Goal: Task Accomplishment & Management: Use online tool/utility

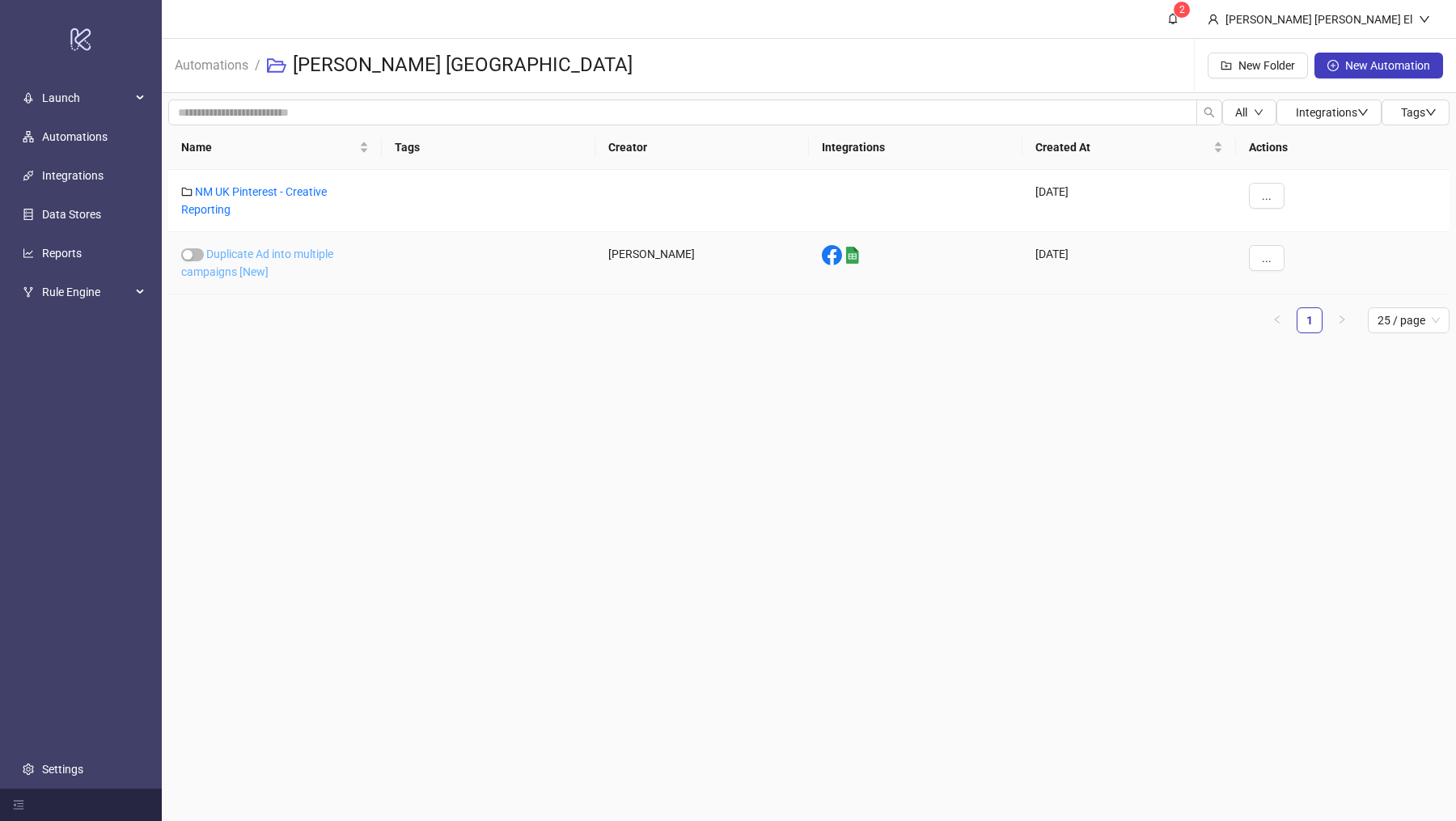
click at [241, 255] on link "Duplicate Ad into multiple campaigns [New]" at bounding box center [257, 263] width 152 height 30
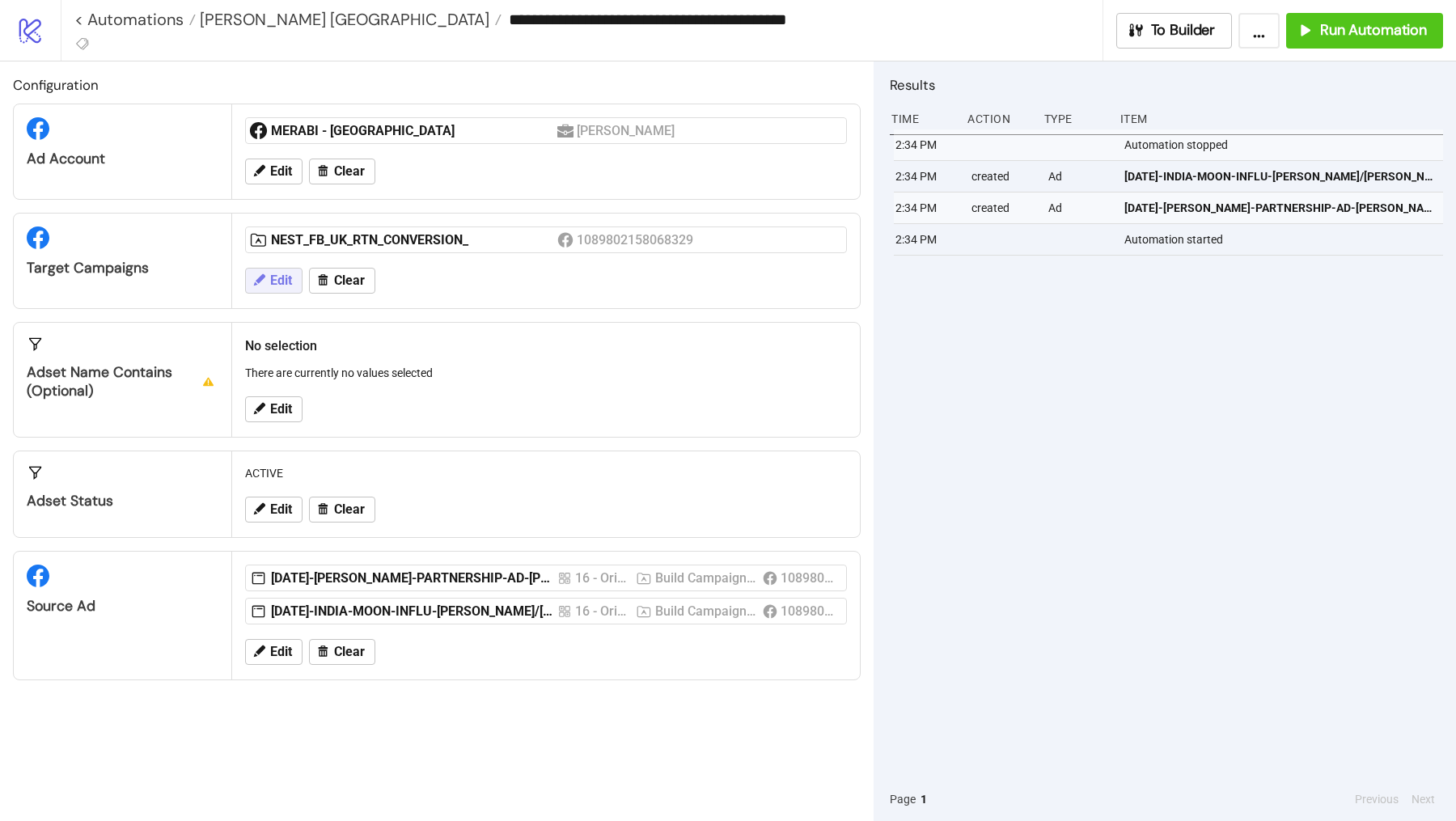
click at [287, 273] on span "Edit" at bounding box center [281, 280] width 22 height 15
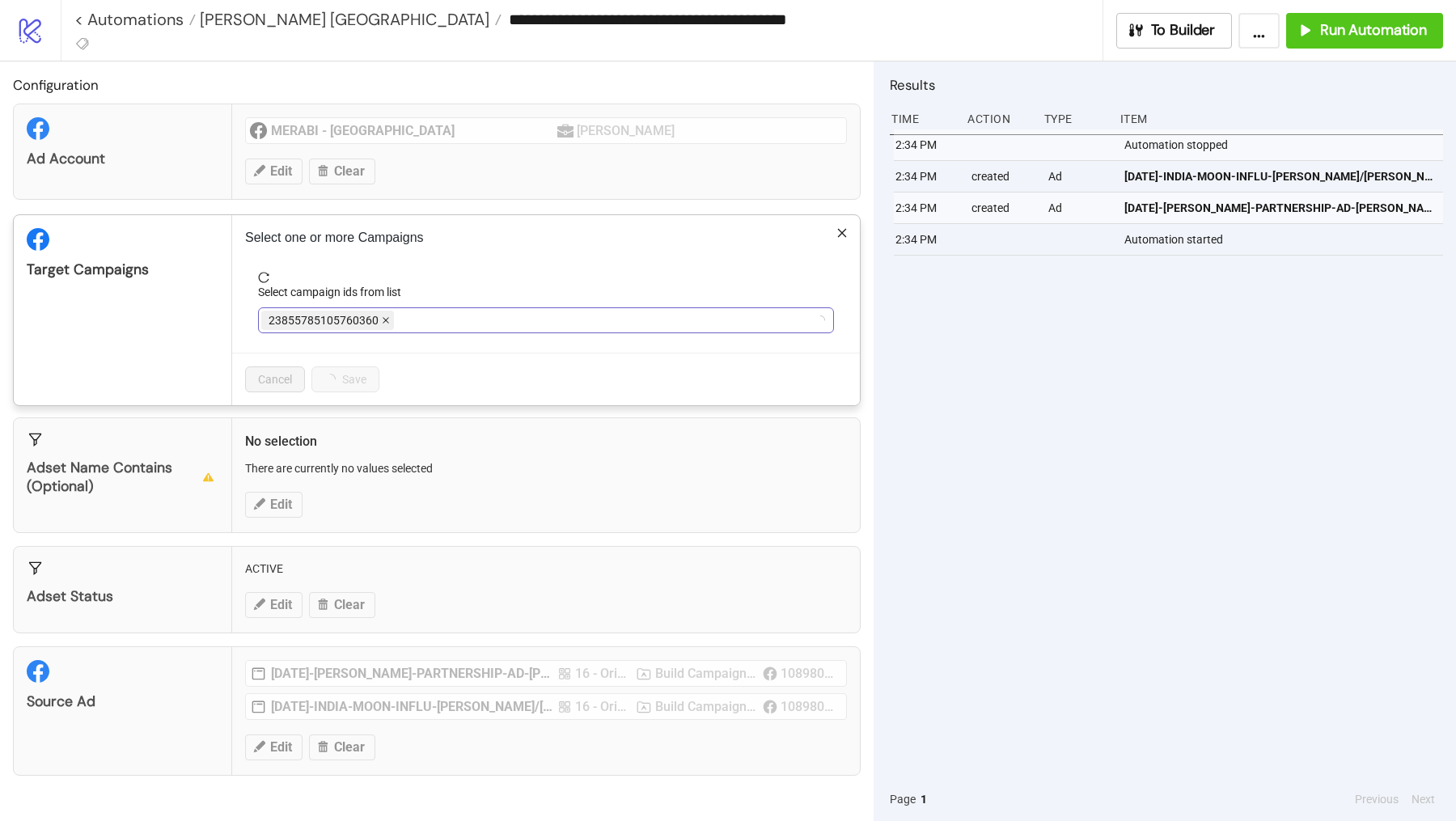
click at [382, 318] on icon "close" at bounding box center [386, 321] width 8 height 8
click at [381, 318] on div at bounding box center [538, 320] width 553 height 23
drag, startPoint x: 455, startPoint y: 313, endPoint x: 448, endPoint y: 317, distance: 8.1
click at [455, 314] on div "NEST_FB_UK_RTN_CONVERSION_" at bounding box center [360, 320] width 198 height 23
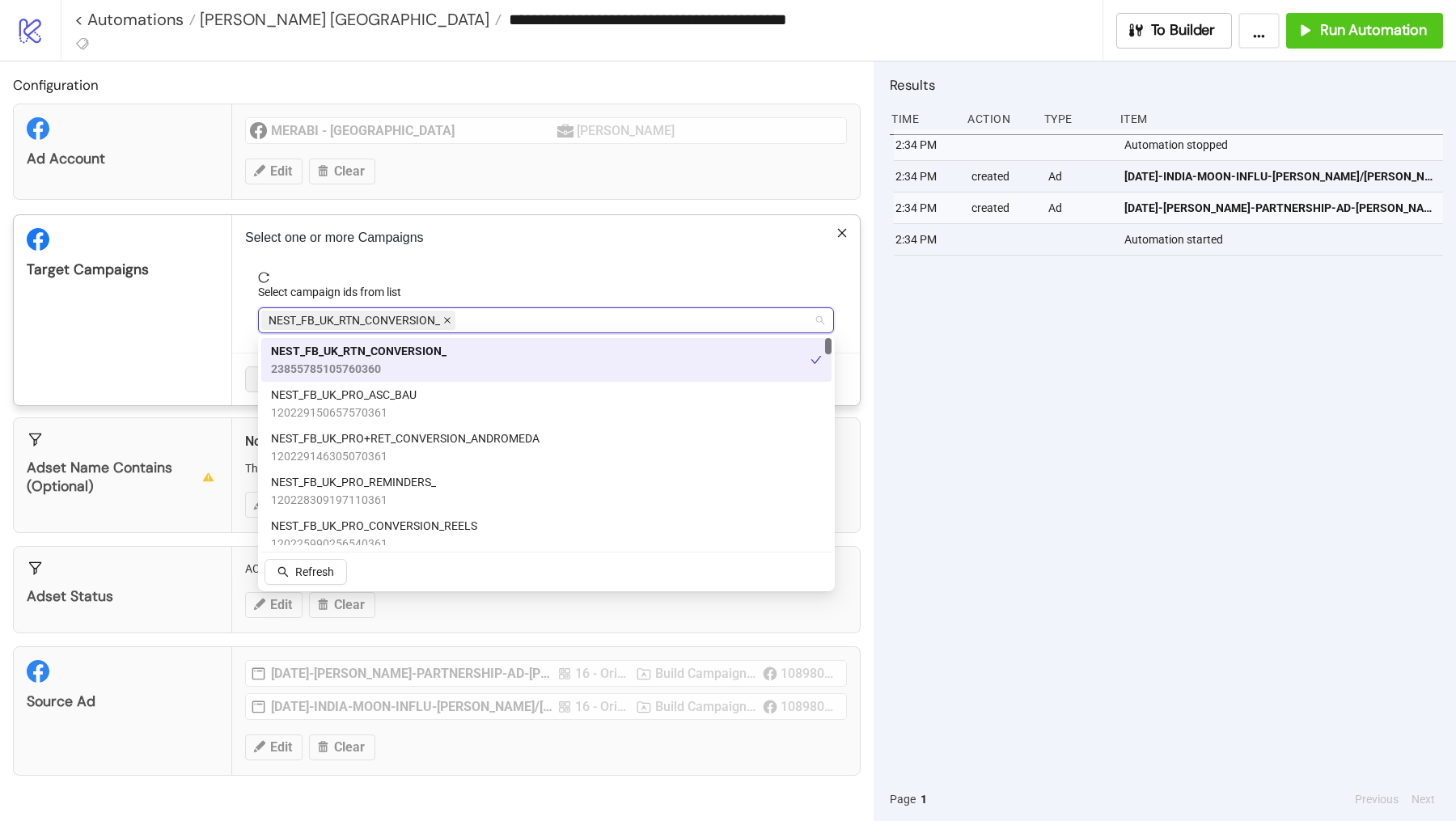
click at [448, 318] on icon "close" at bounding box center [448, 321] width 7 height 7
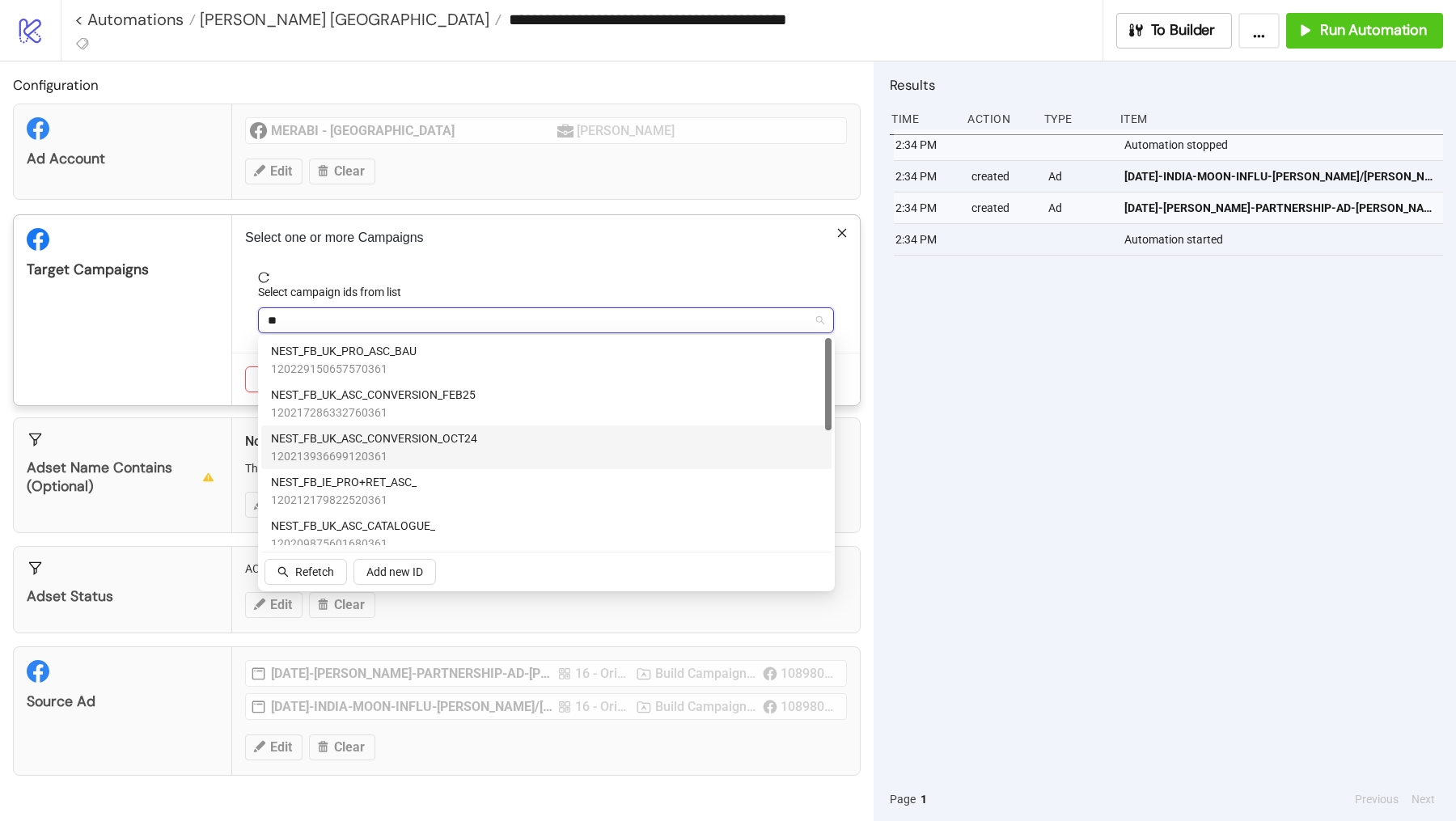
type input "*"
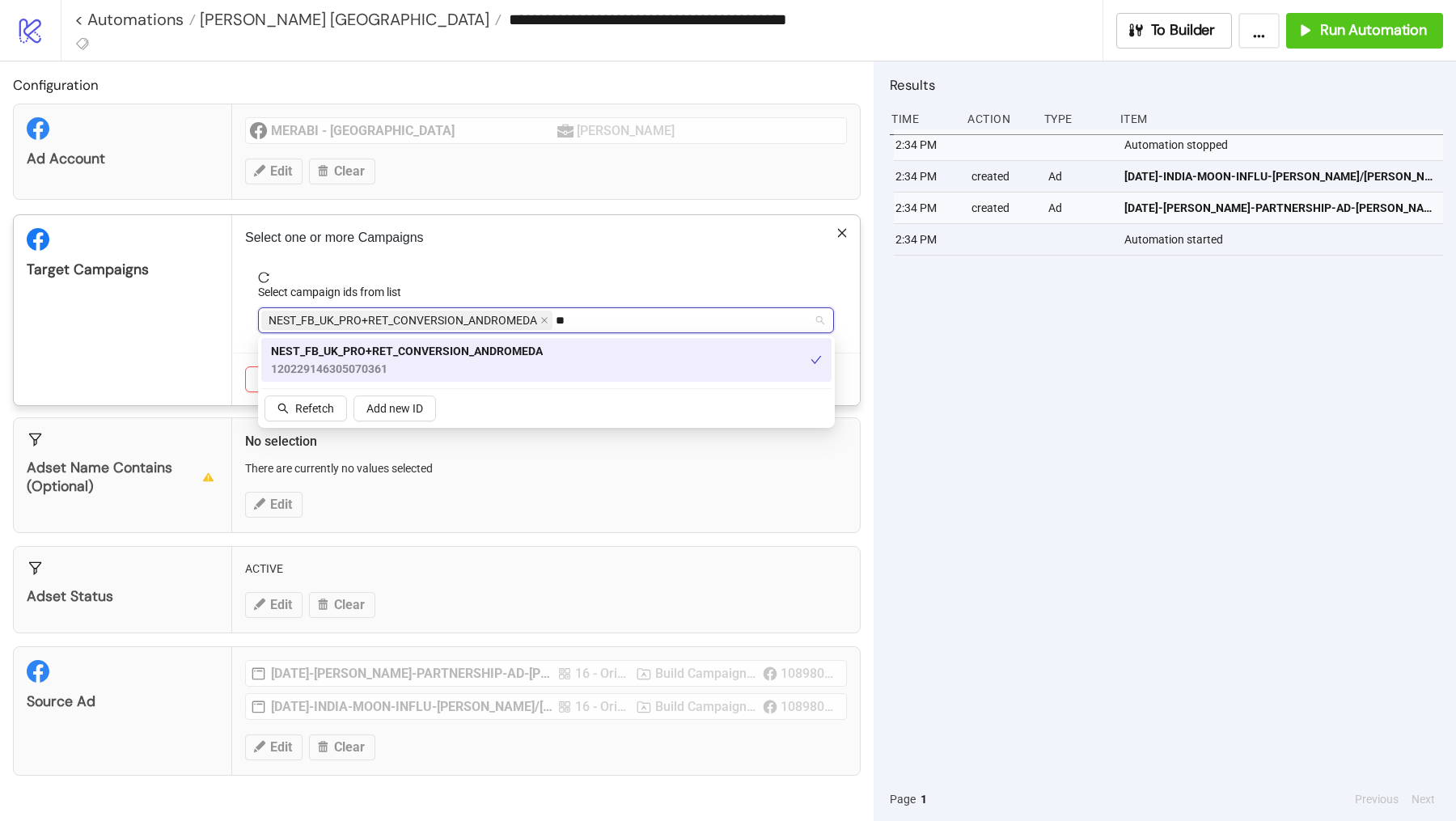
type input "*"
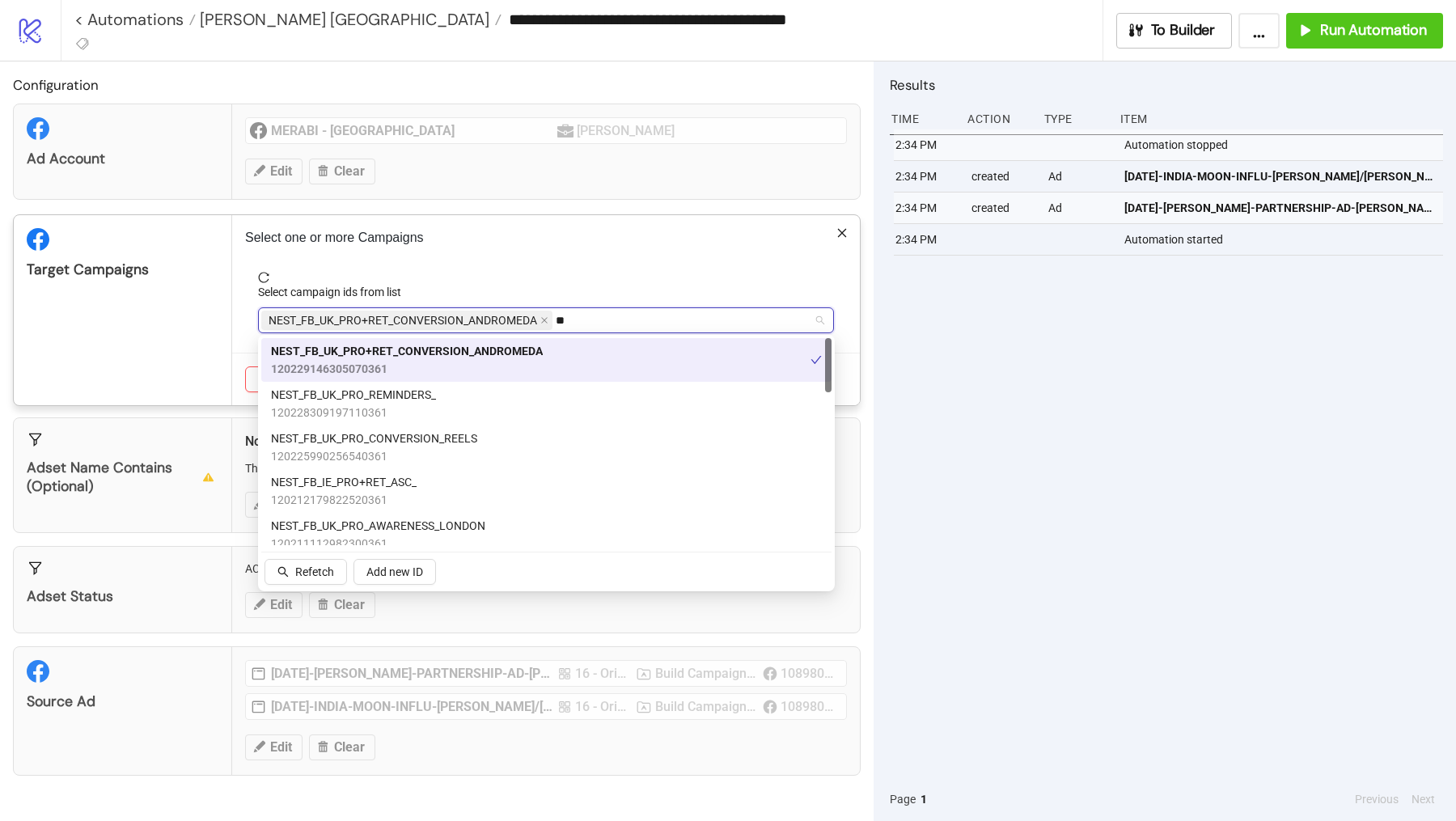
type input "*"
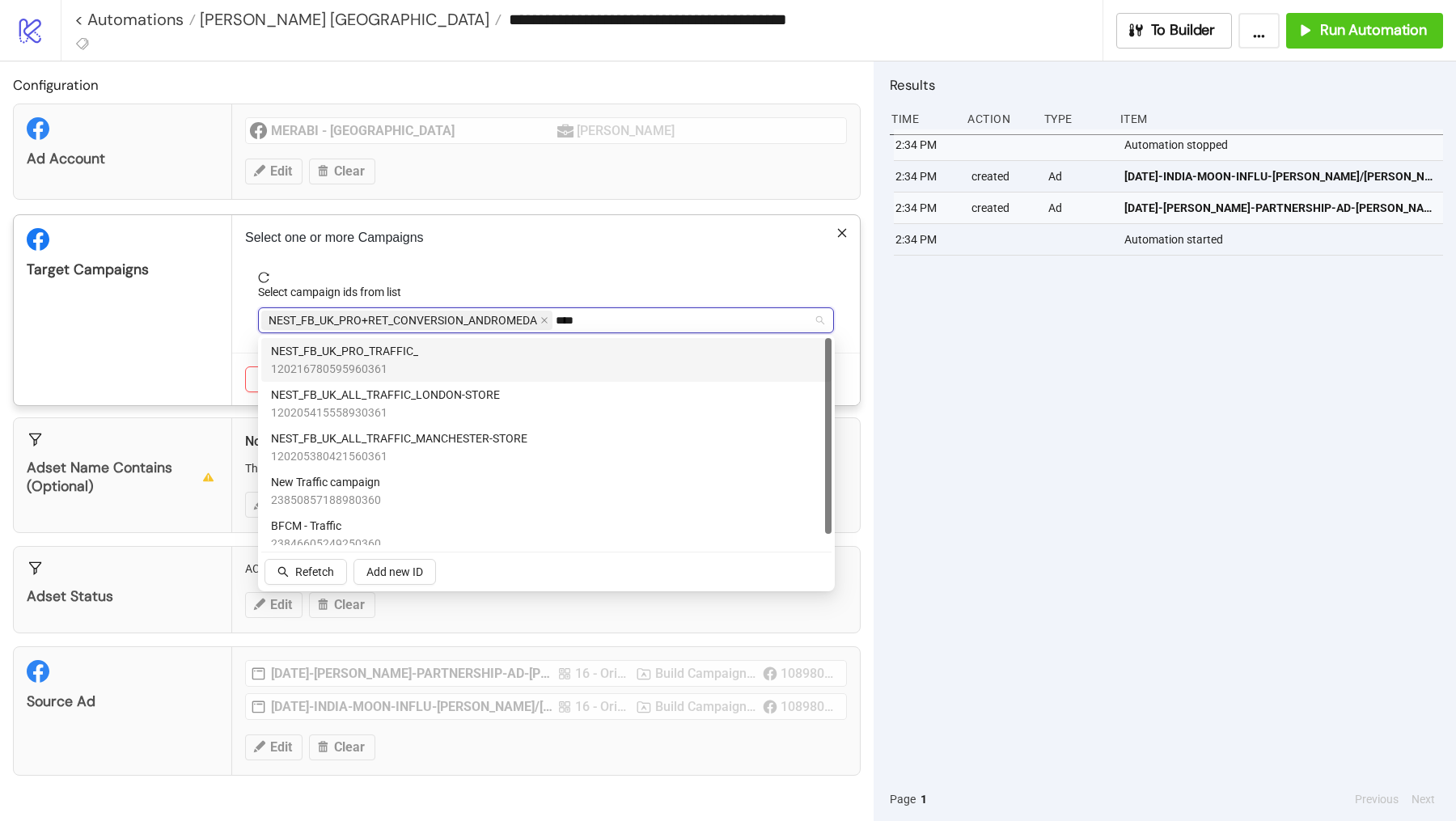
type input "*****"
click at [165, 369] on div "Target Campaigns" at bounding box center [123, 310] width 218 height 190
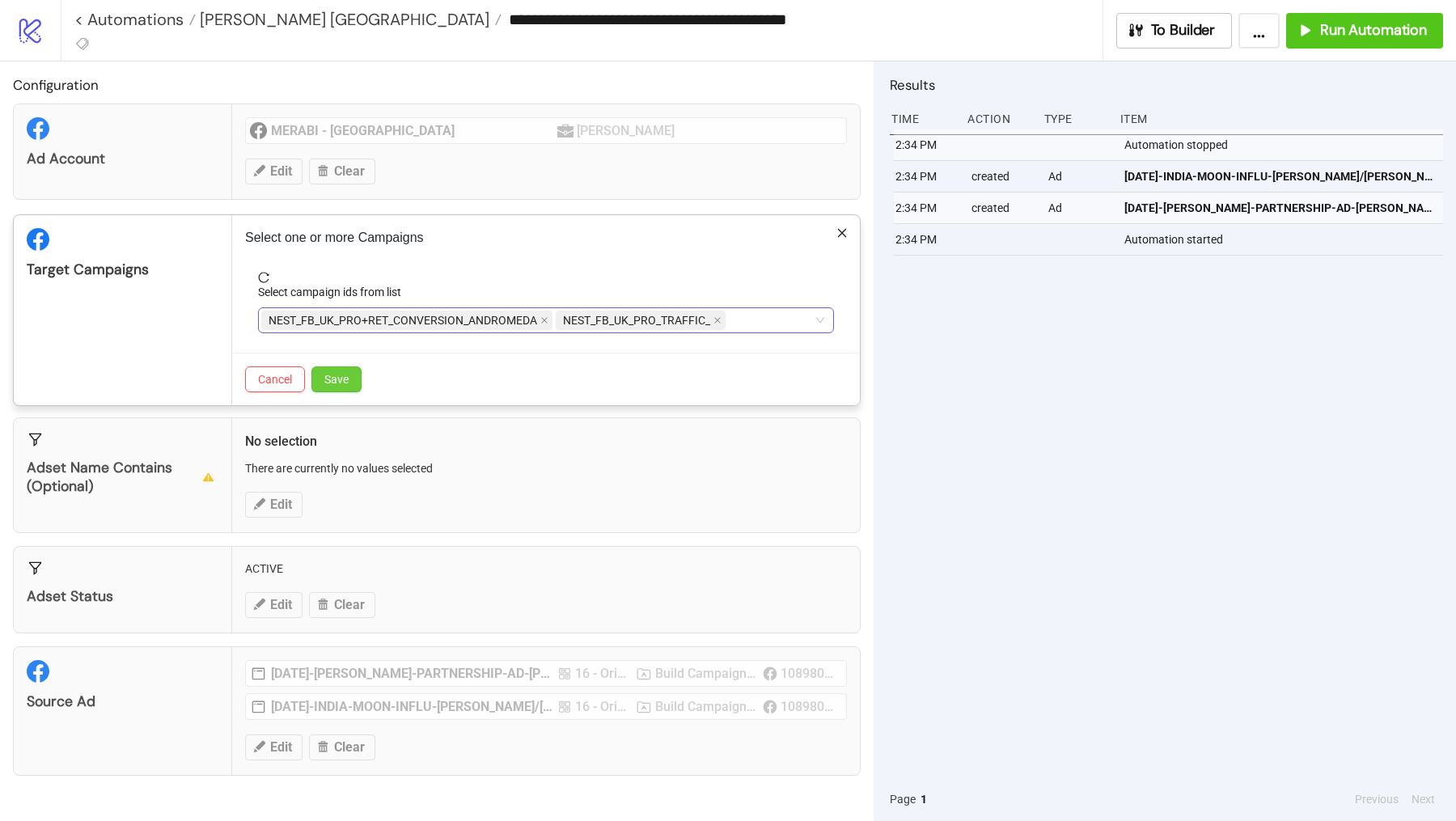
click at [344, 375] on span "Save" at bounding box center [336, 379] width 25 height 13
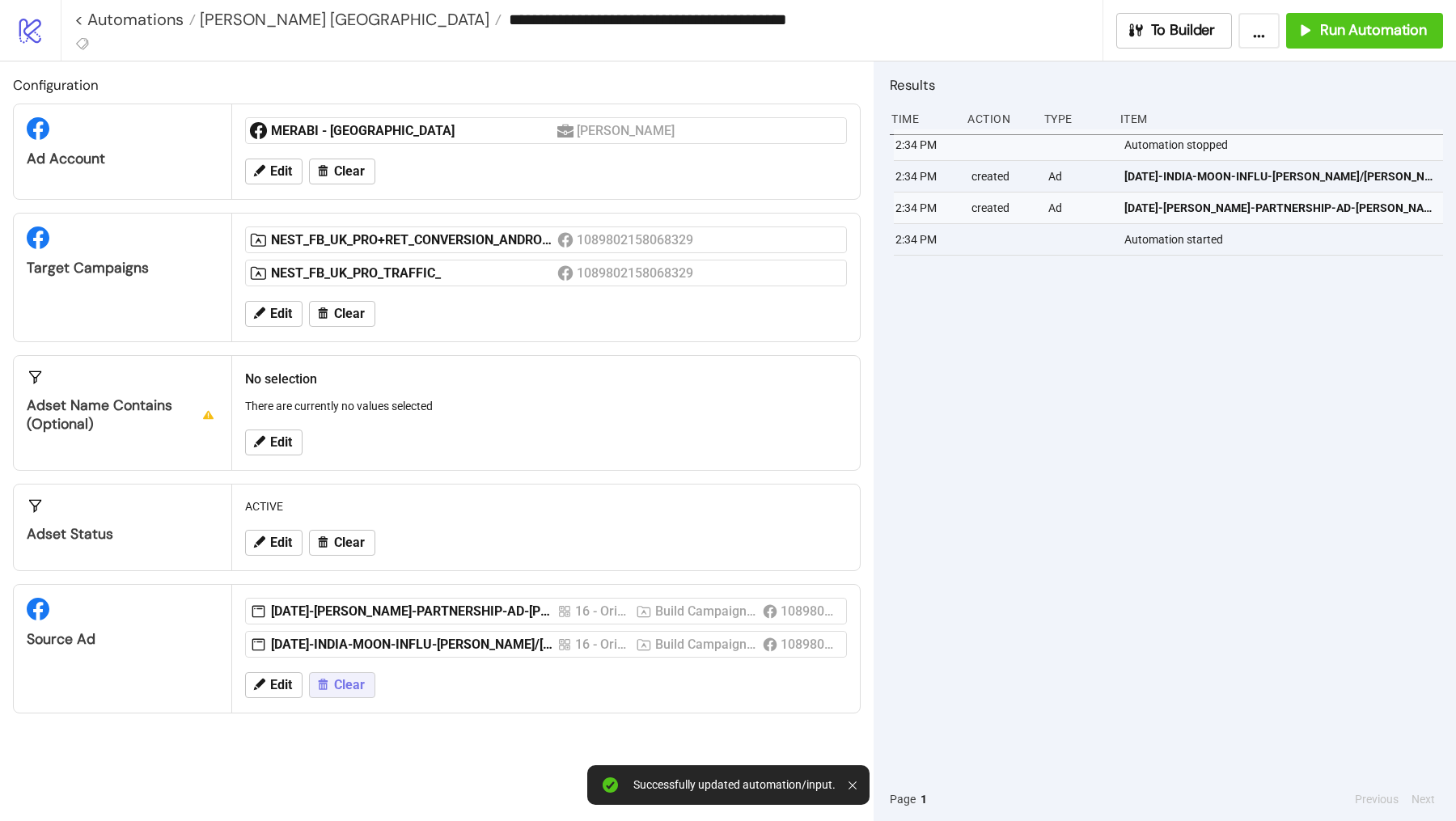
click at [334, 665] on div "Edit Clear" at bounding box center [546, 684] width 615 height 42
click at [344, 683] on span "Clear" at bounding box center [349, 684] width 30 height 15
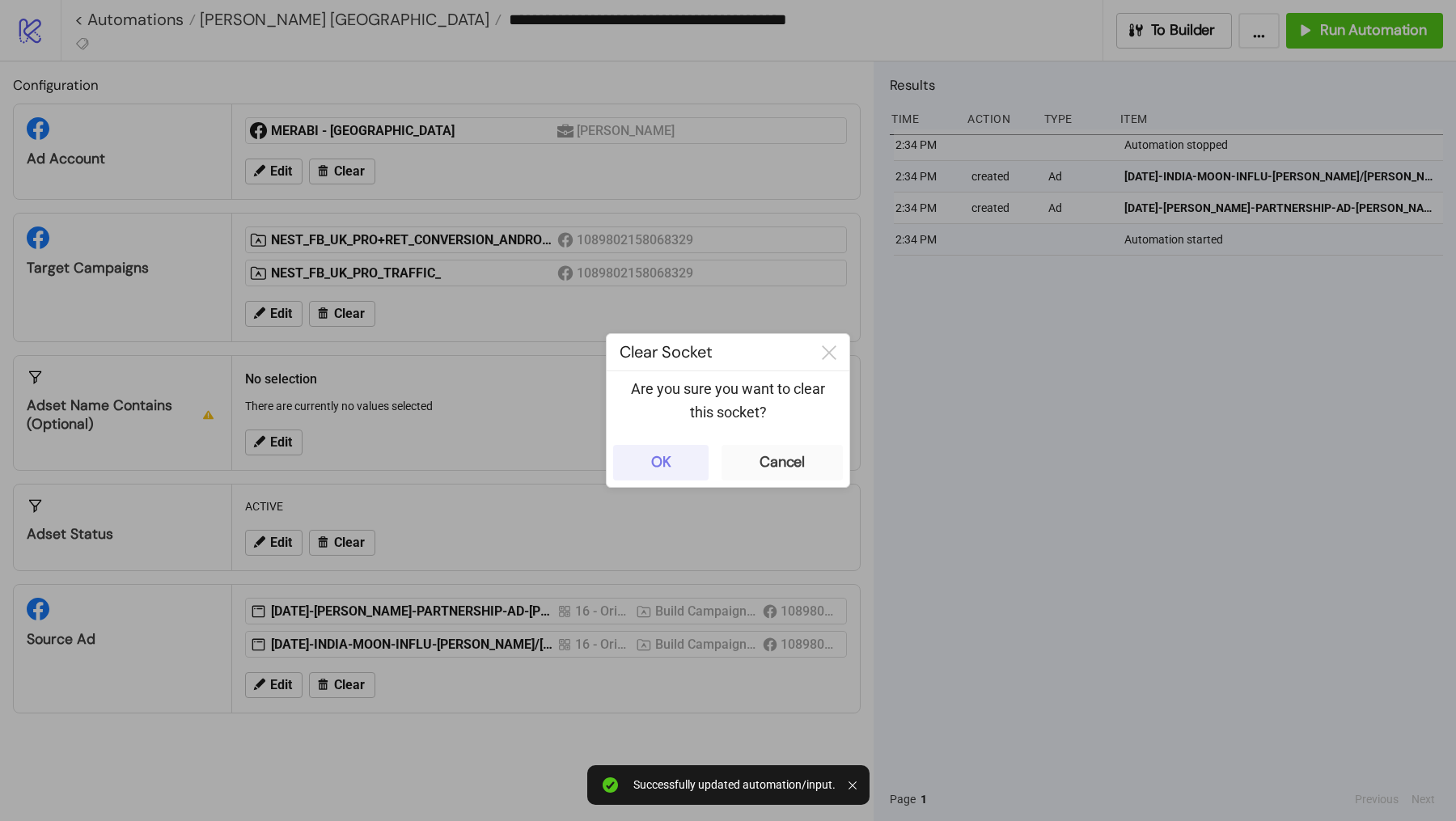
click at [640, 468] on button "OK" at bounding box center [660, 462] width 95 height 35
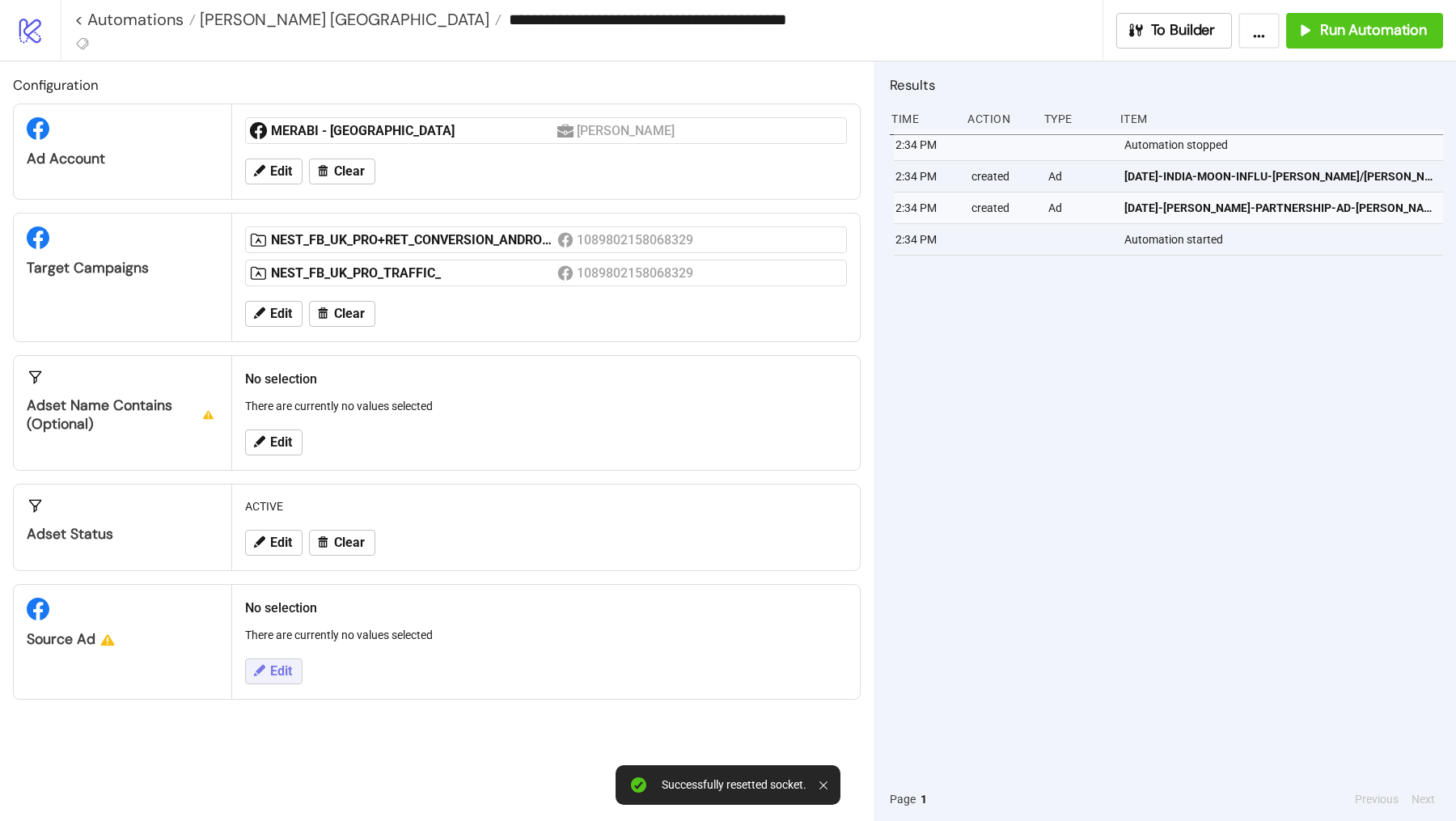
click at [279, 672] on span "Edit" at bounding box center [281, 671] width 22 height 15
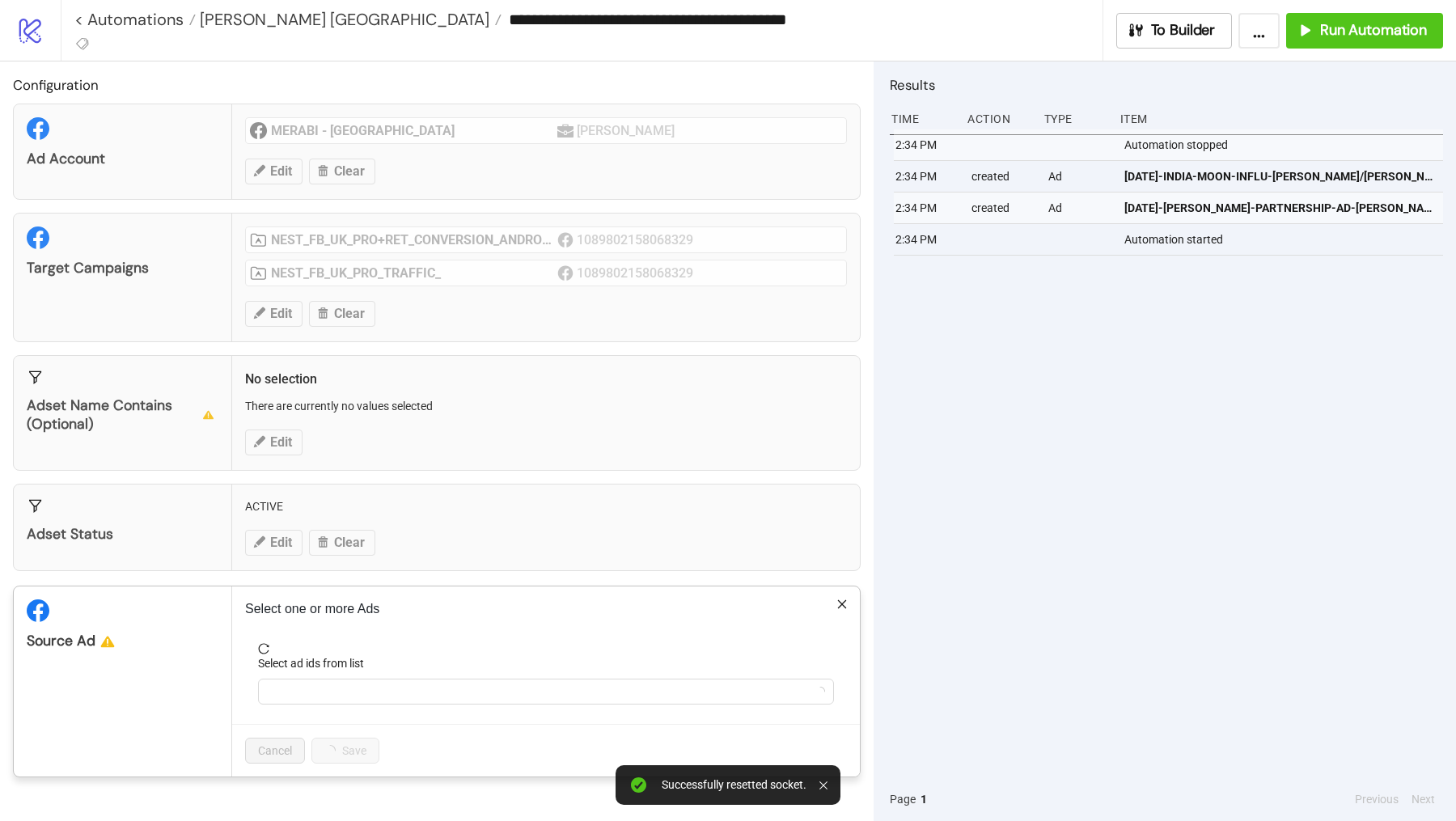
click at [344, 654] on label "Select ad ids from list" at bounding box center [316, 663] width 116 height 18
click at [272, 681] on input "Select ad ids from list" at bounding box center [269, 691] width 3 height 20
click at [318, 684] on div at bounding box center [538, 691] width 553 height 23
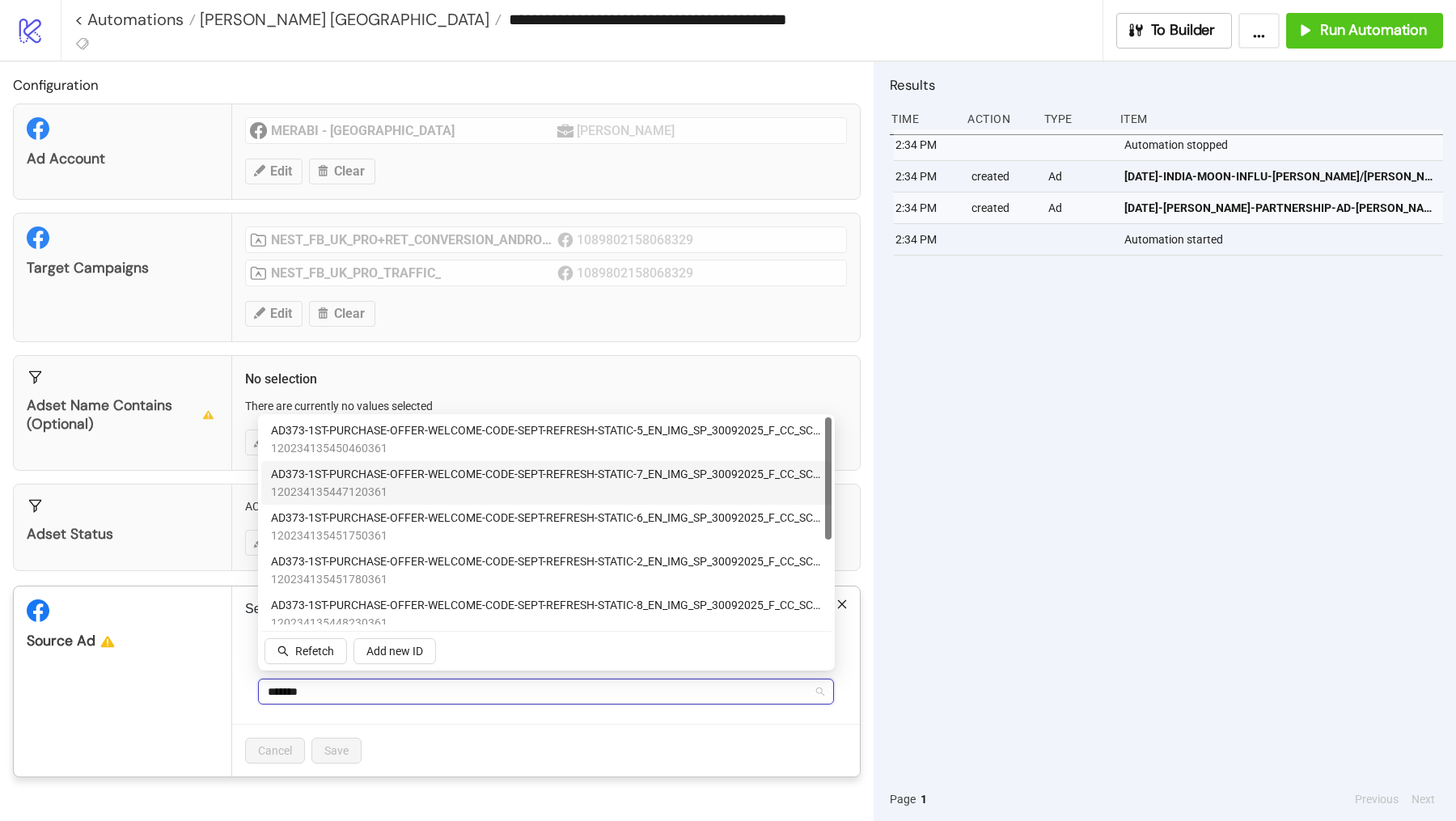
type input "*******"
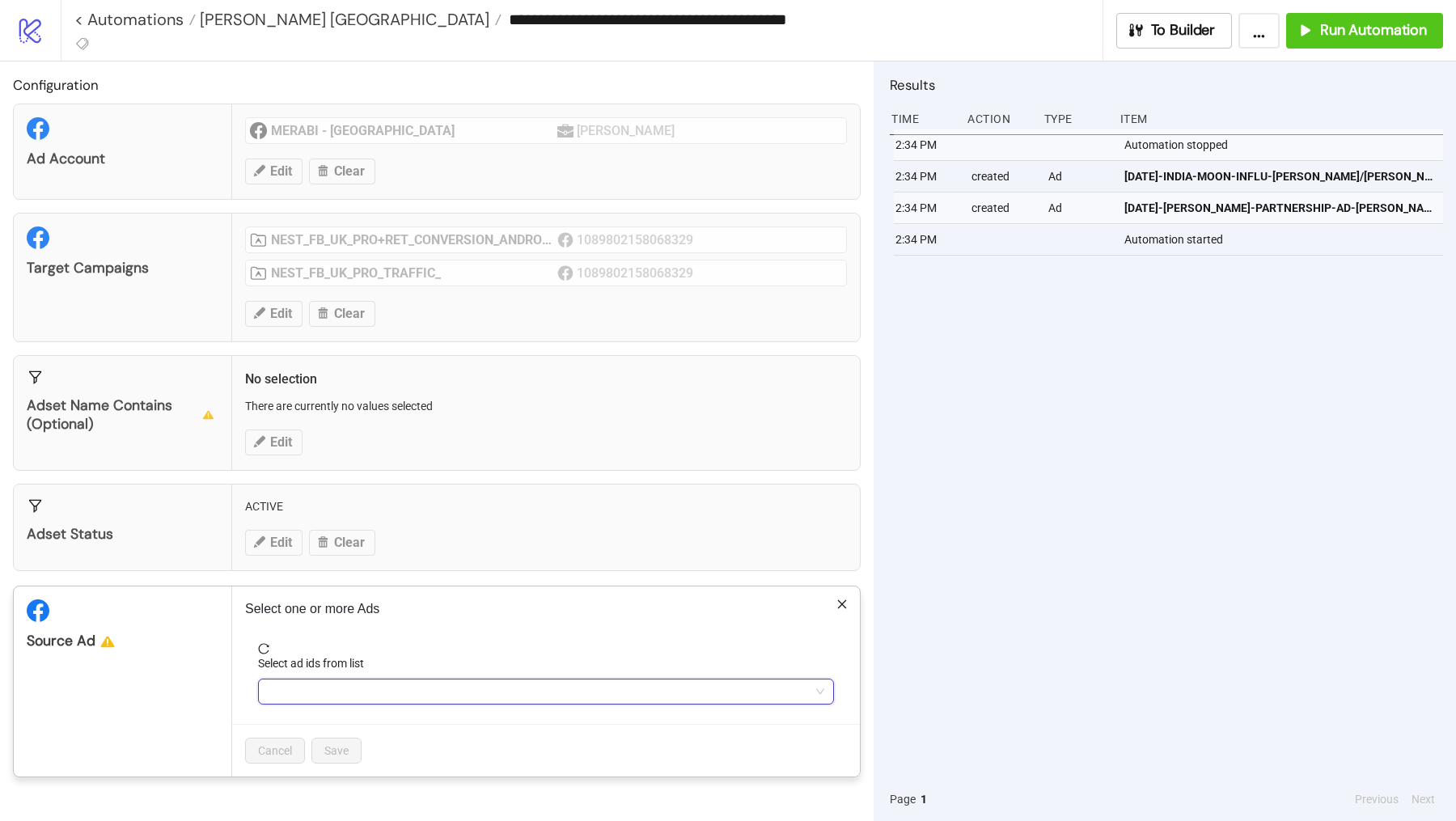
type input "*******"
click at [277, 684] on div "*******" at bounding box center [538, 691] width 553 height 23
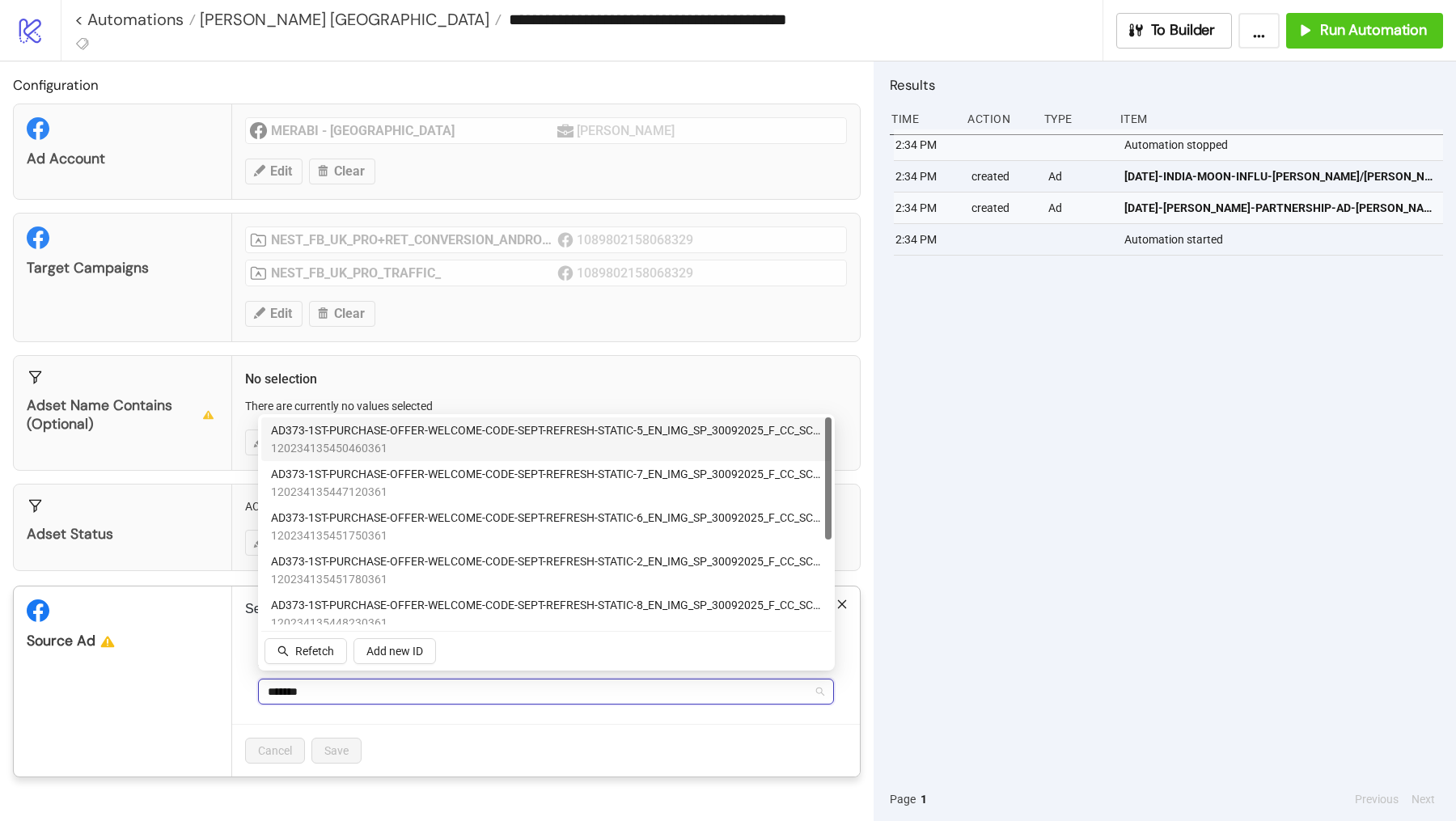
click at [522, 451] on span "120234135450460361" at bounding box center [547, 448] width 551 height 18
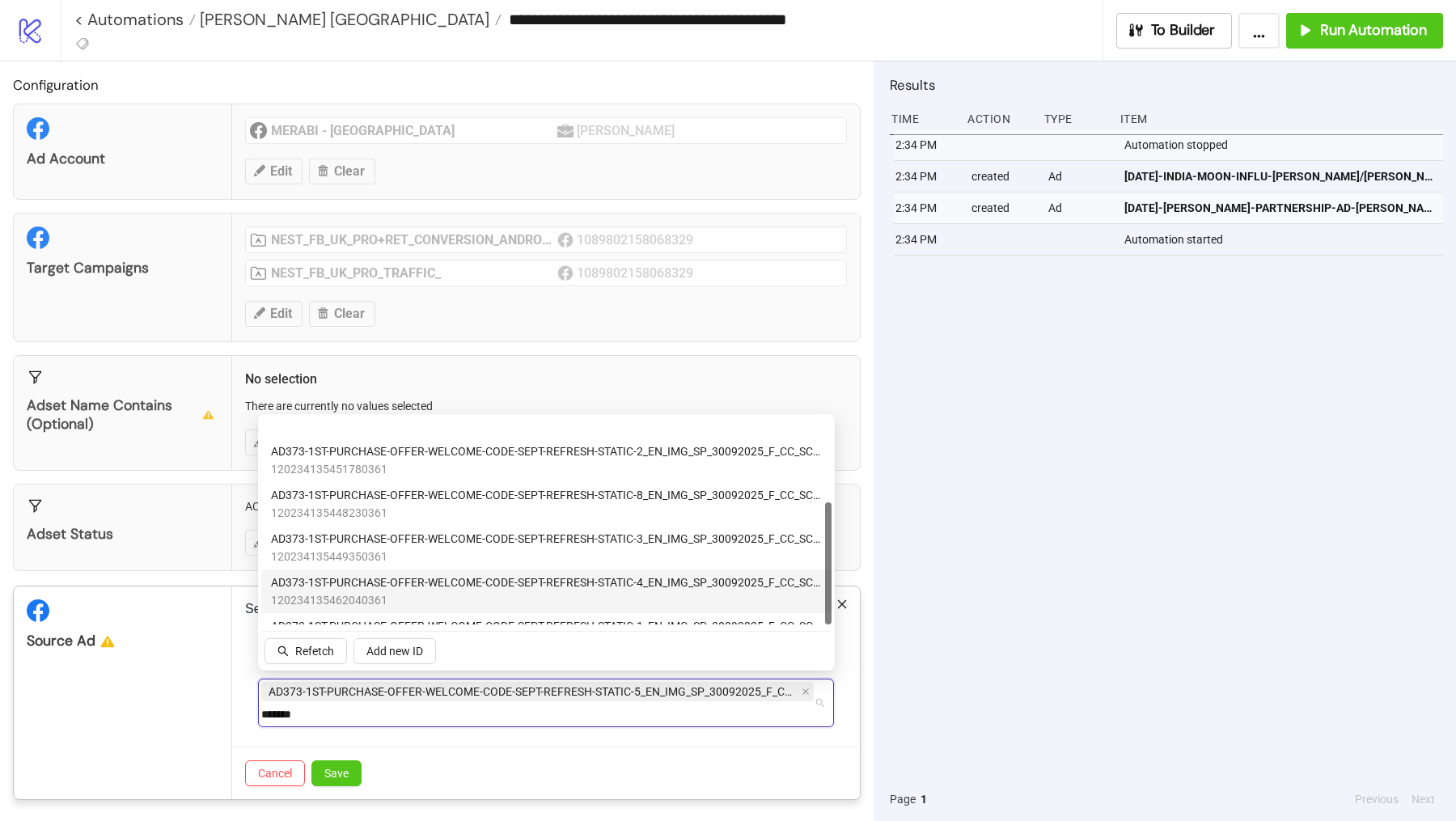
scroll to position [142, 0]
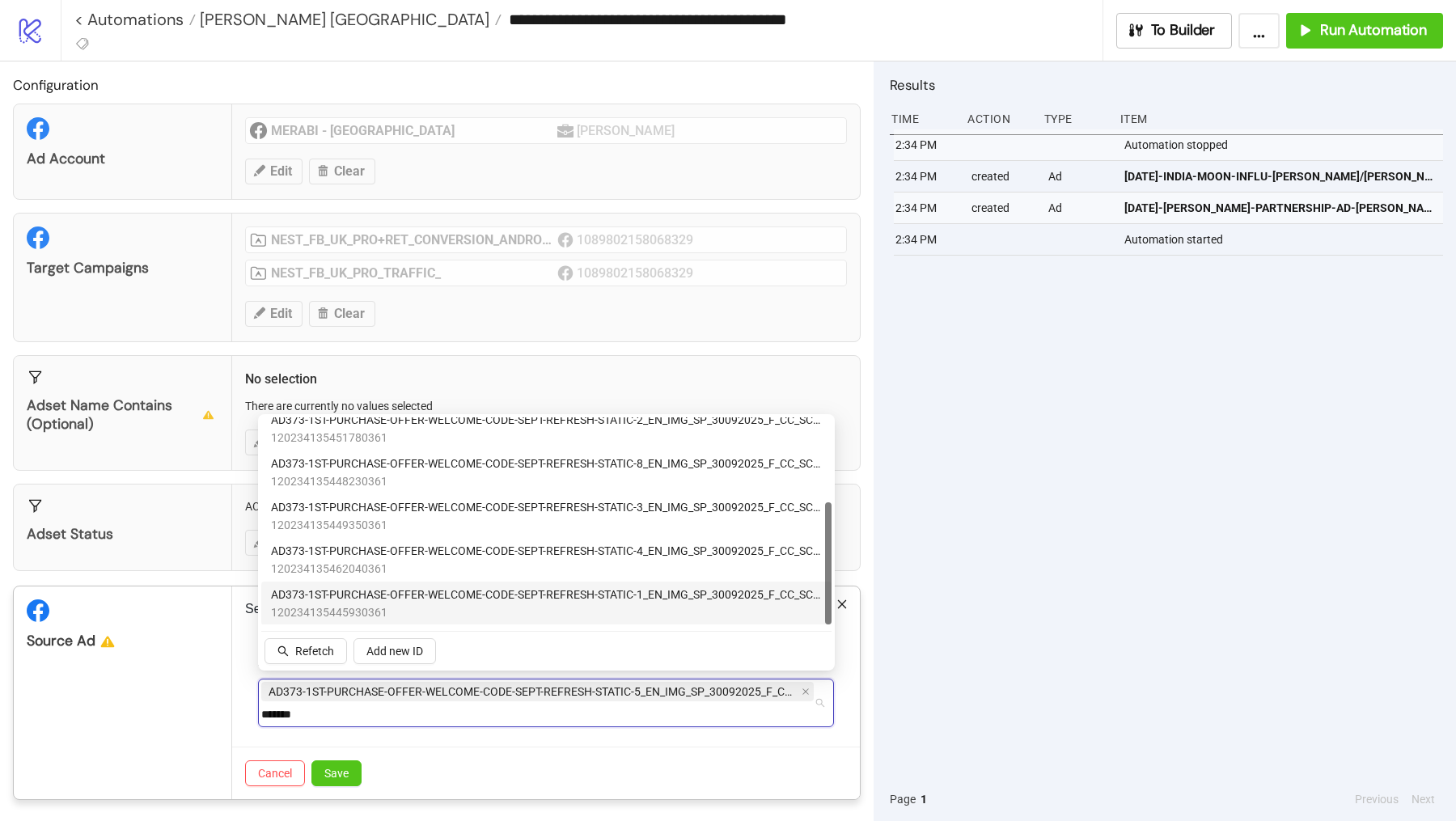
click at [567, 599] on span "AD373-1ST-PURCHASE-OFFER-WELCOME-CODE-SEPT-REFRESH-STATIC-1_EN_IMG_SP_30092025_…" at bounding box center [547, 594] width 551 height 18
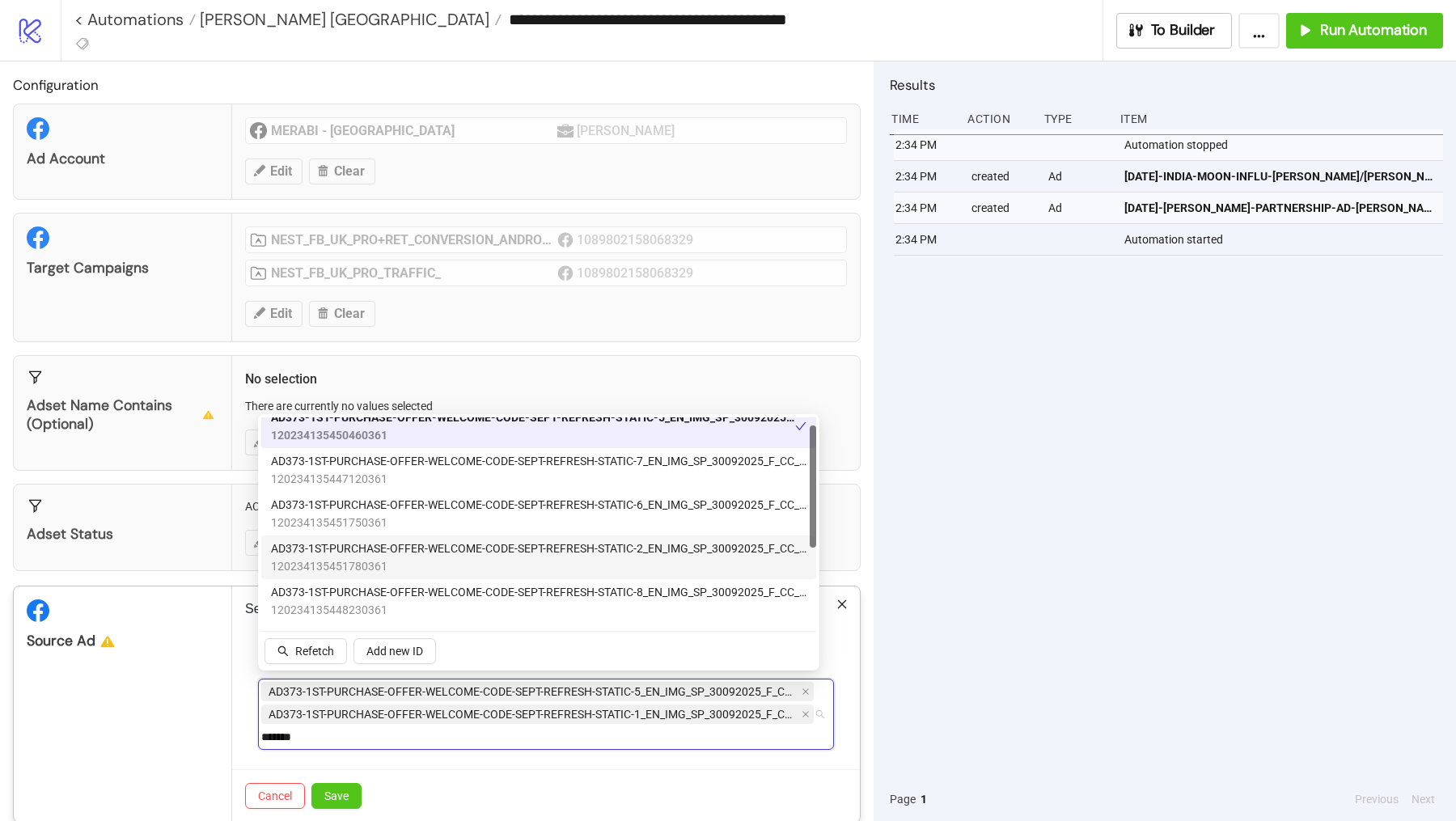
click at [598, 558] on span "120234135451780361" at bounding box center [539, 566] width 535 height 18
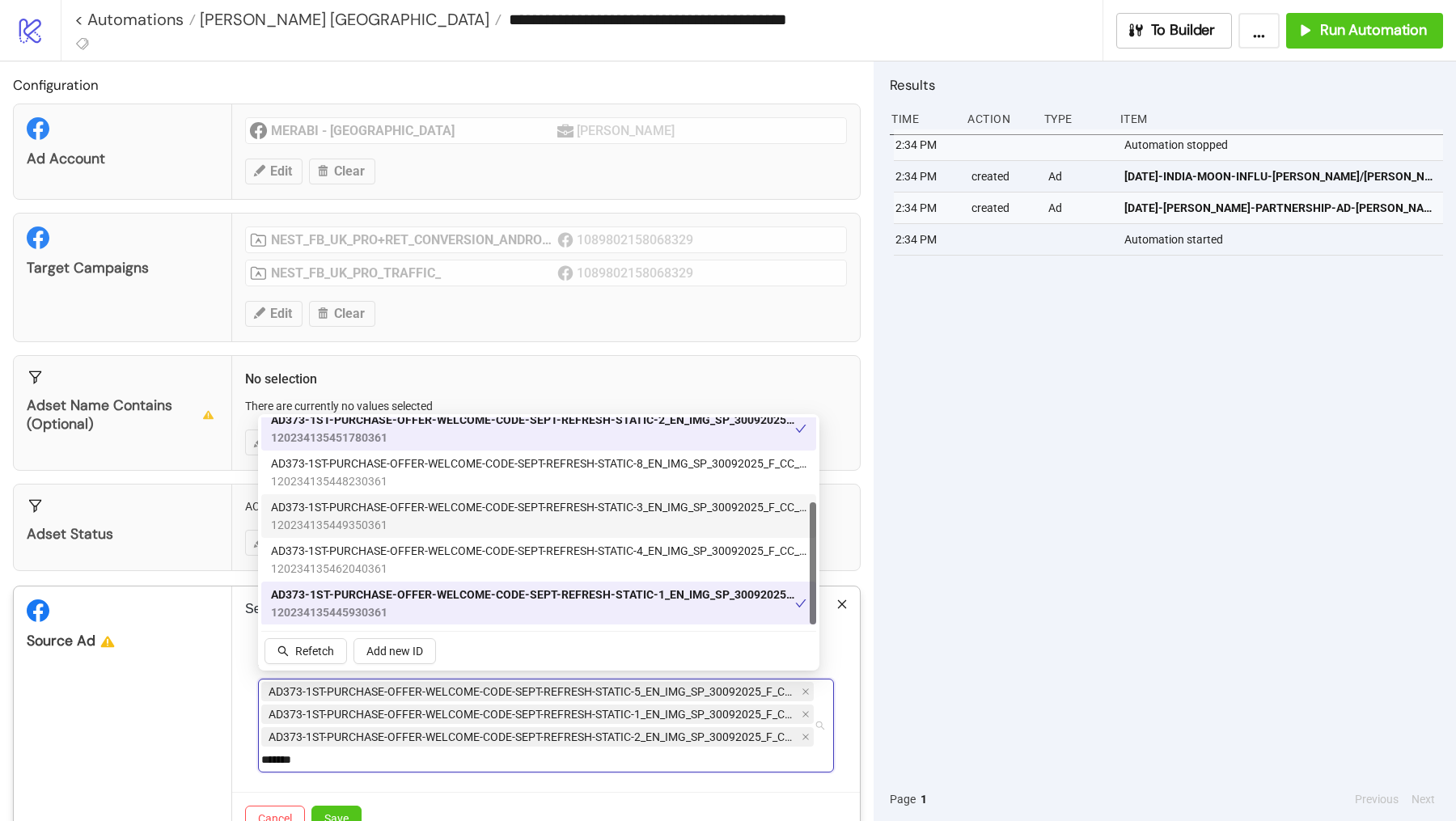
click at [618, 527] on span "120234135449350361" at bounding box center [539, 525] width 535 height 18
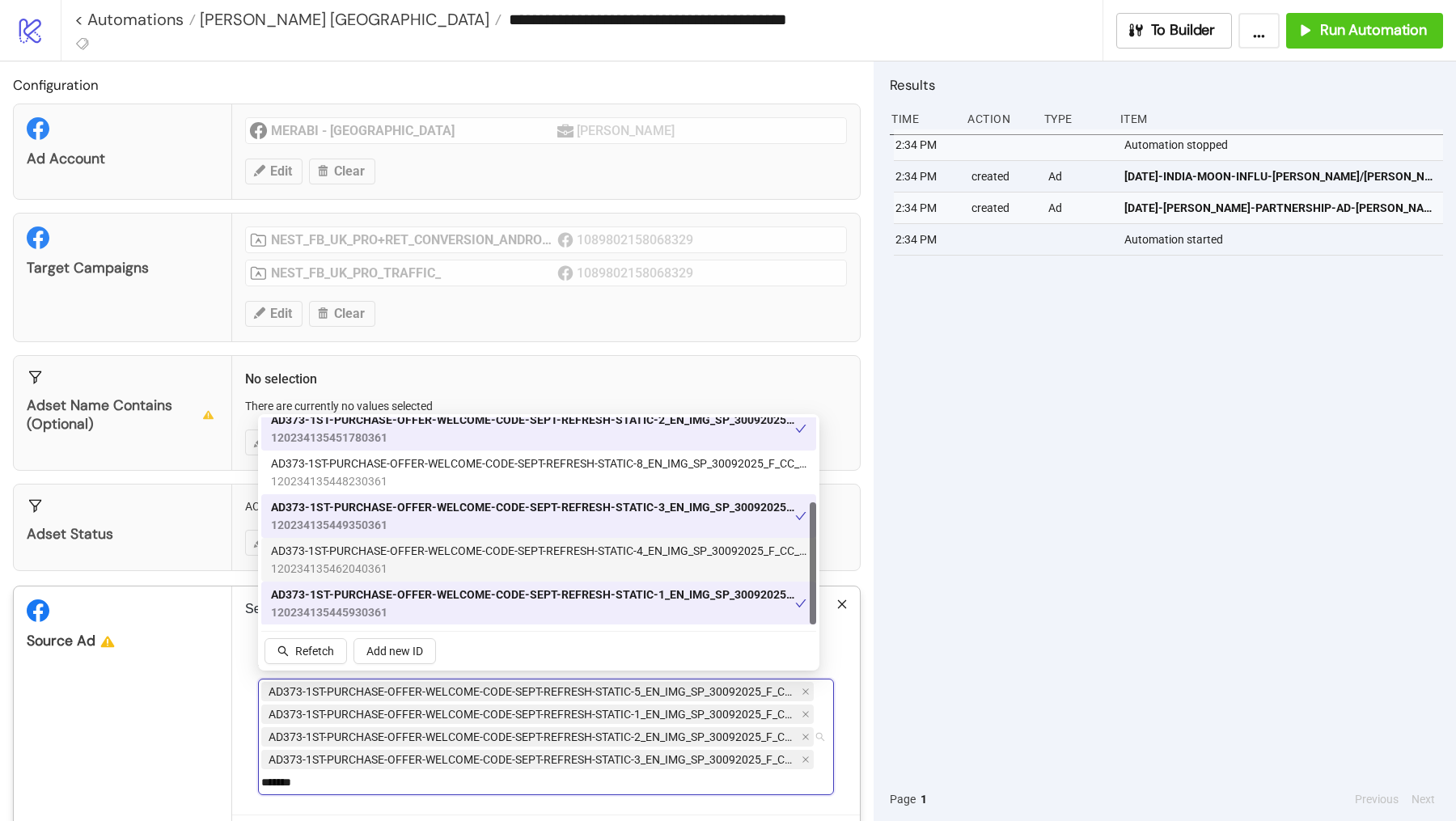
click at [618, 559] on span "120234135462040361" at bounding box center [539, 568] width 535 height 18
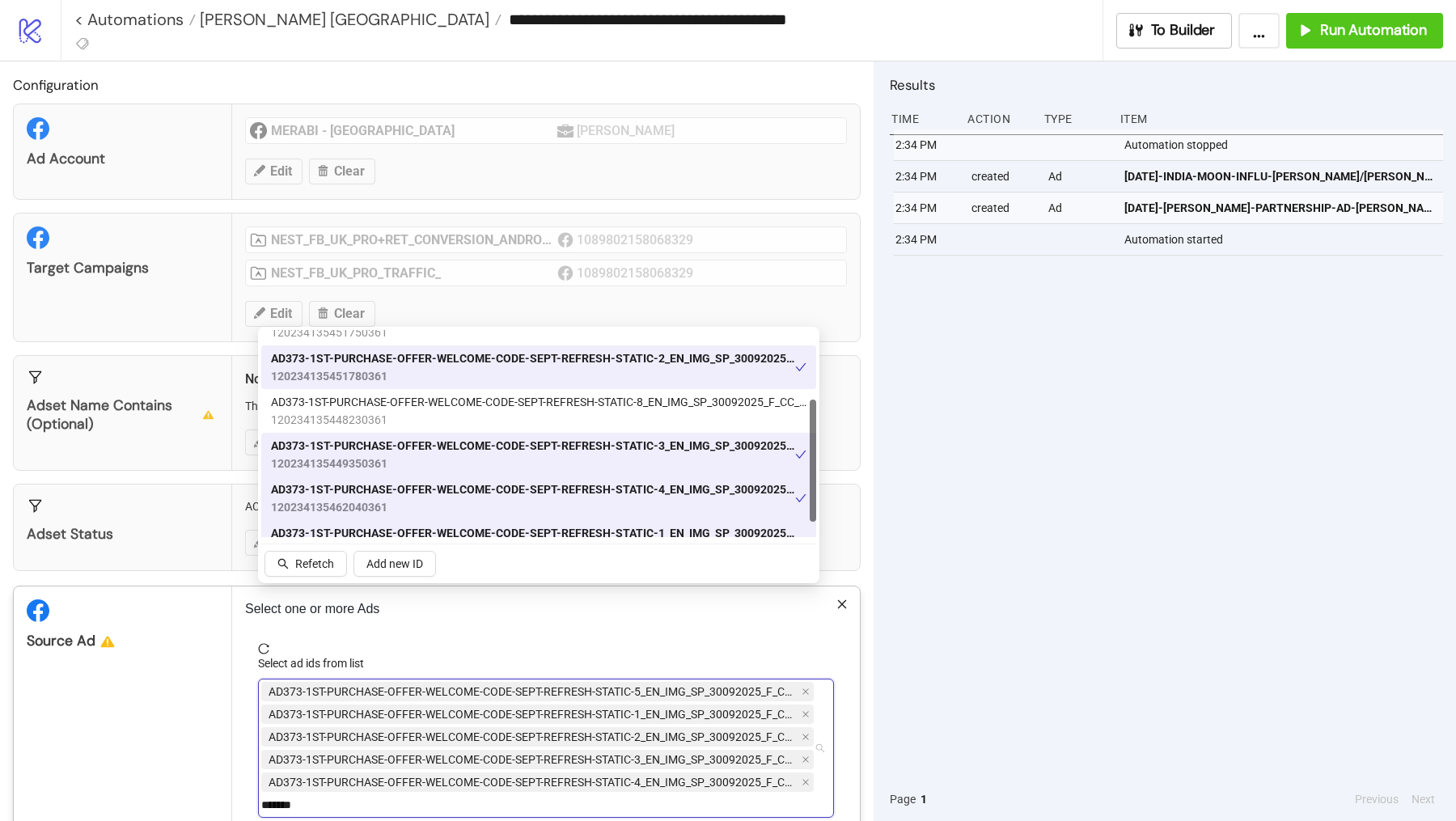
scroll to position [88, 0]
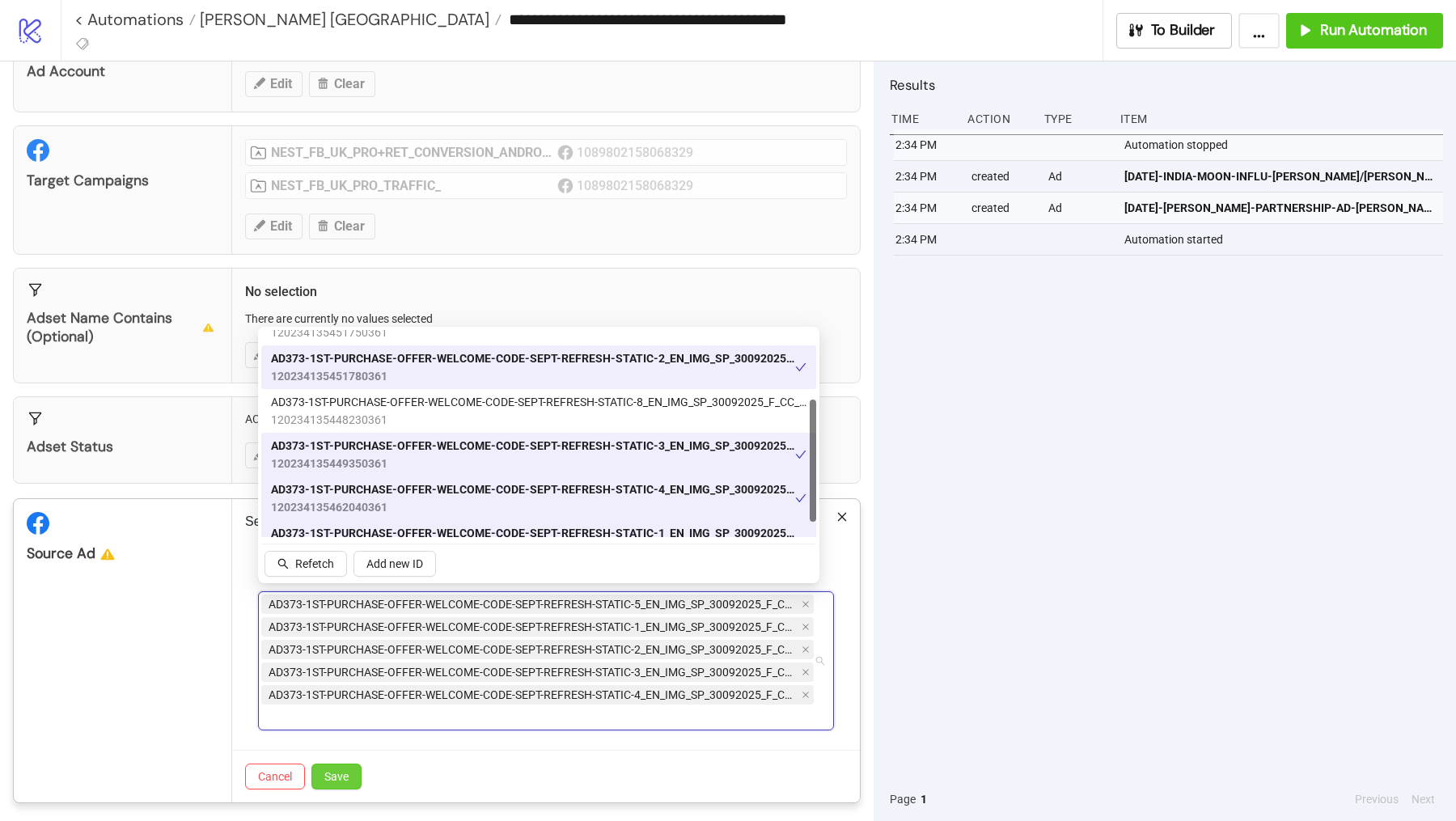
click at [343, 777] on button "Save" at bounding box center [336, 776] width 50 height 26
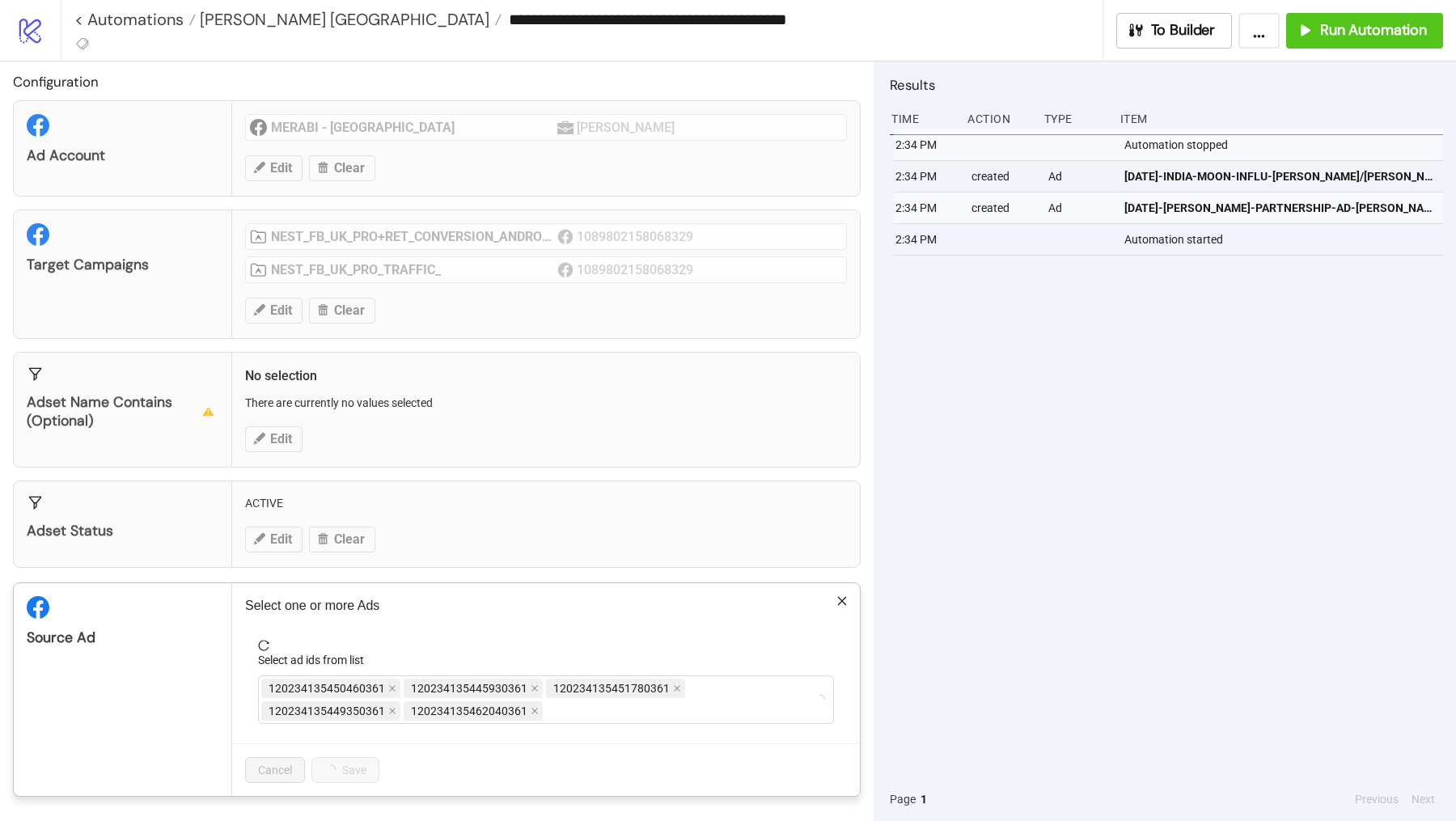
scroll to position [0, 0]
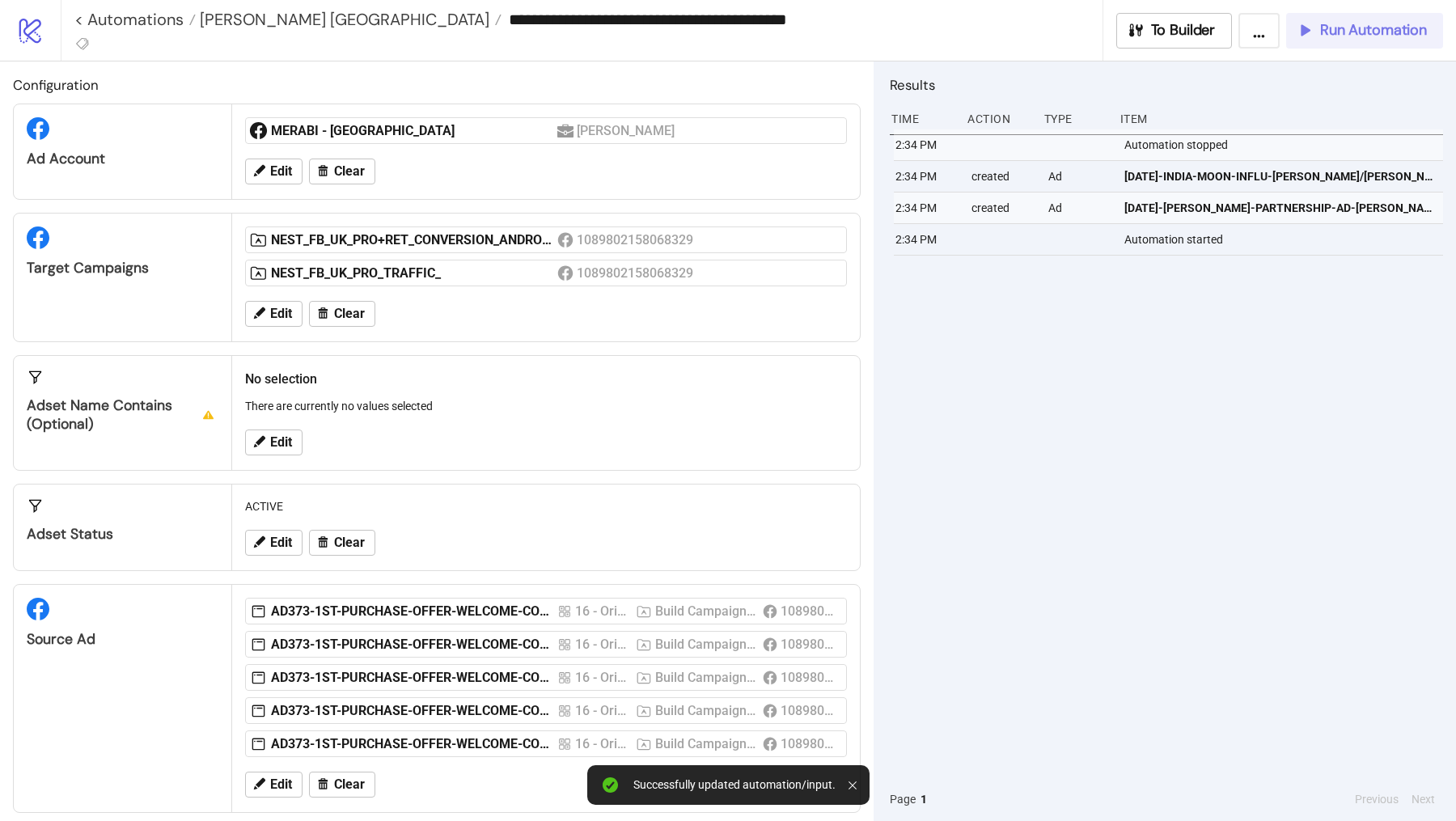
click at [1379, 20] on button "Run Automation" at bounding box center [1365, 30] width 157 height 35
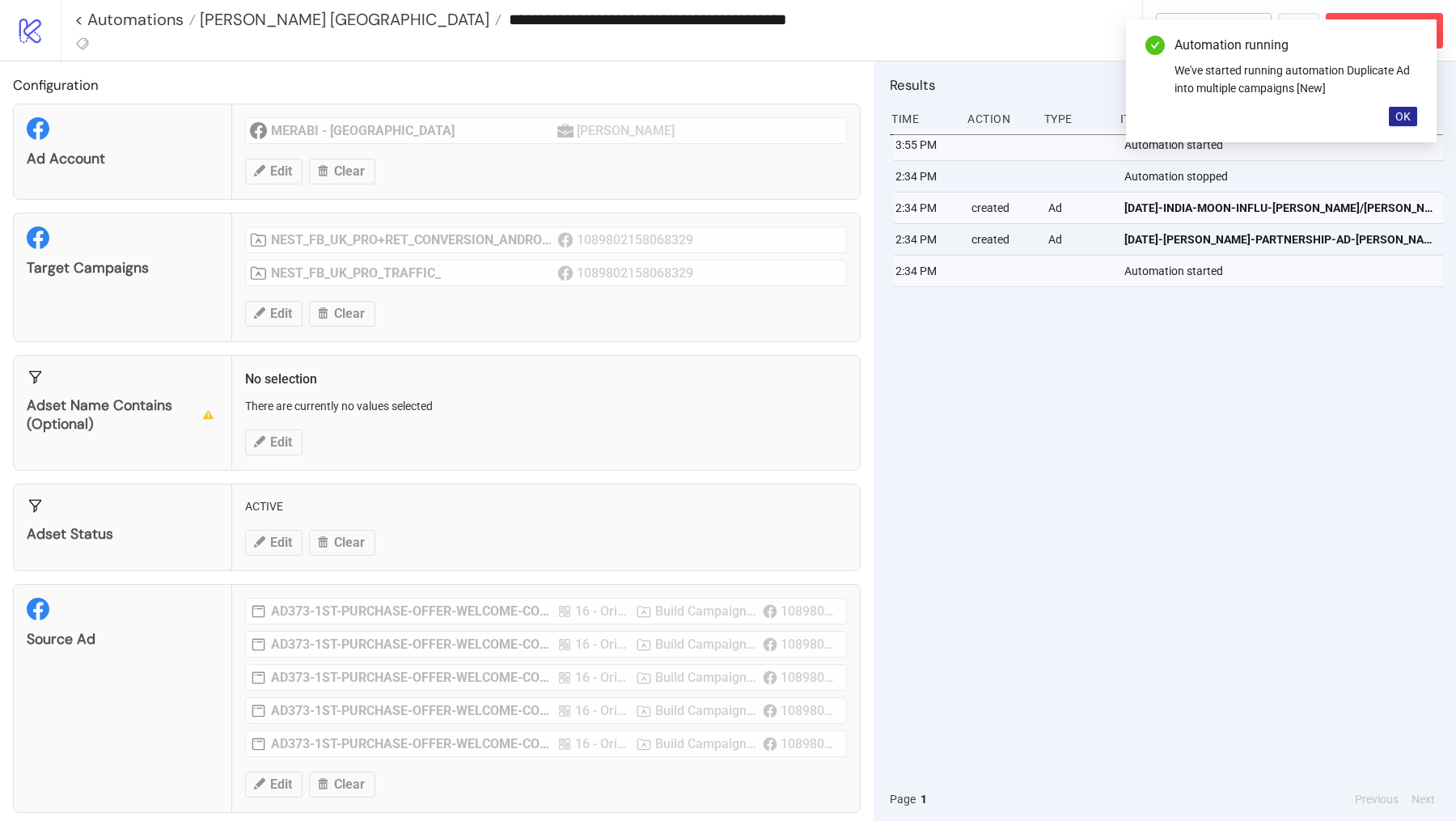
click at [1396, 116] on span "OK" at bounding box center [1404, 116] width 16 height 13
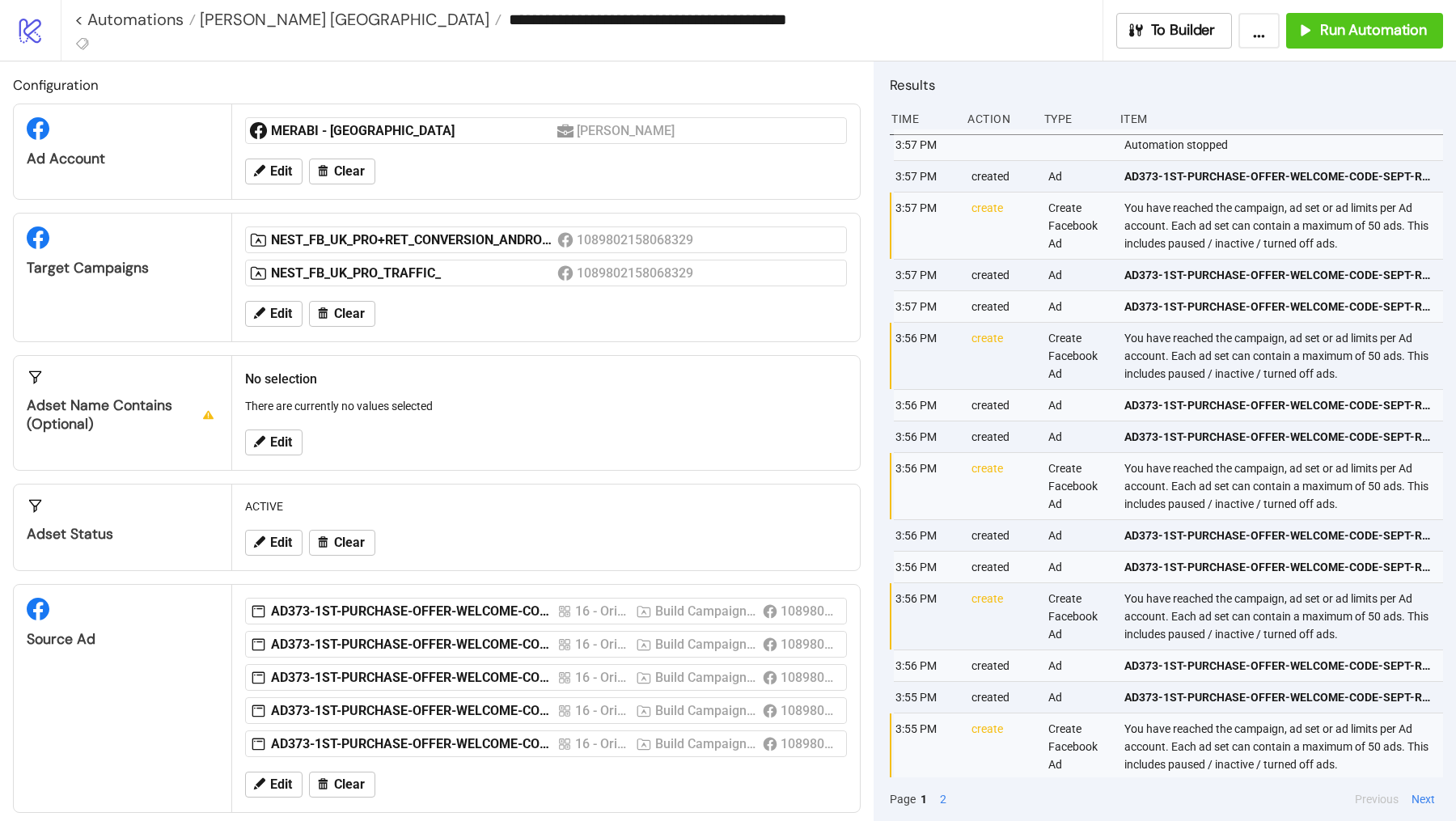
scroll to position [9, 0]
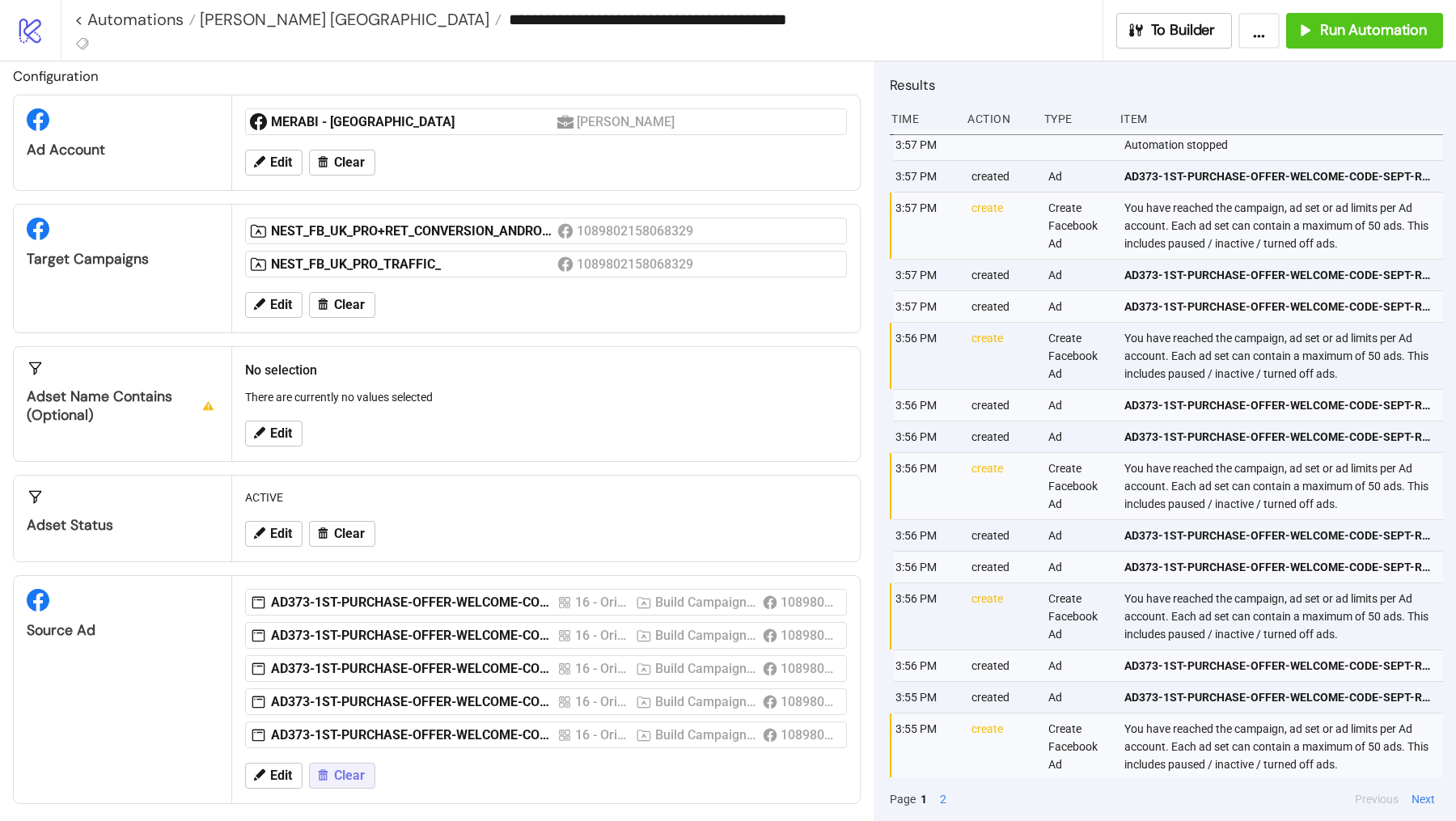
click at [341, 776] on button "Clear" at bounding box center [341, 776] width 66 height 26
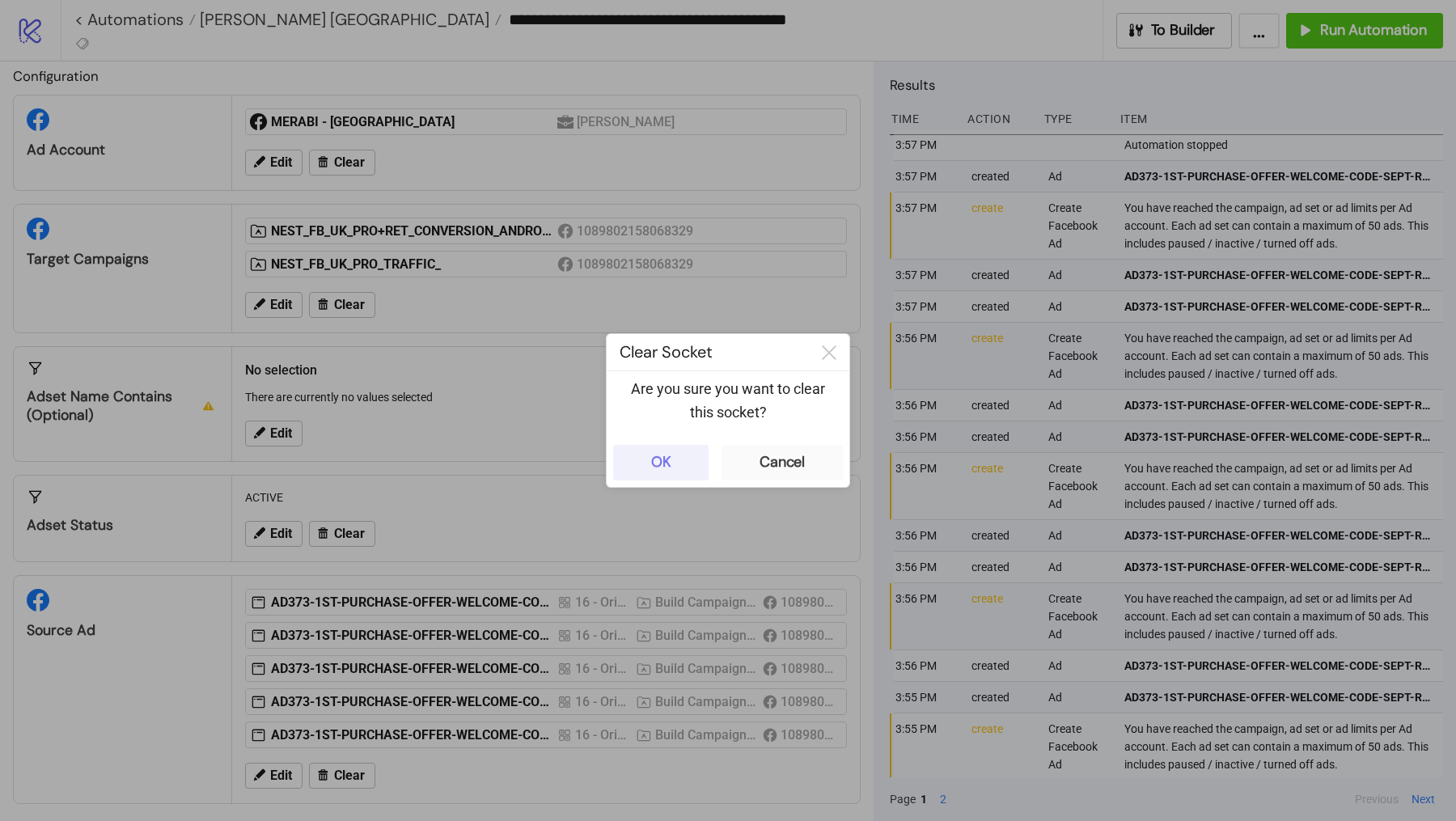
click at [679, 465] on button "OK" at bounding box center [660, 462] width 95 height 35
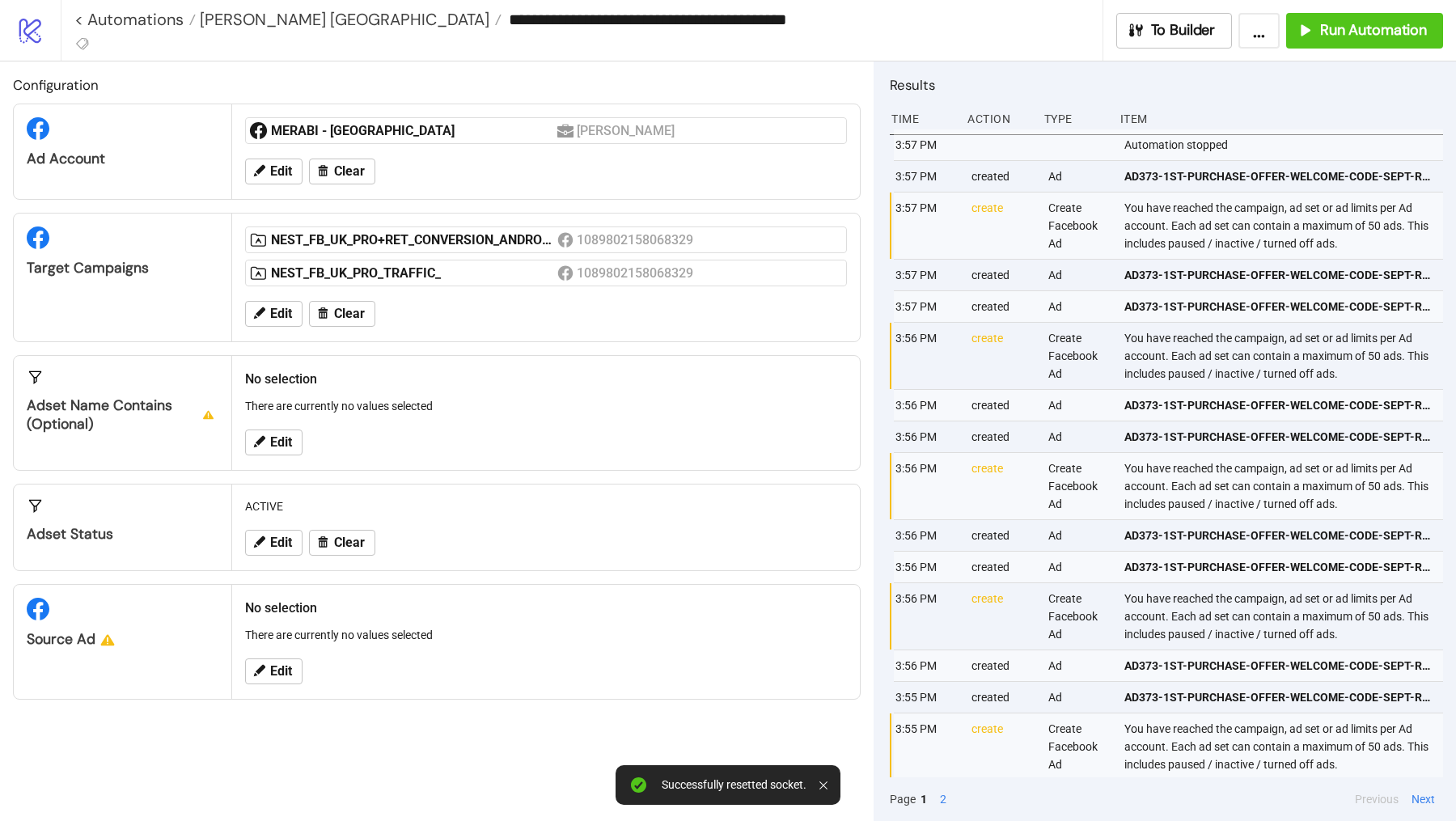
scroll to position [0, 0]
click at [283, 665] on span "Edit" at bounding box center [281, 671] width 22 height 15
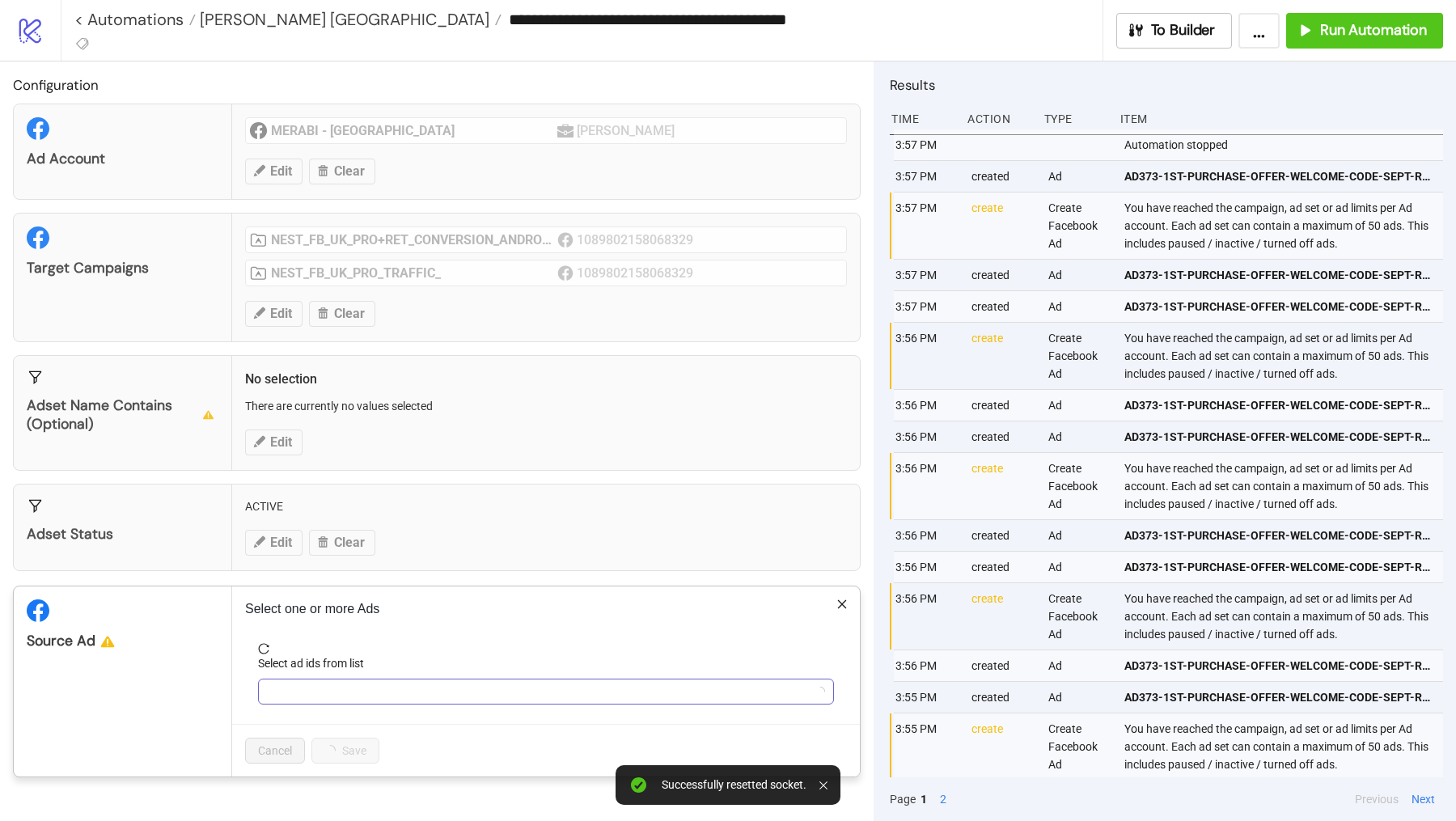
click at [309, 694] on div at bounding box center [538, 691] width 553 height 23
click at [309, 693] on div at bounding box center [538, 691] width 553 height 23
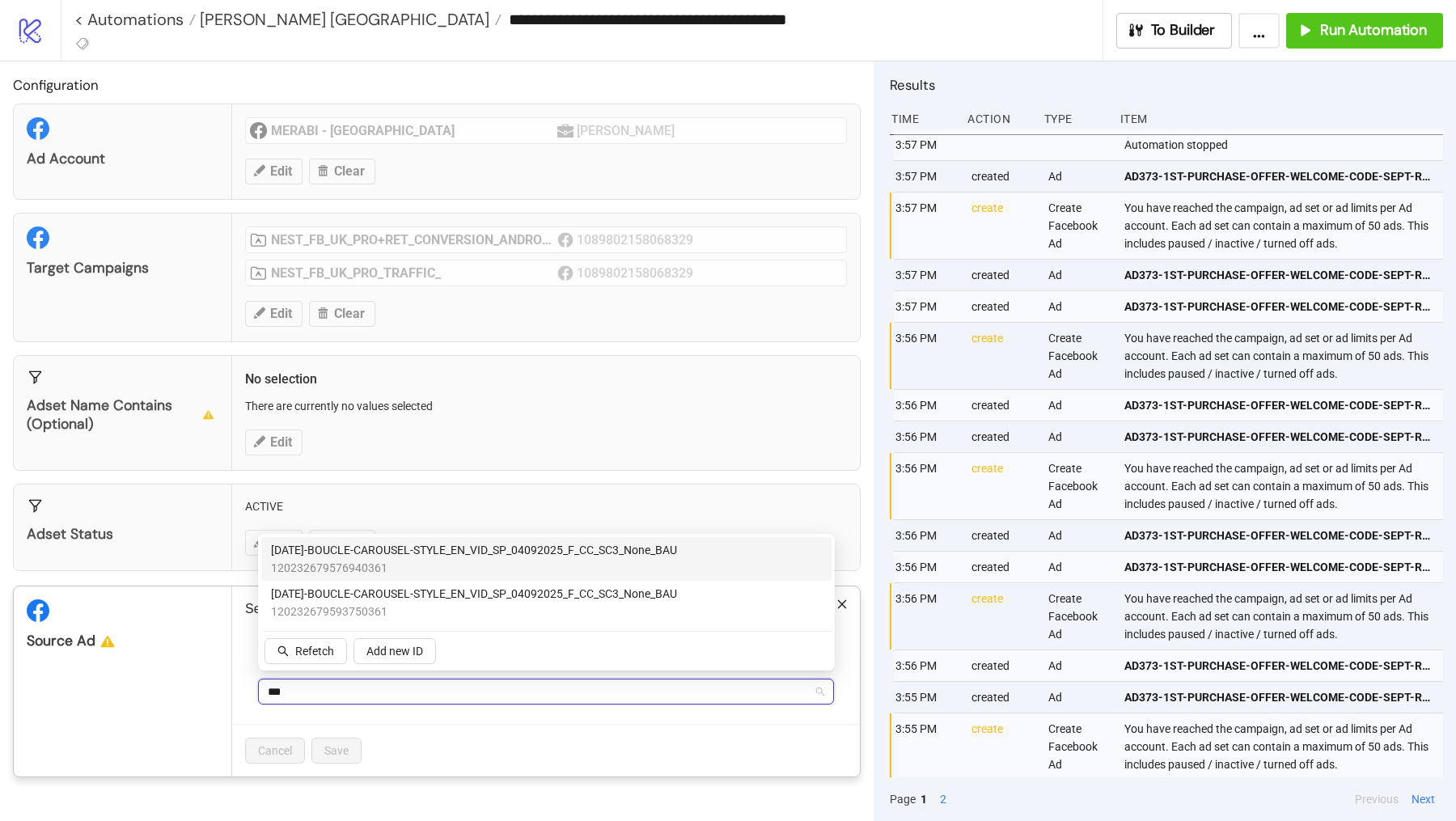
click at [390, 565] on span "120232679576940361" at bounding box center [474, 567] width 406 height 18
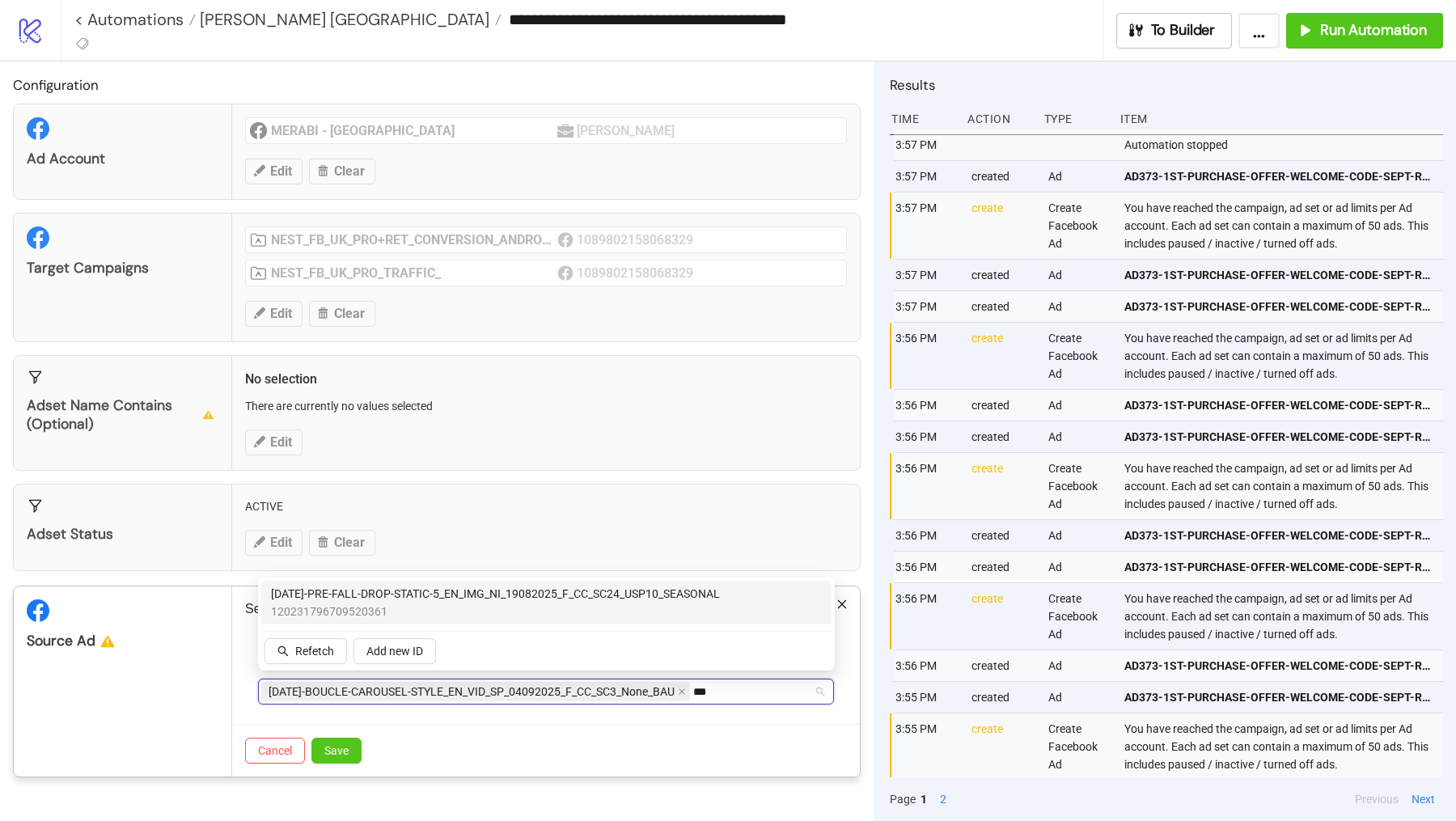
click at [411, 599] on span "[DATE]-PRE-FALL-DROP-STATIC-5_EN_IMG_NI_19082025_F_CC_SC24_USP10_SEASONAL" at bounding box center [496, 594] width 449 height 18
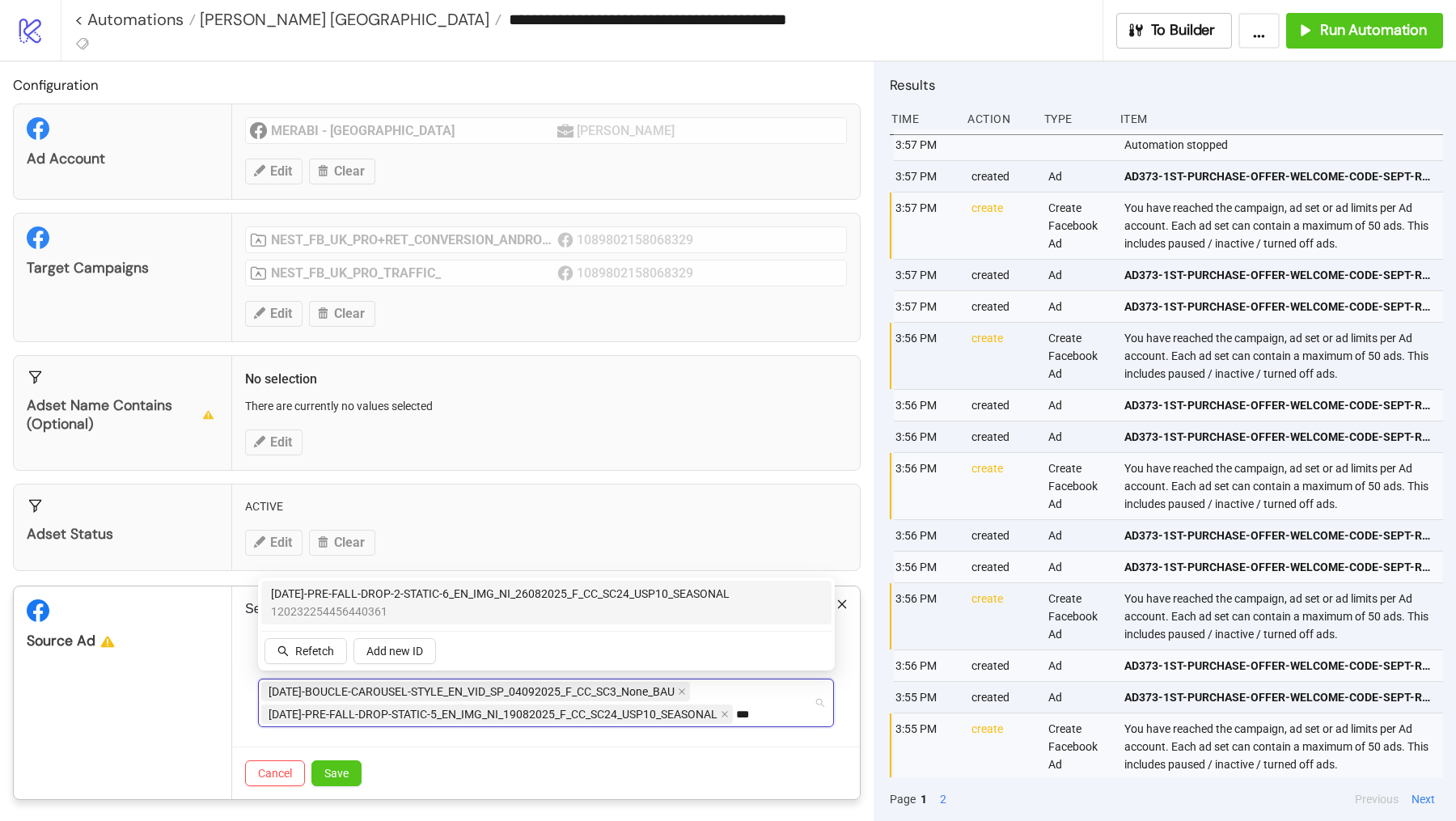
click at [432, 594] on span "[DATE]-PRE-FALL-DROP-2-STATIC-6_EN_IMG_NI_26082025_F_CC_SC24_USP10_SEASONAL" at bounding box center [501, 594] width 458 height 18
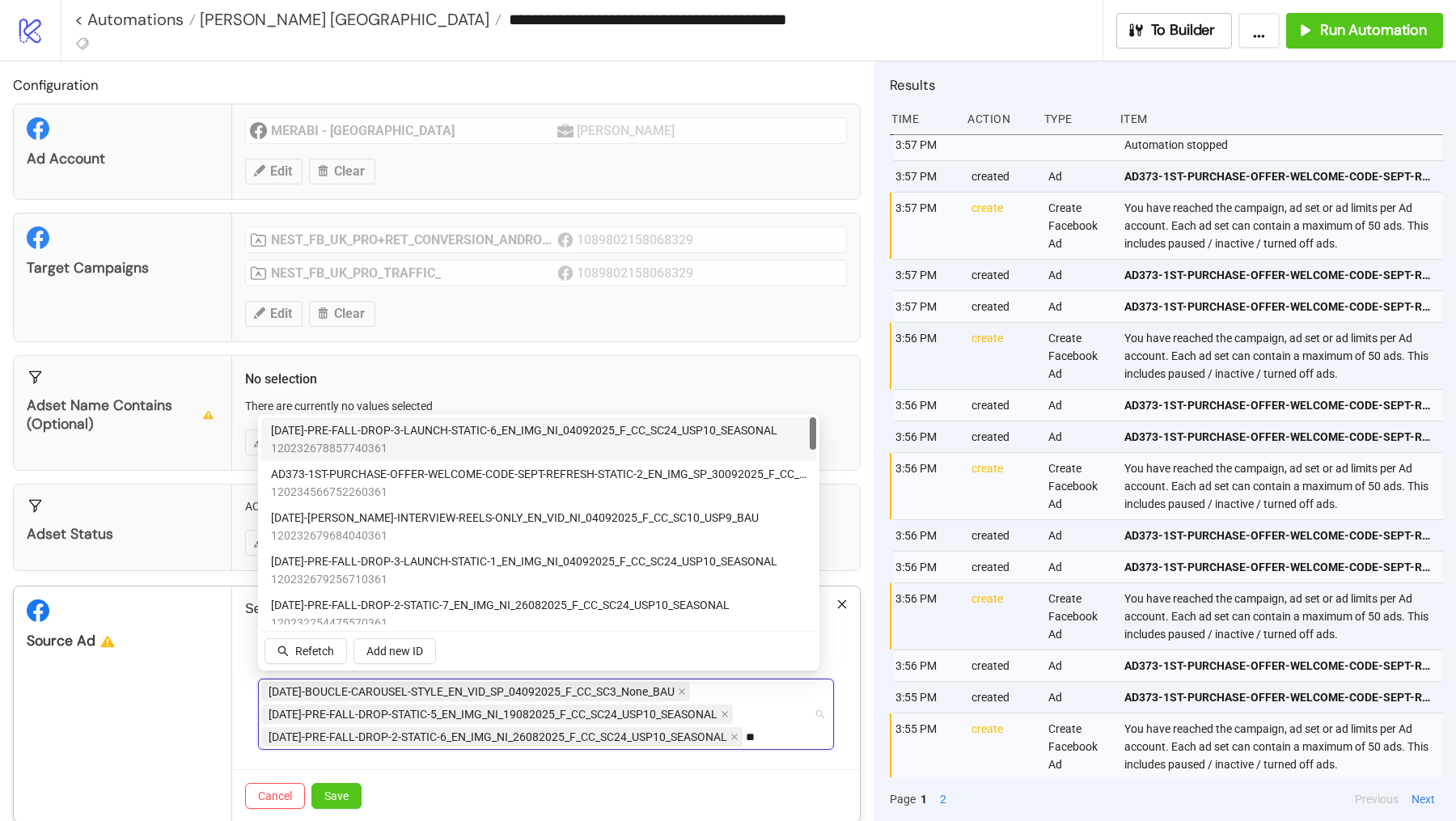
type input "*"
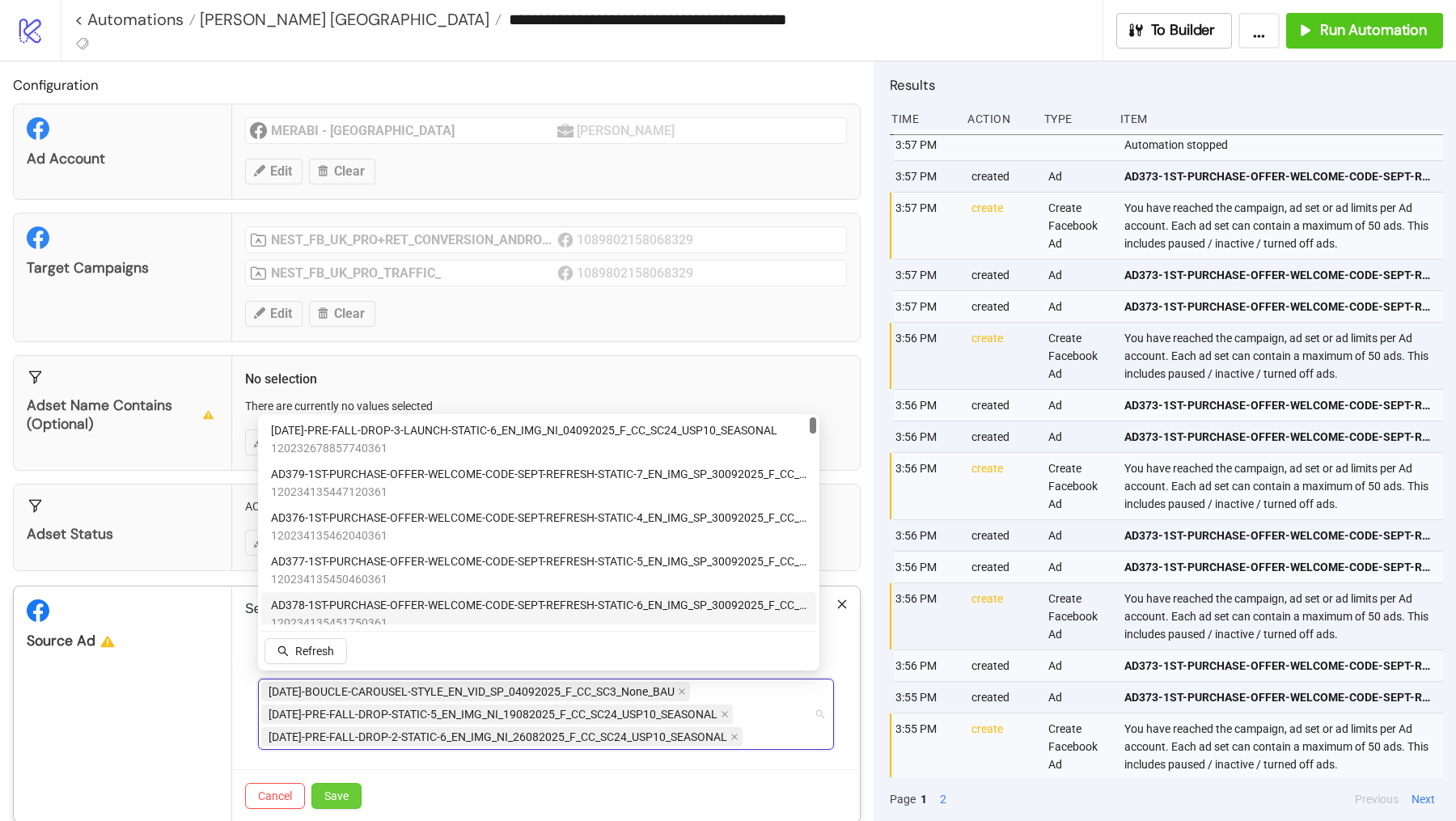
click at [339, 790] on span "Save" at bounding box center [336, 795] width 25 height 13
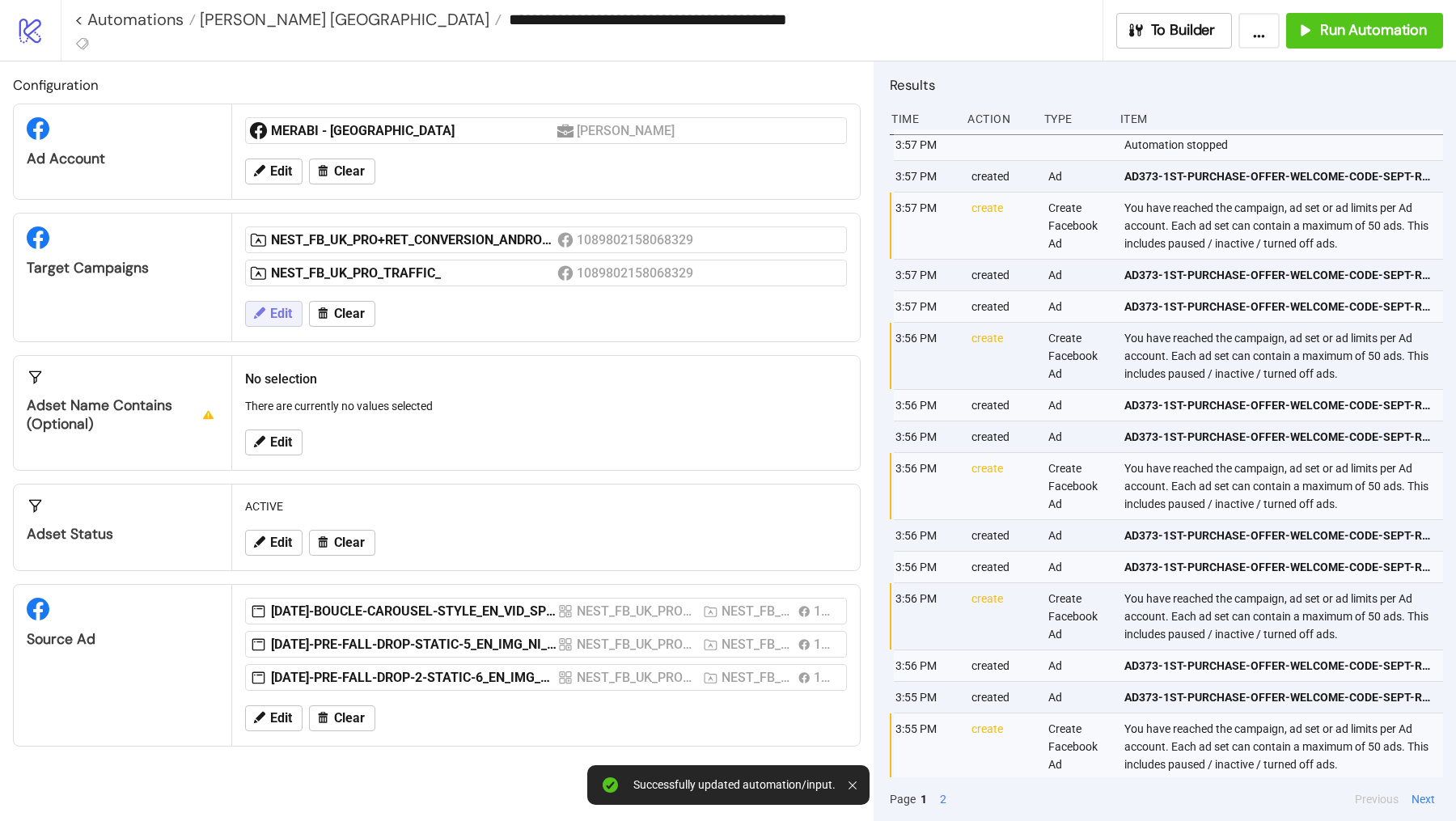
click at [284, 312] on span "Edit" at bounding box center [281, 314] width 22 height 15
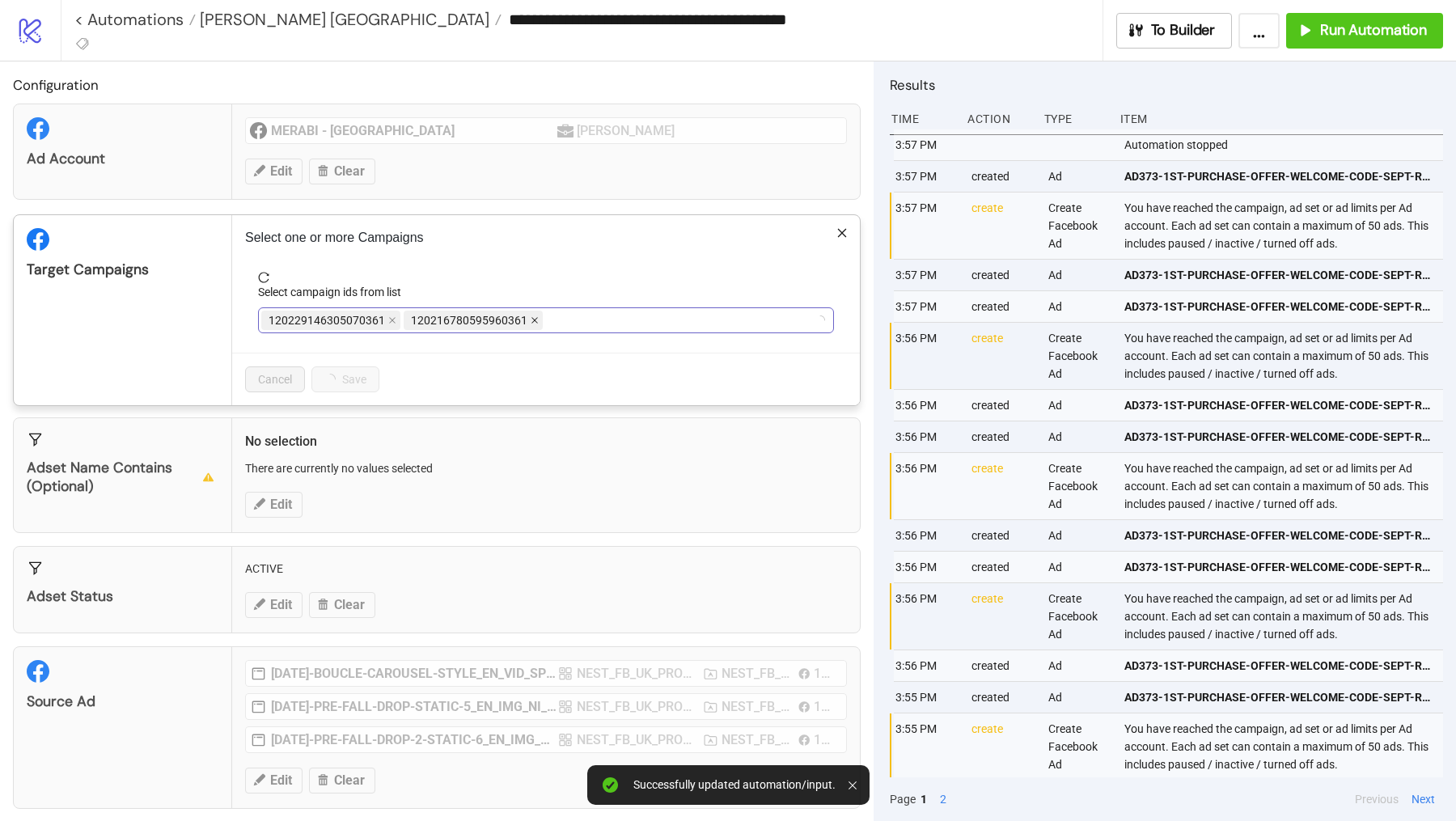
click at [533, 325] on span at bounding box center [535, 321] width 8 height 18
click at [719, 322] on icon "close" at bounding box center [717, 321] width 8 height 8
click at [346, 380] on span "Save" at bounding box center [336, 379] width 25 height 13
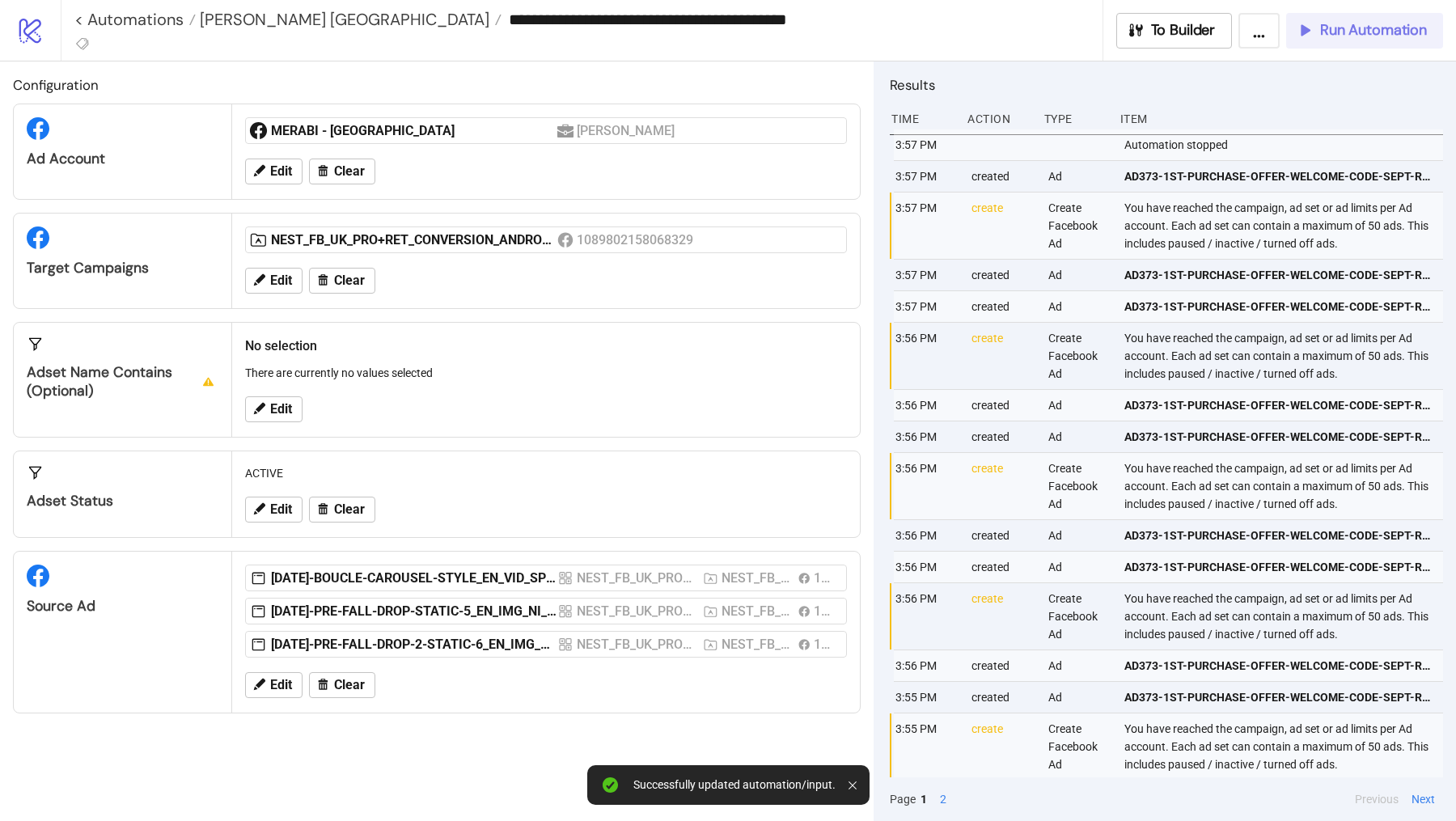
click at [1361, 29] on span "Run Automation" at bounding box center [1373, 29] width 107 height 19
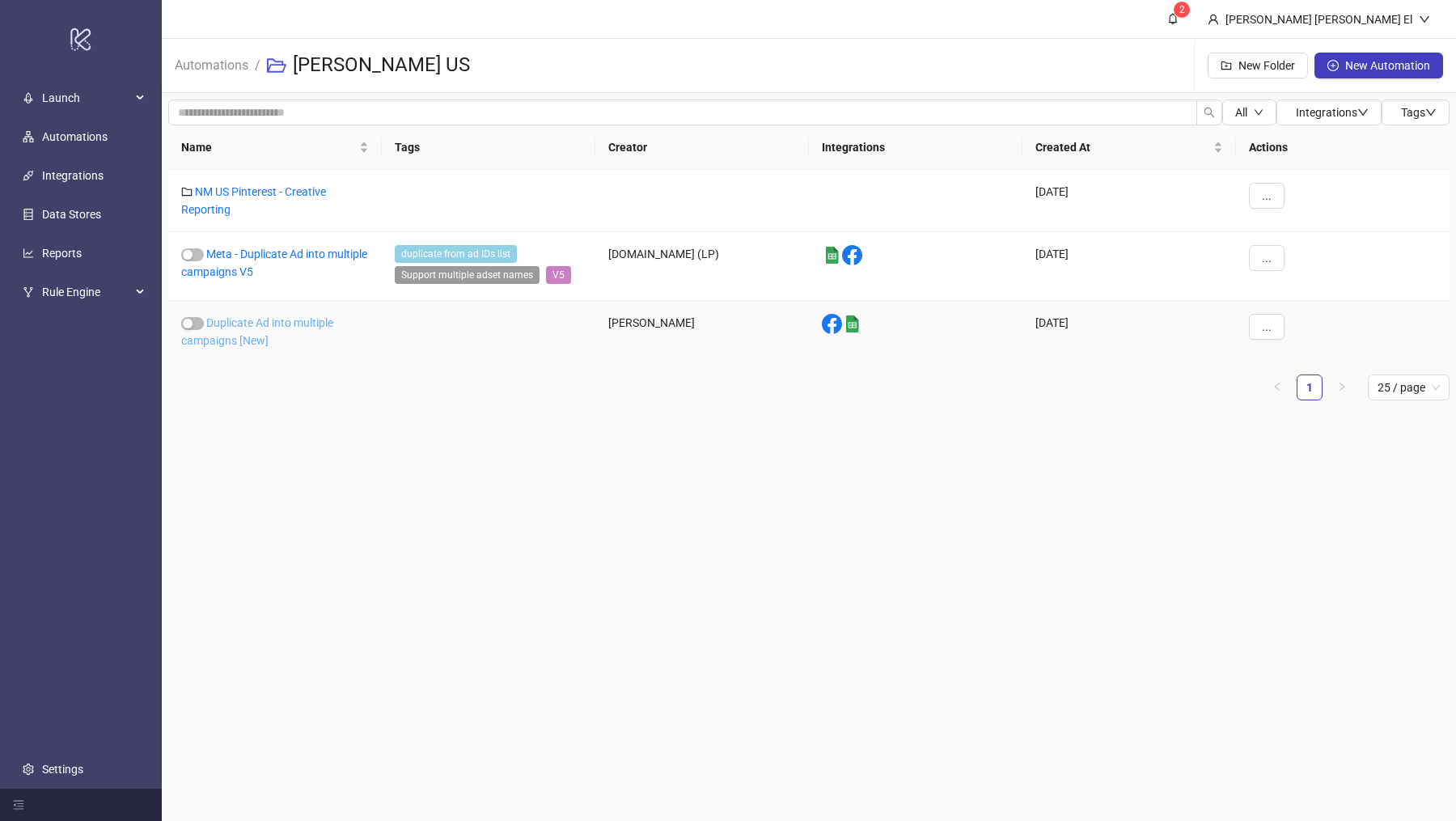
click at [226, 342] on link "Duplicate Ad into multiple campaigns [New]" at bounding box center [257, 331] width 152 height 30
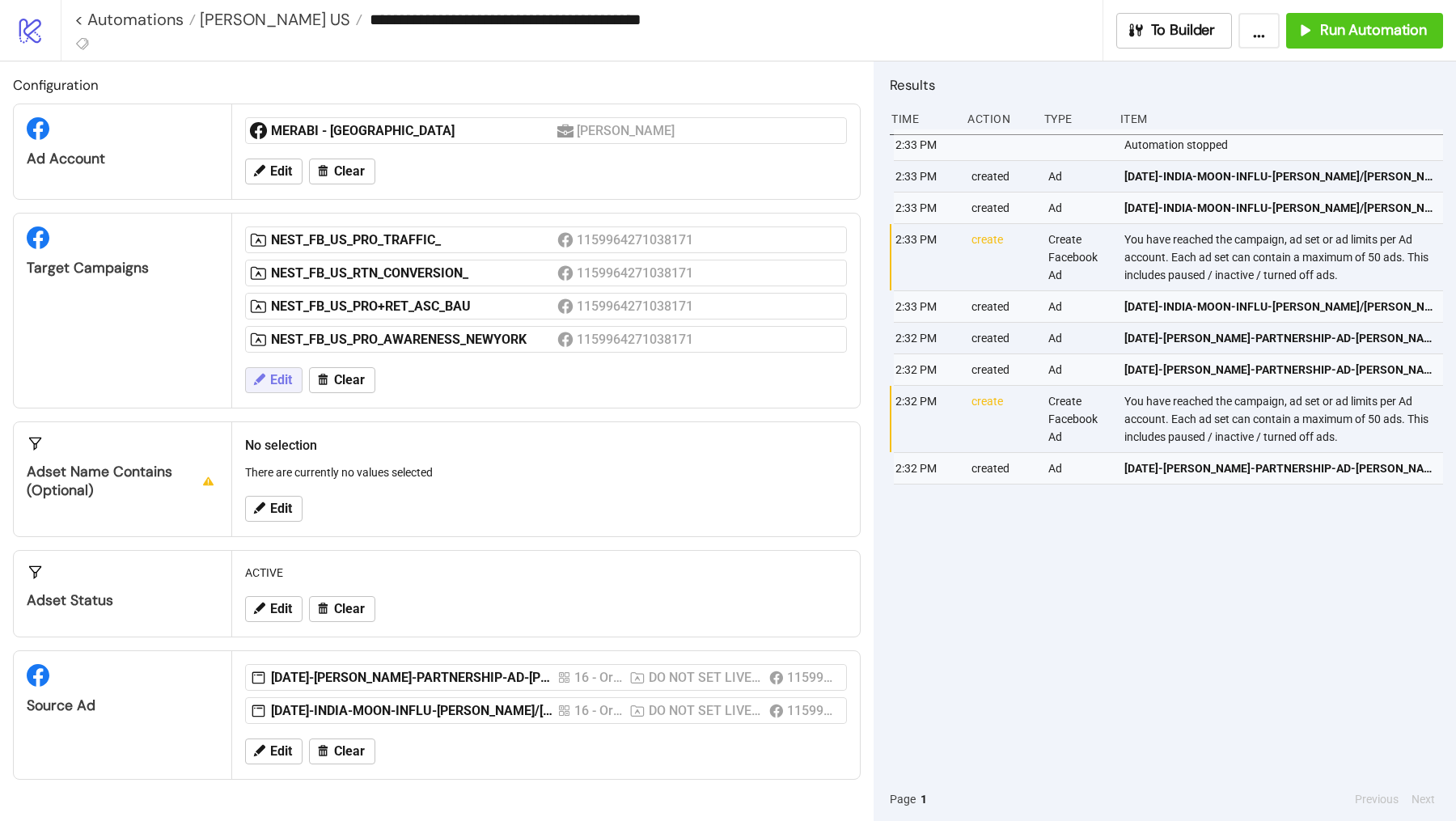
click at [275, 373] on span "Edit" at bounding box center [281, 380] width 22 height 15
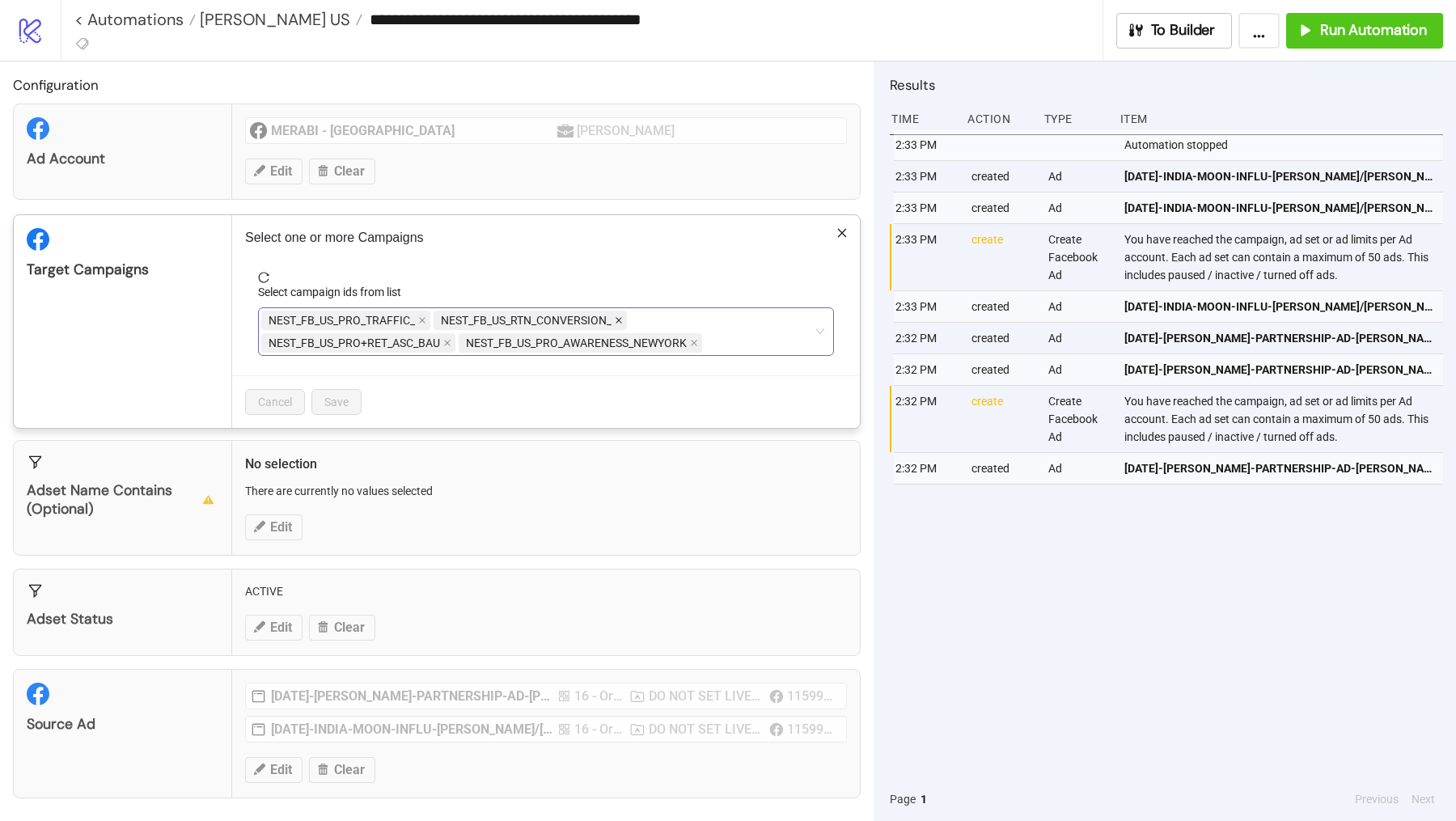
click at [617, 317] on icon "close" at bounding box center [619, 321] width 8 height 8
click at [493, 340] on icon "close" at bounding box center [497, 343] width 8 height 8
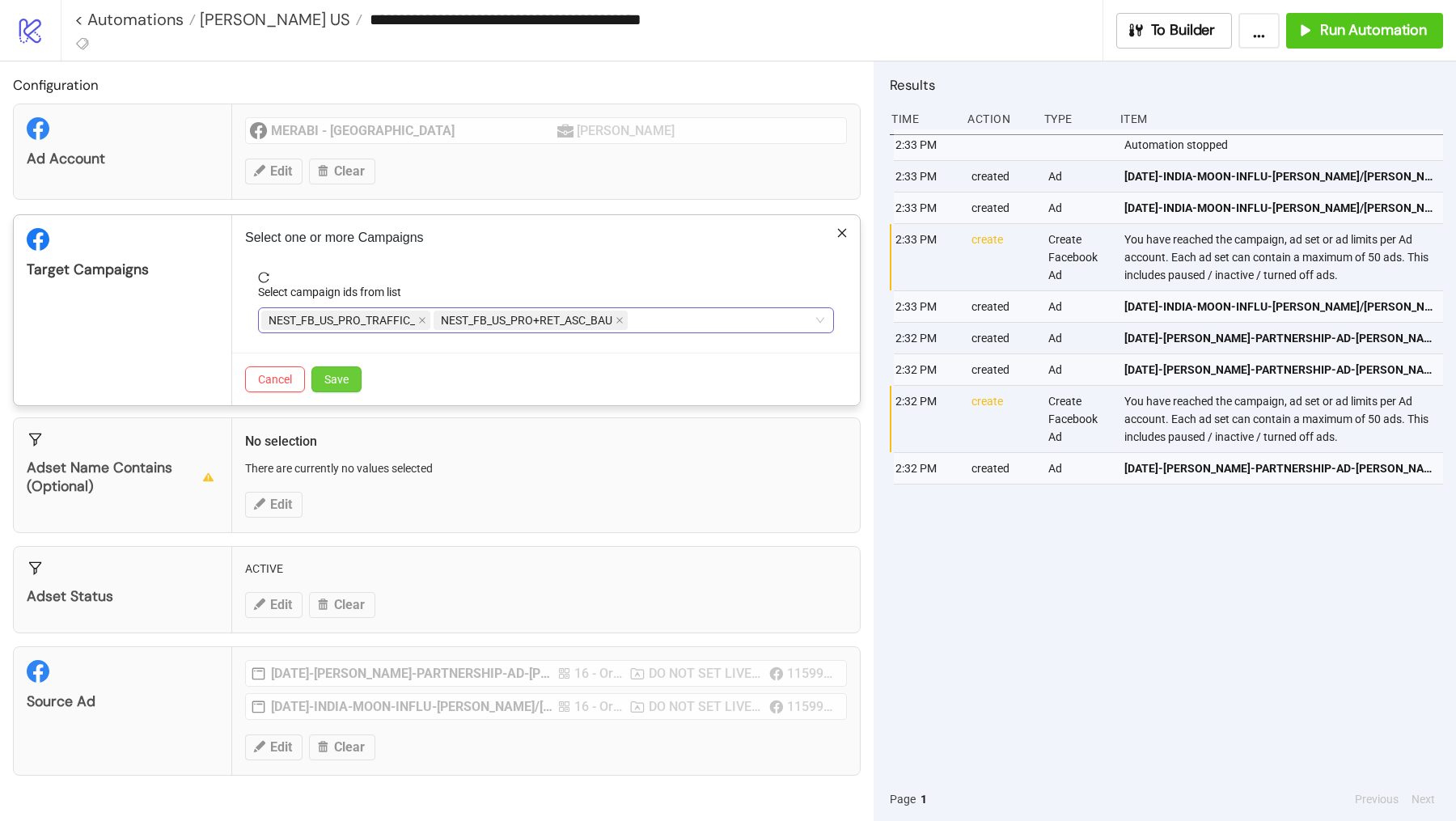
click at [347, 367] on button "Save" at bounding box center [336, 380] width 50 height 26
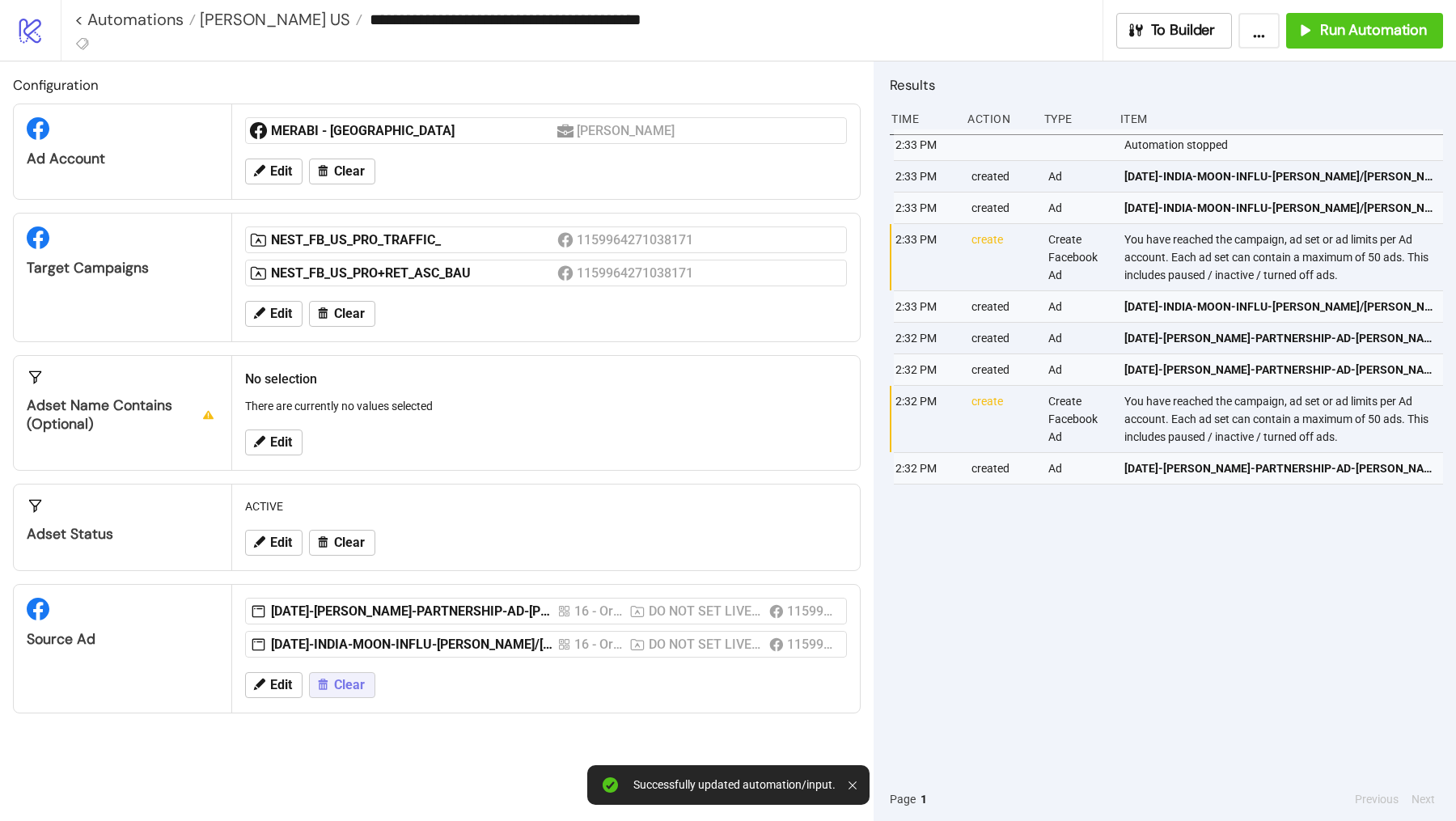
click at [352, 680] on span "Clear" at bounding box center [349, 684] width 30 height 15
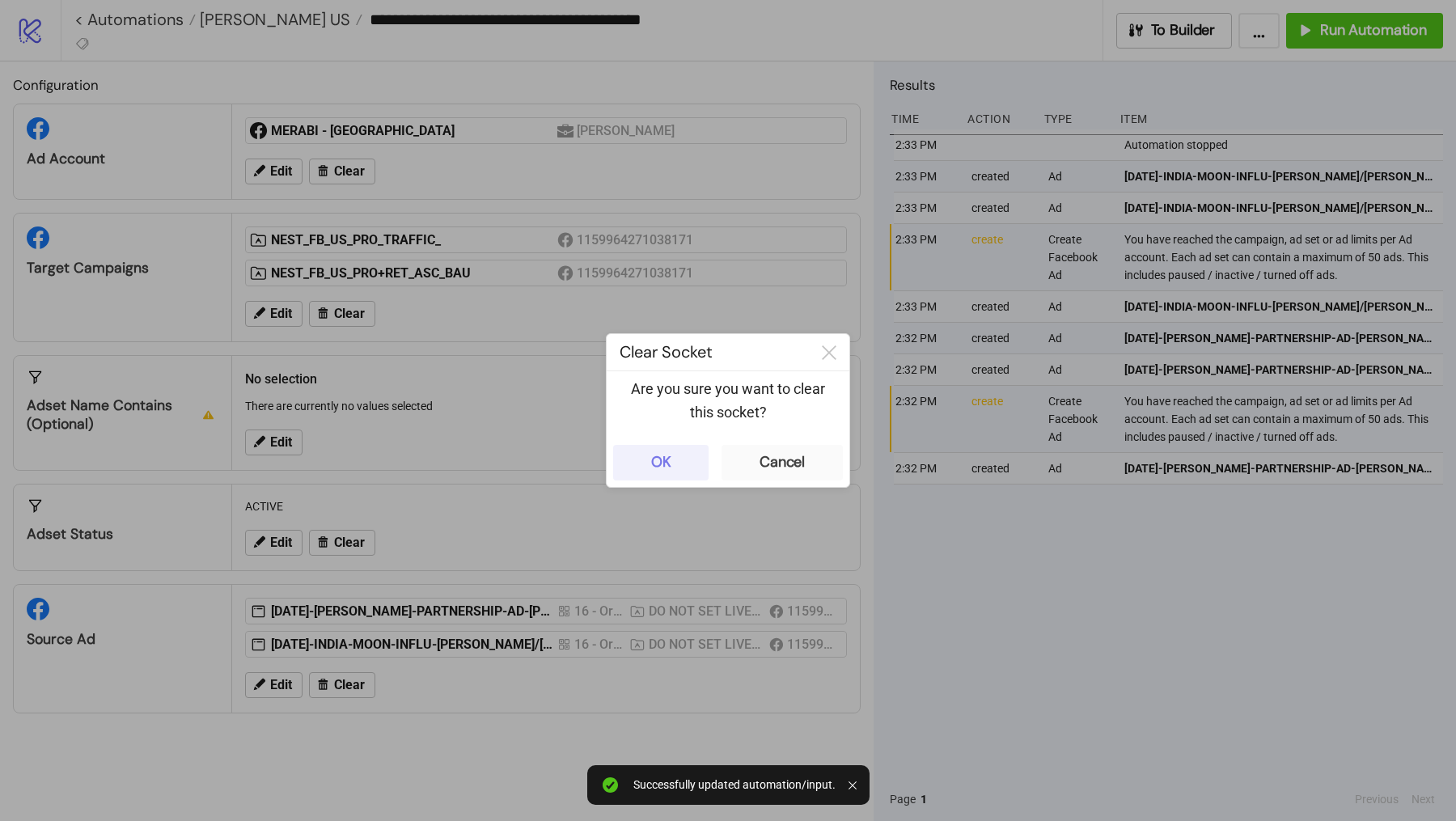
click at [665, 448] on button "OK" at bounding box center [660, 462] width 95 height 35
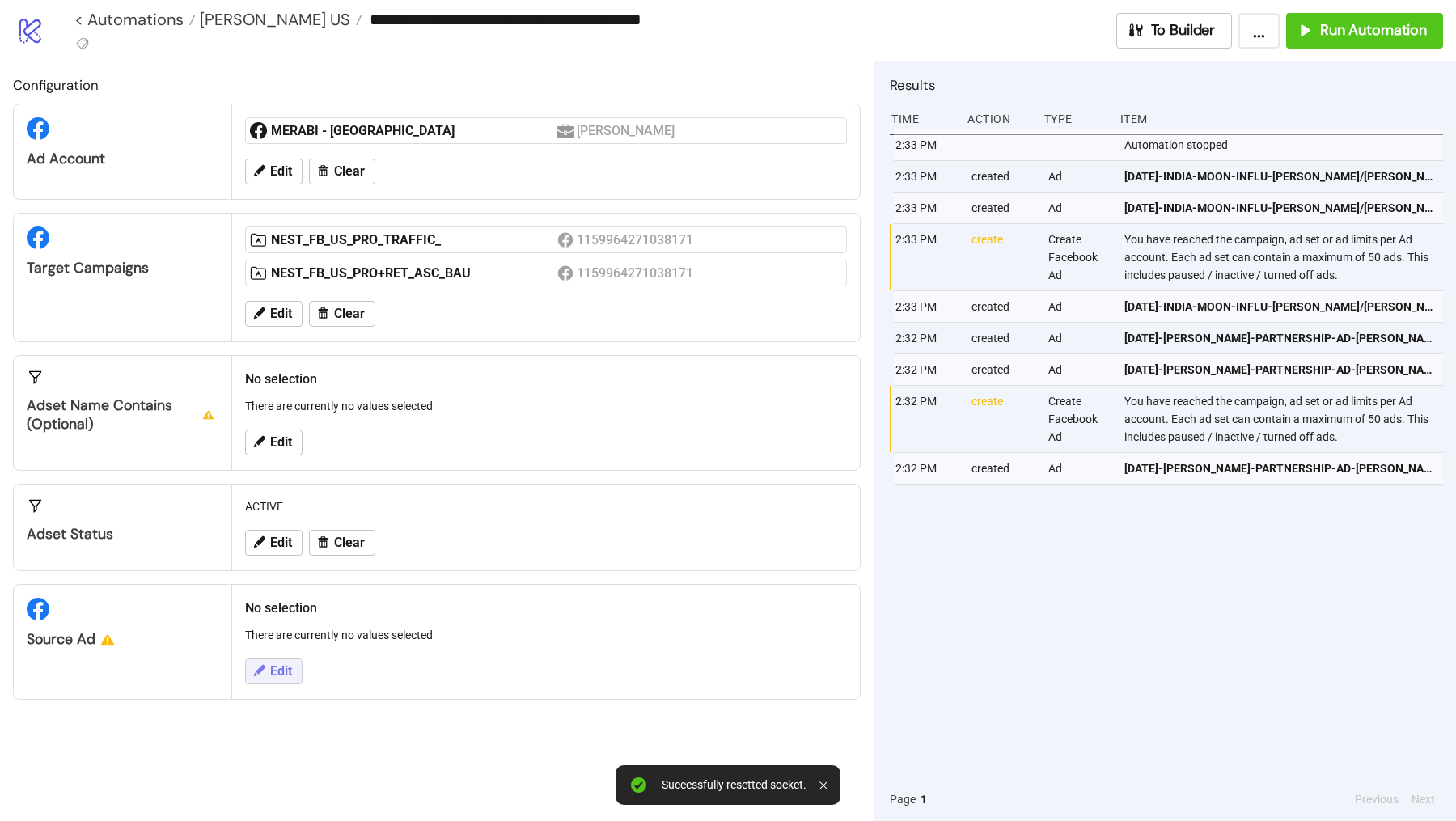
click at [275, 664] on span "Edit" at bounding box center [281, 671] width 22 height 15
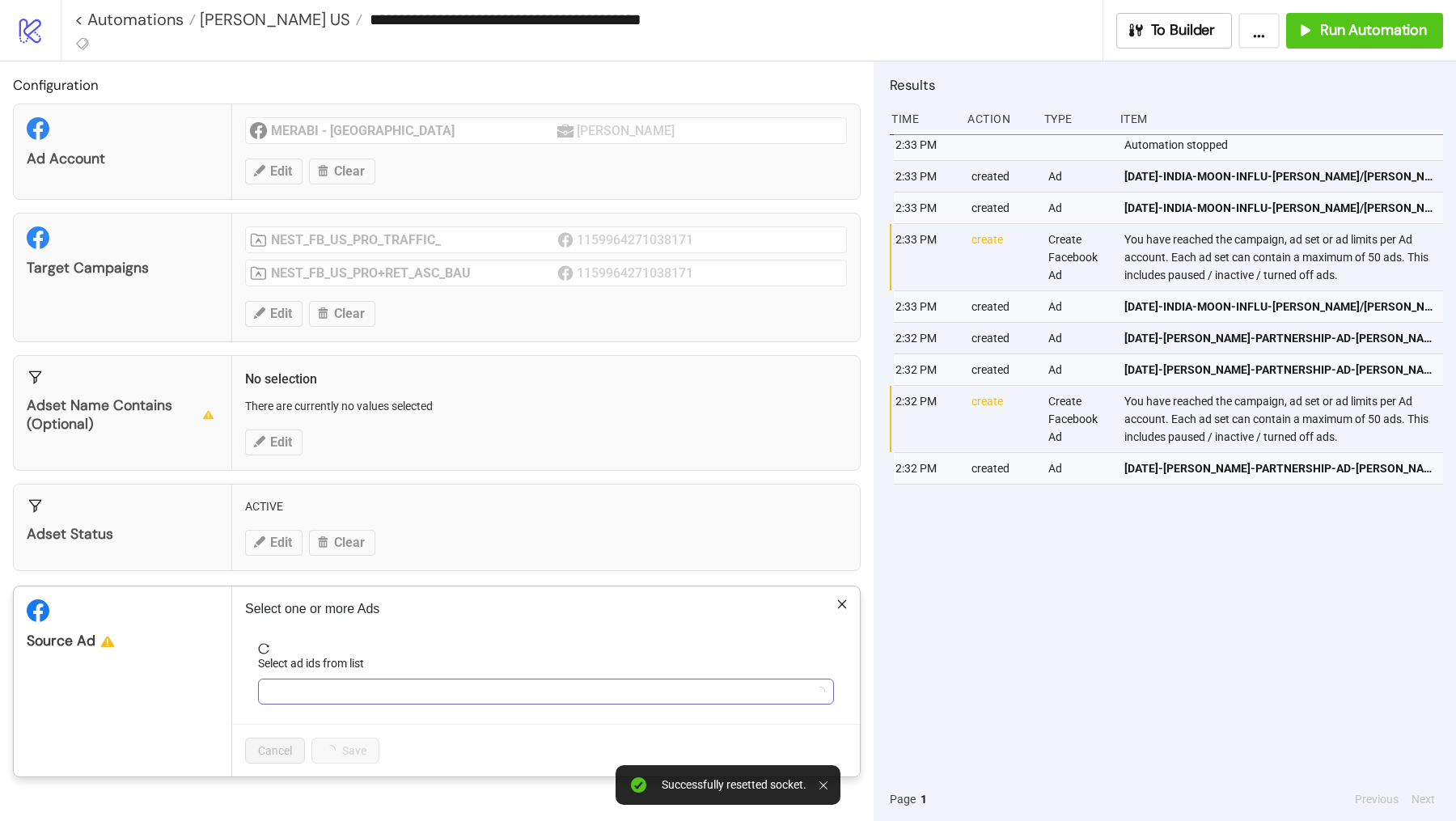
click at [326, 694] on div at bounding box center [538, 691] width 553 height 23
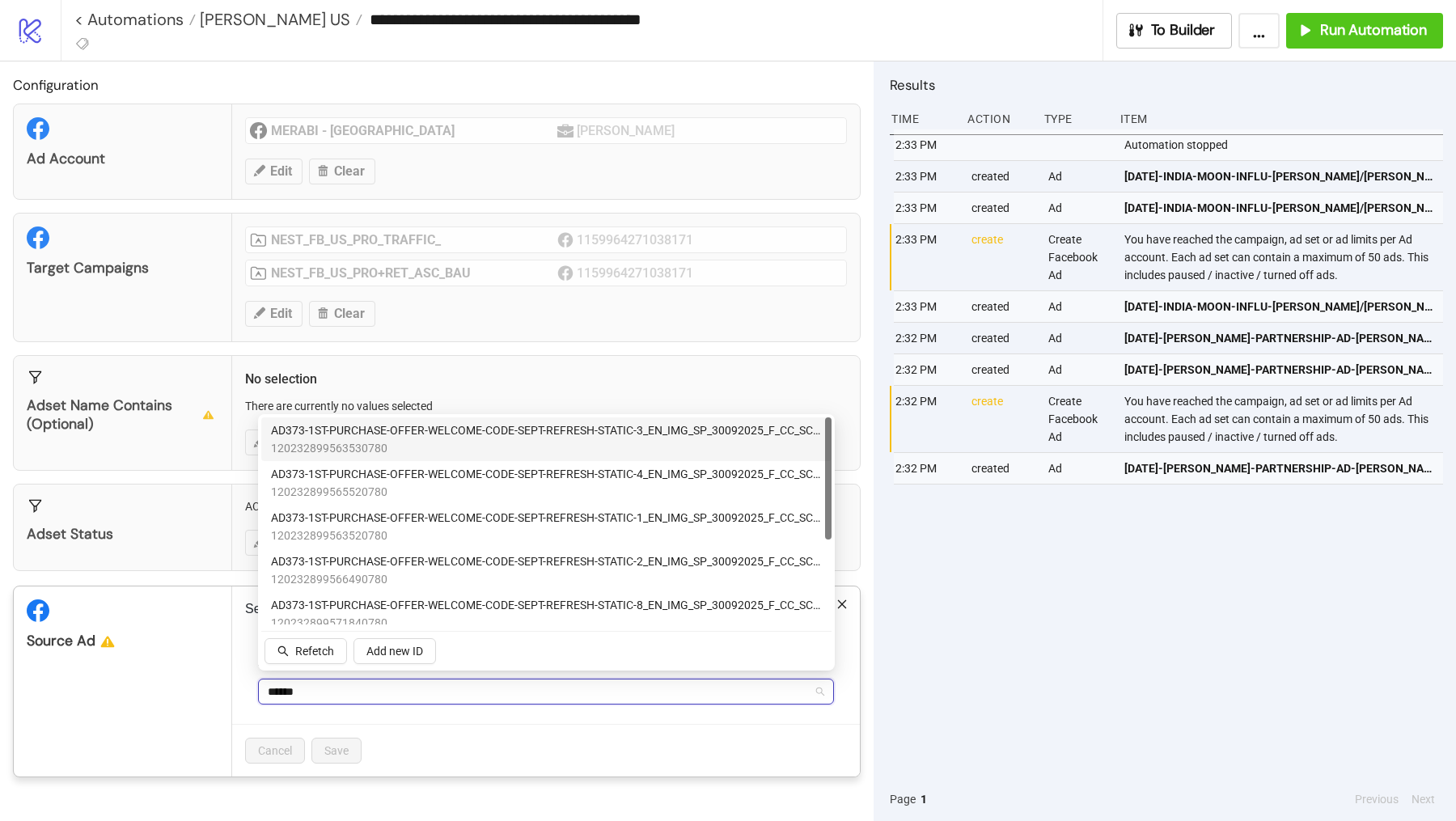
type input "*******"
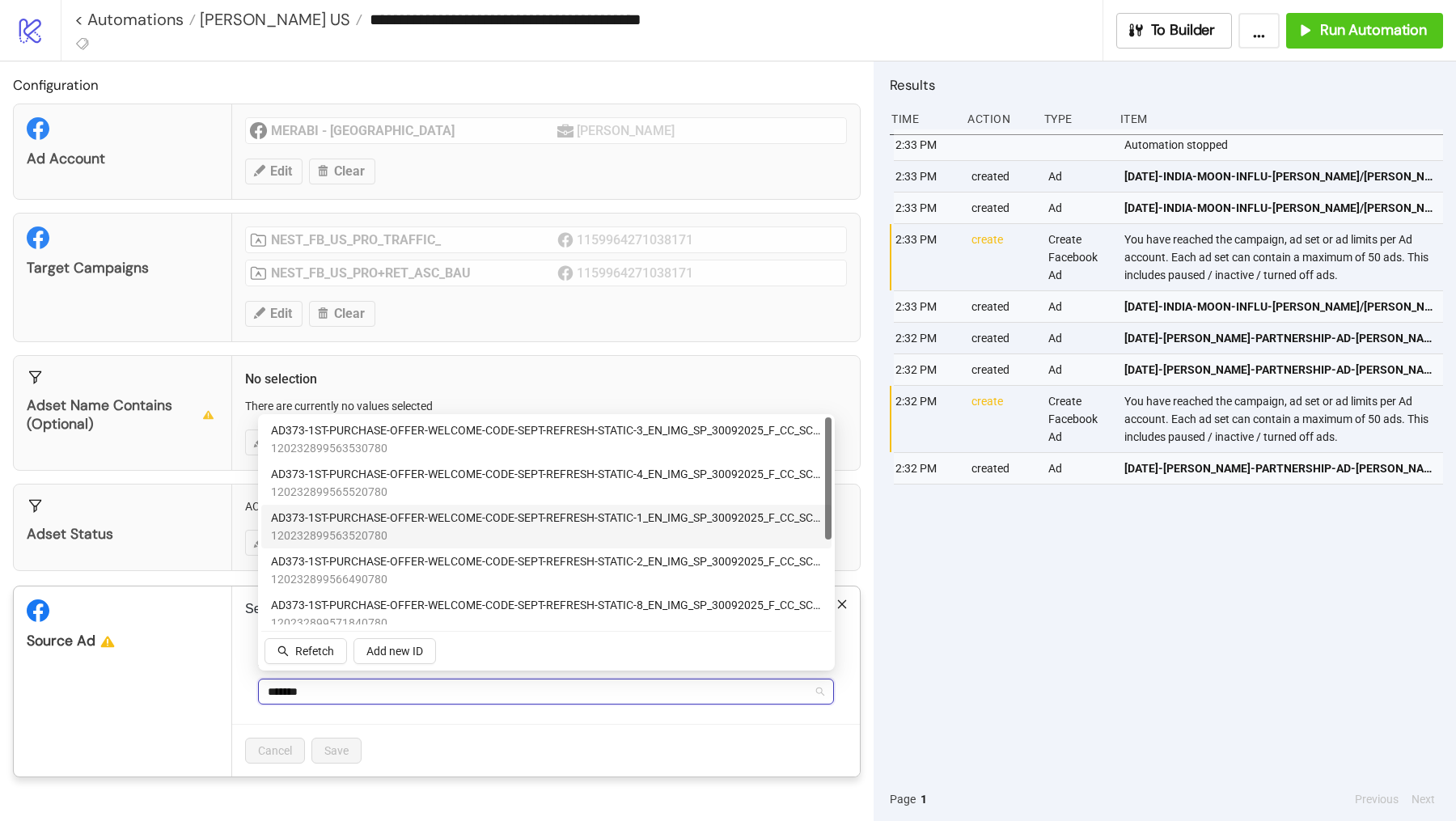
click at [623, 540] on span "120232899563520780" at bounding box center [547, 535] width 551 height 18
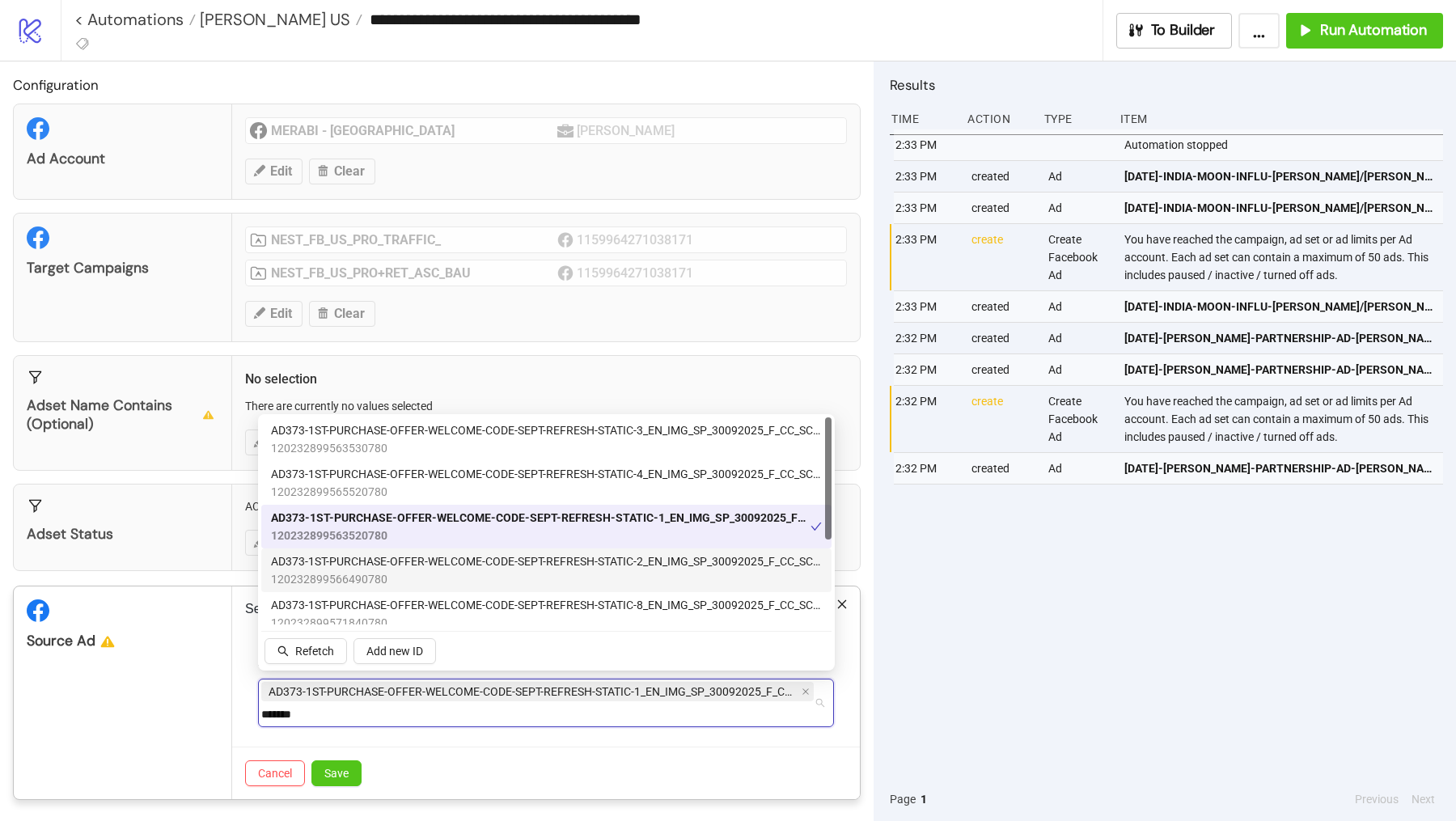
click at [623, 587] on span "120232899566490780" at bounding box center [547, 579] width 551 height 18
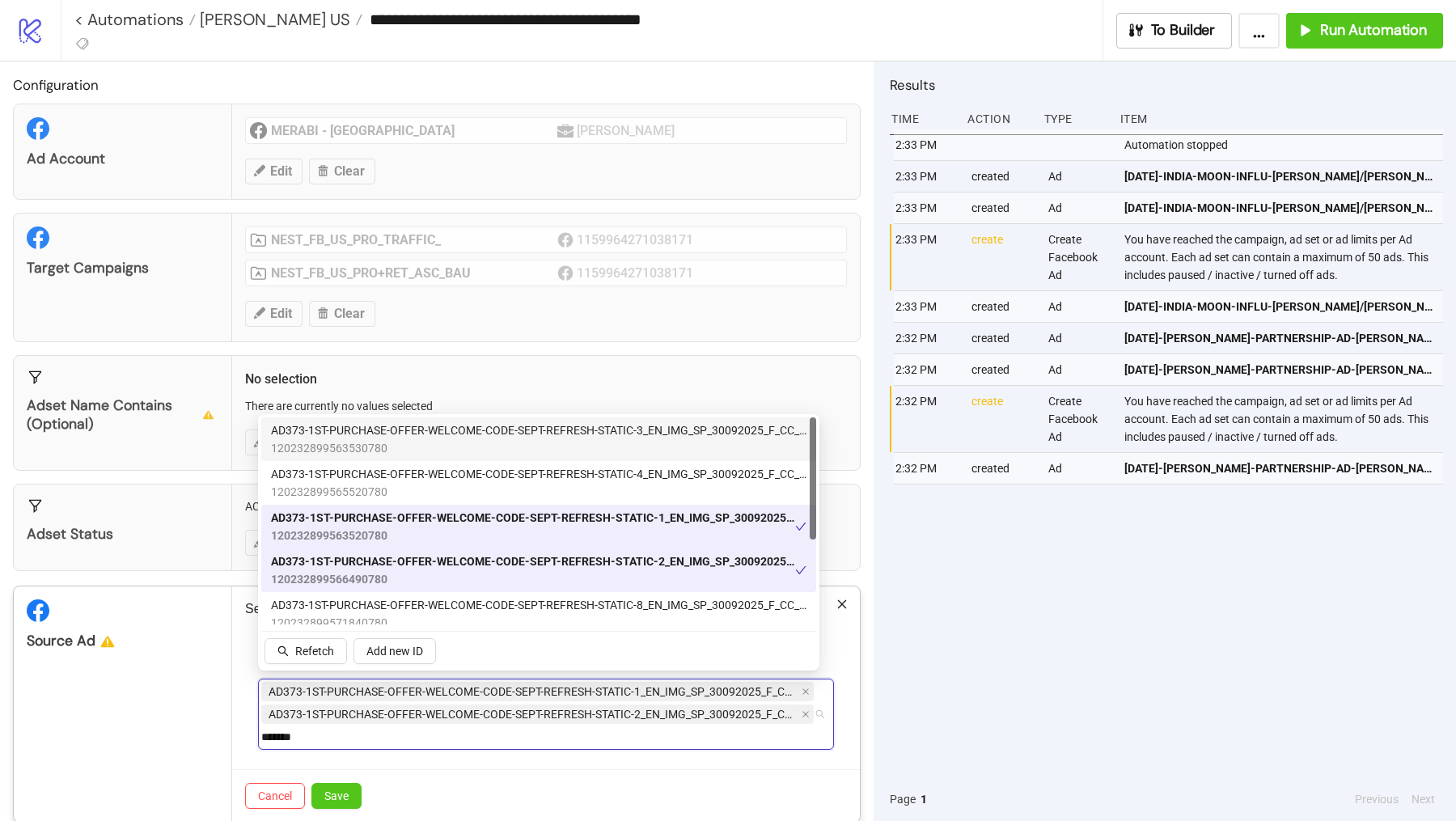
click at [646, 448] on span "120232899563530780" at bounding box center [539, 448] width 535 height 18
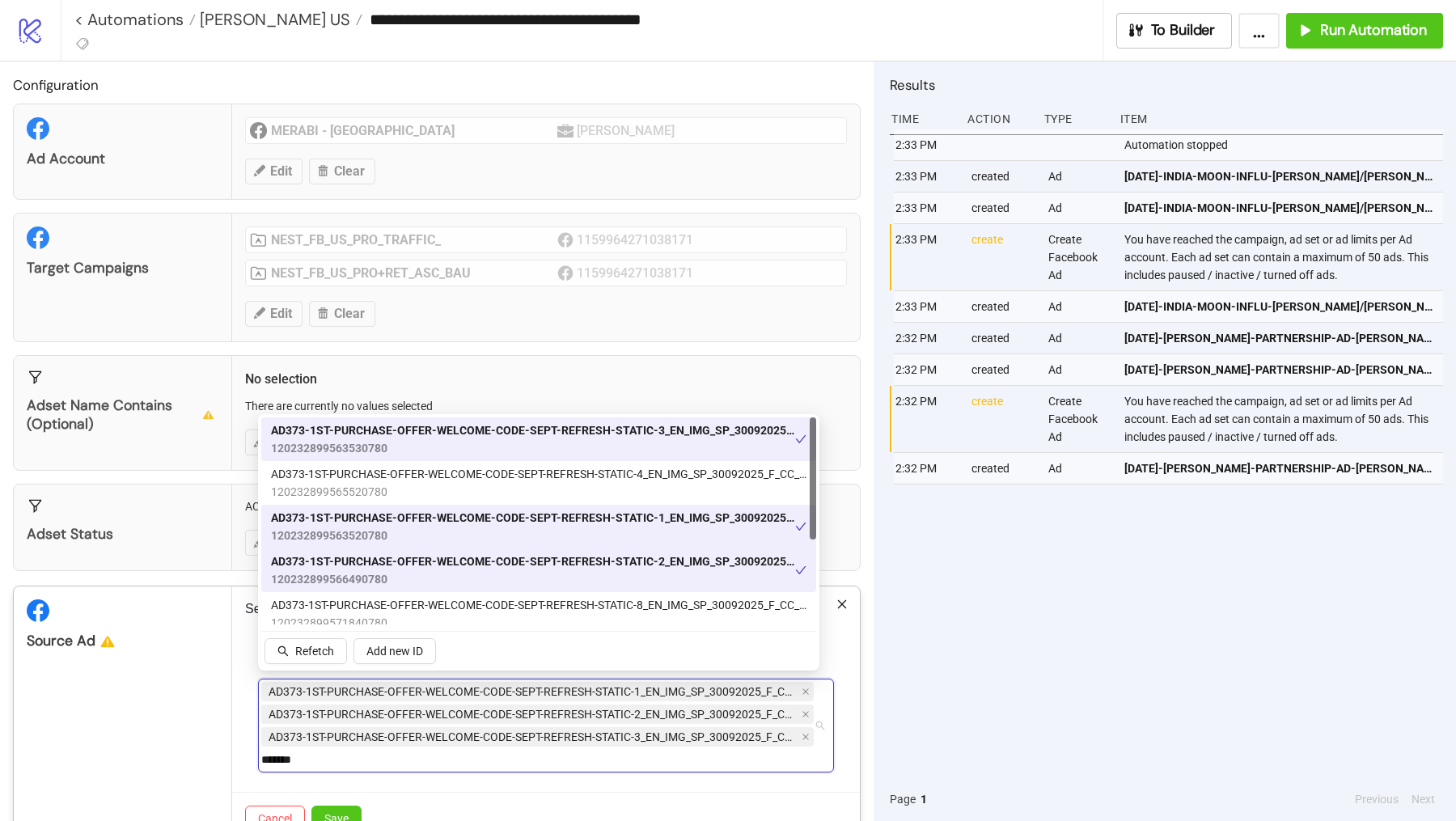
click at [646, 490] on span "120232899565520780" at bounding box center [539, 492] width 535 height 18
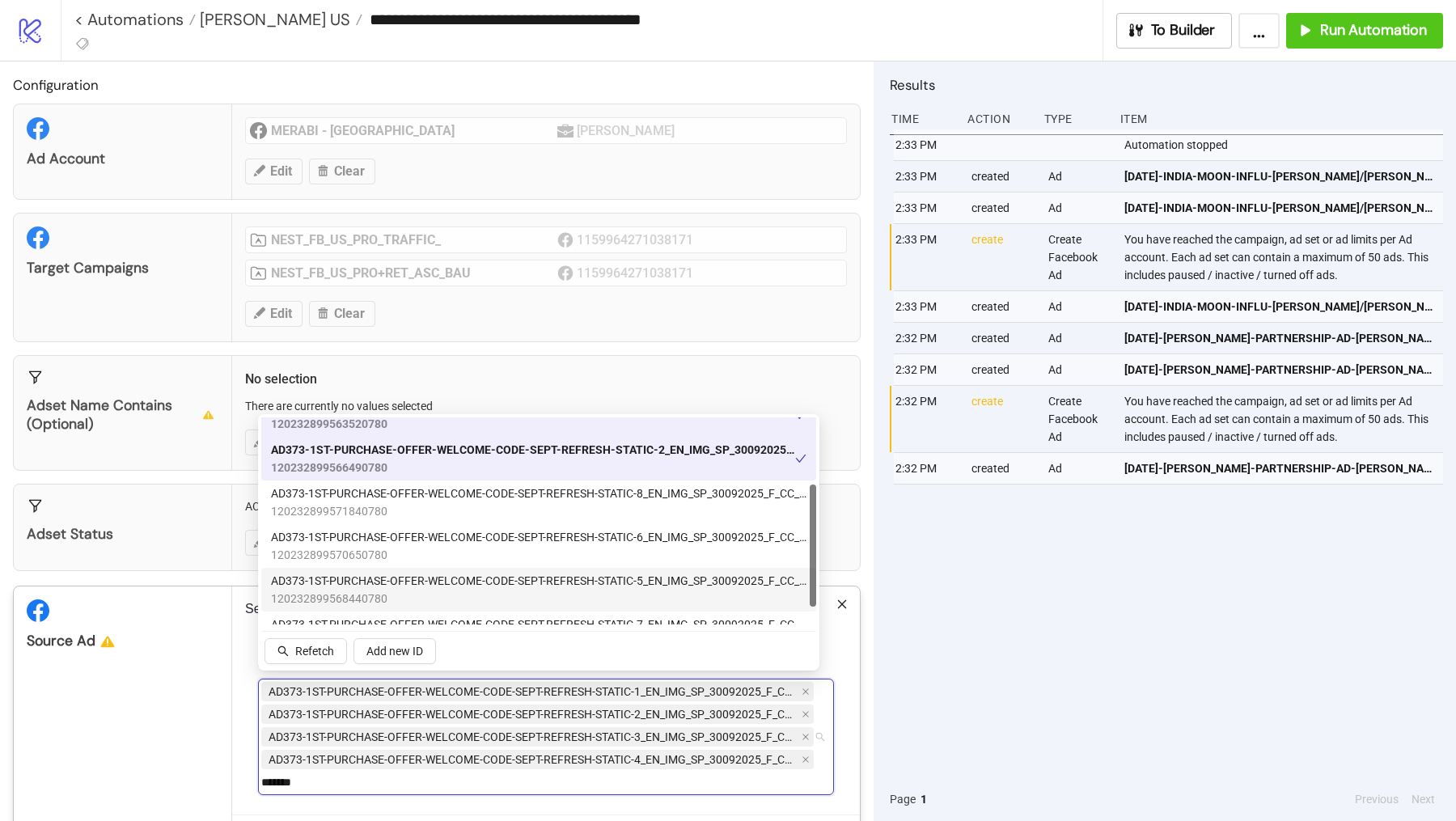
click at [647, 592] on span "120232899568440780" at bounding box center [539, 599] width 535 height 18
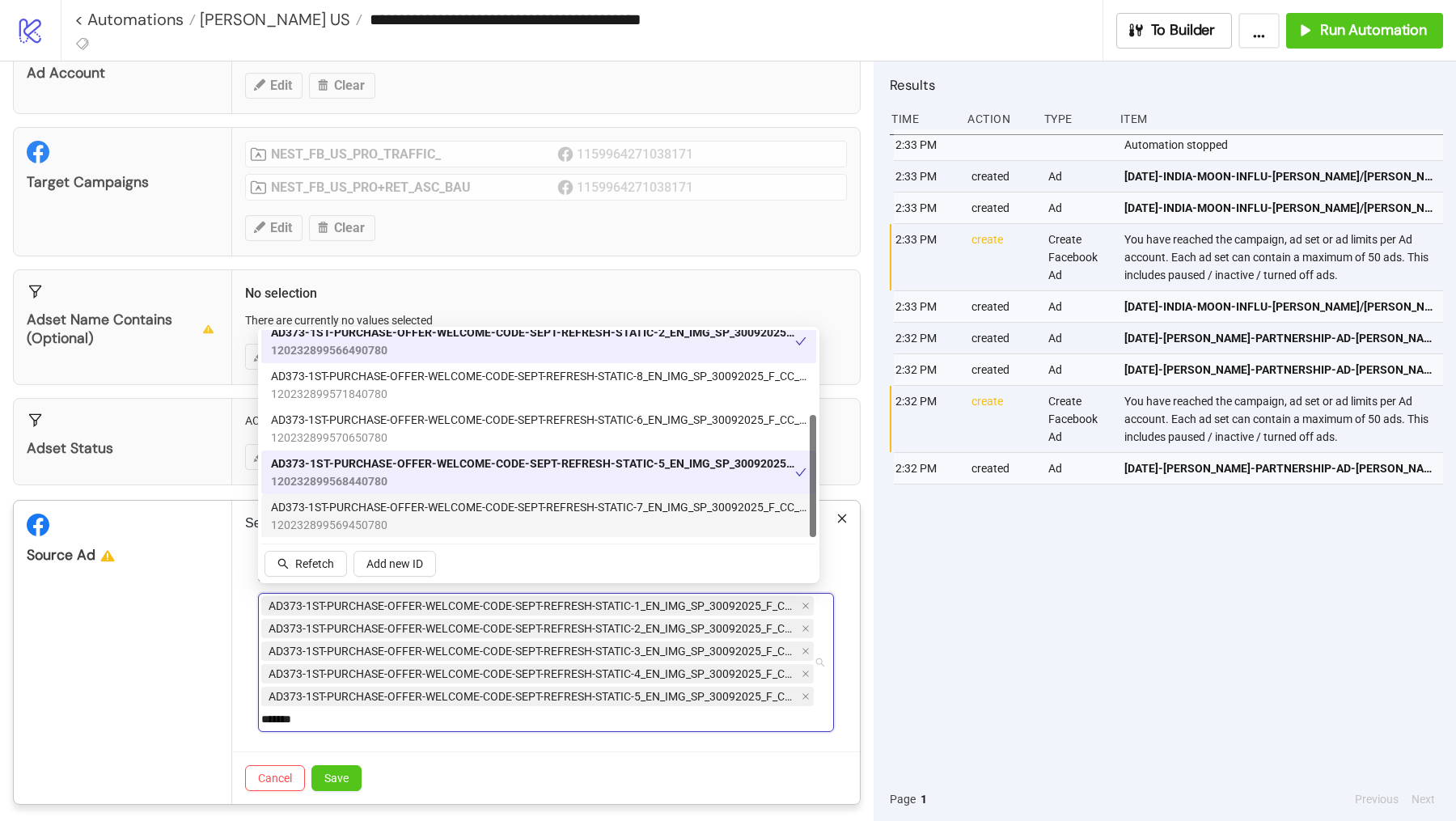
scroll to position [88, 0]
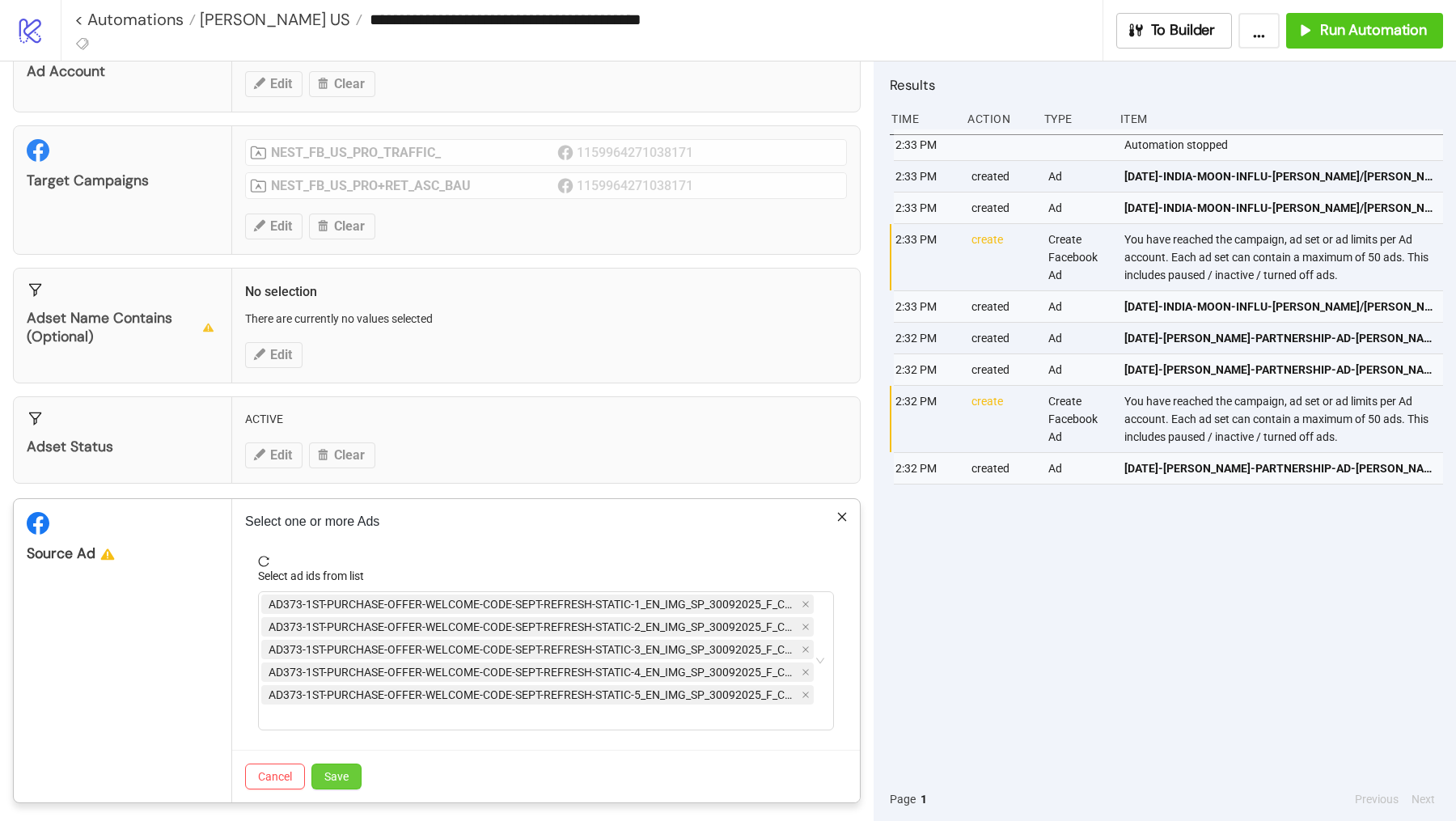
click at [348, 780] on button "Save" at bounding box center [336, 776] width 50 height 26
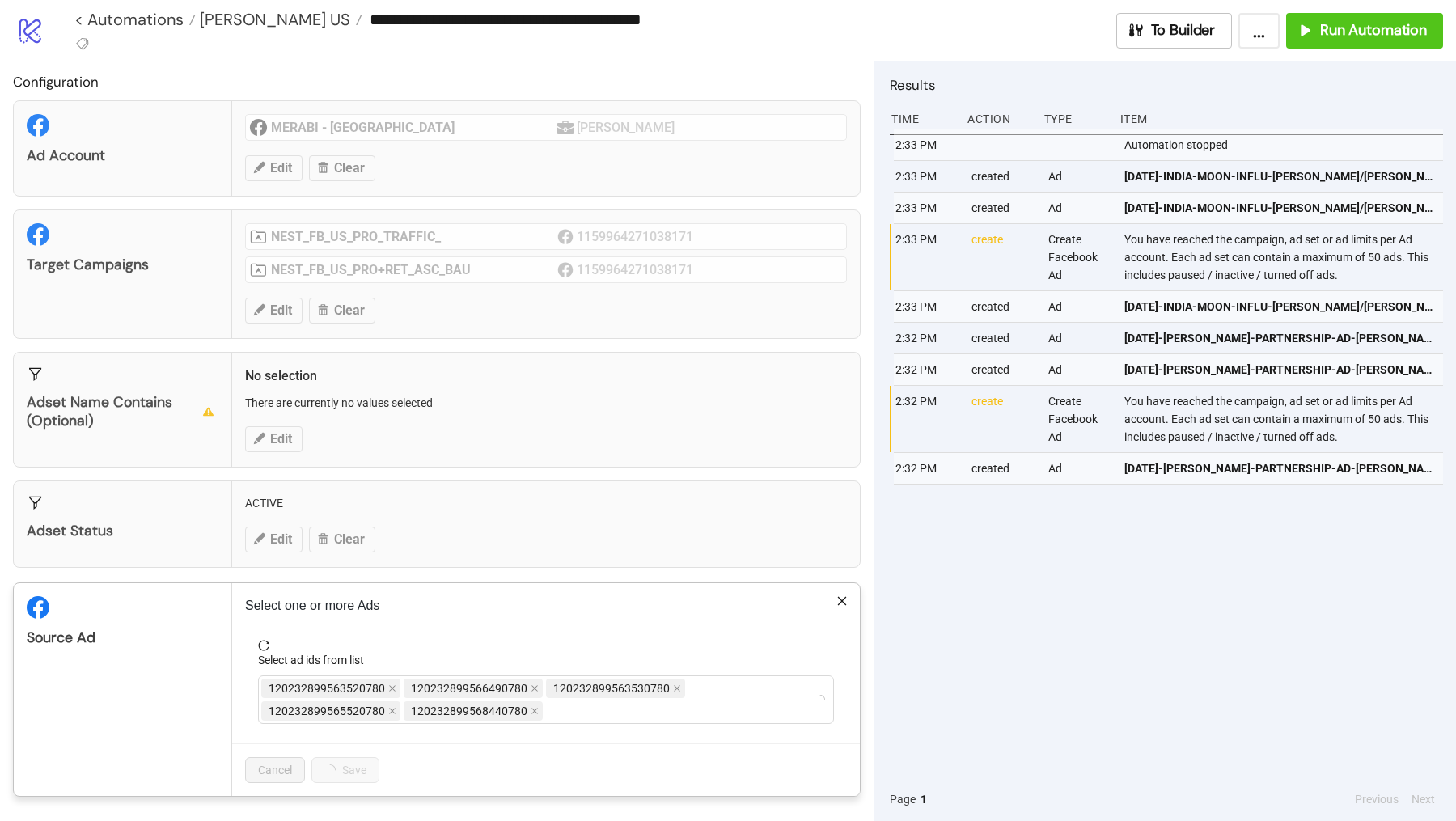
scroll to position [0, 0]
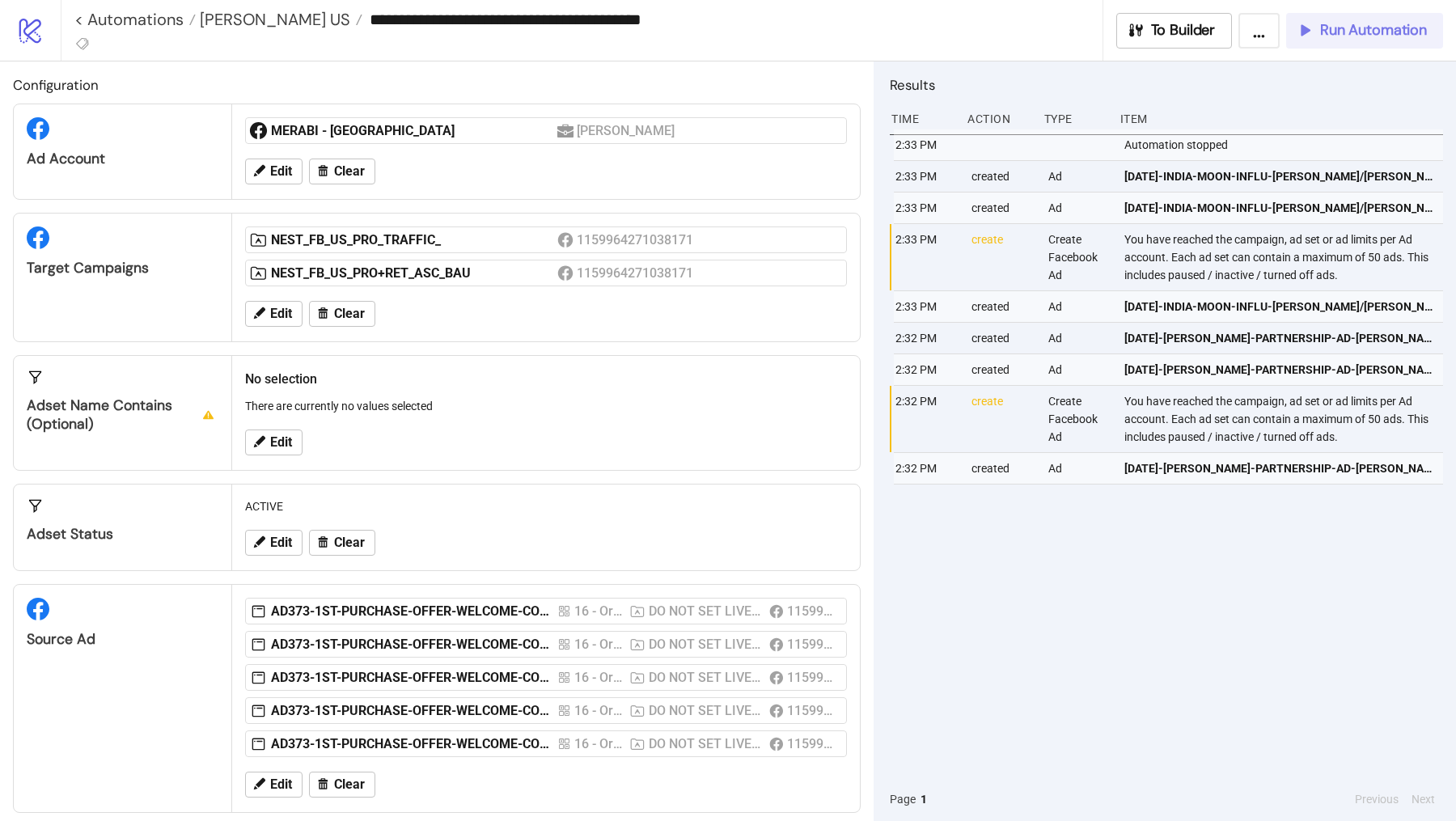
click at [1340, 33] on span "Run Automation" at bounding box center [1373, 29] width 107 height 19
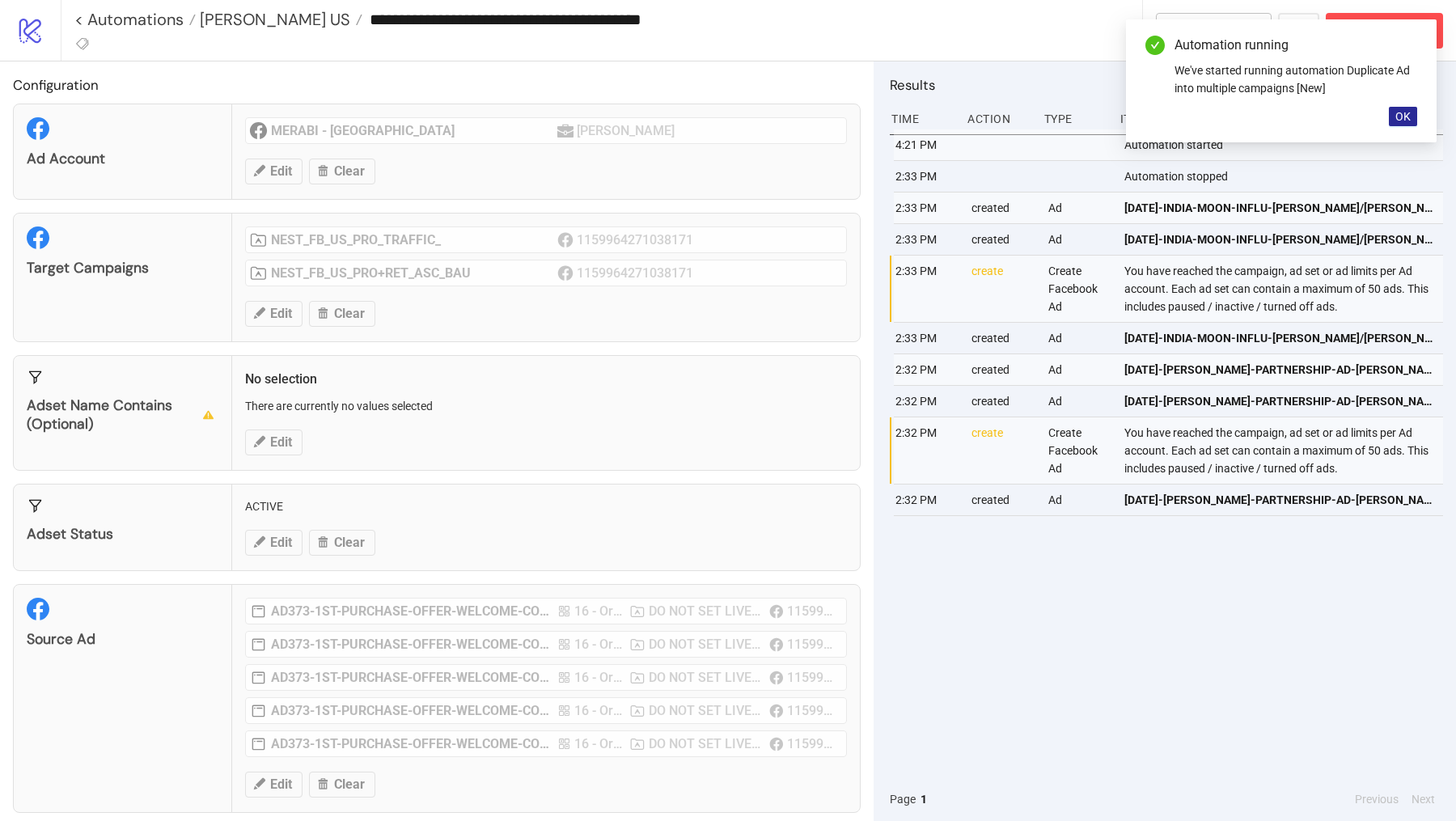
click at [1399, 120] on span "OK" at bounding box center [1404, 116] width 16 height 13
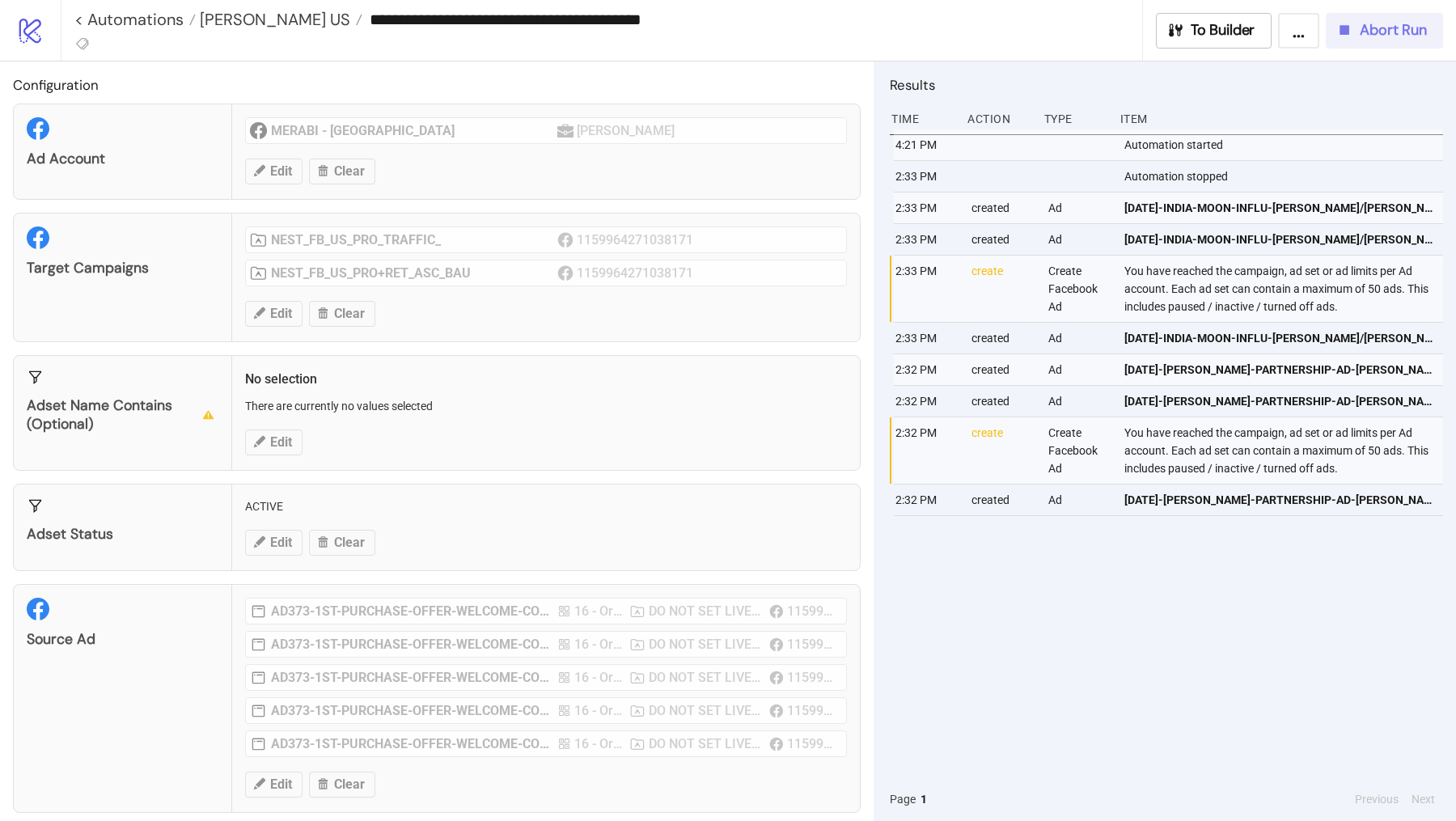
click at [1382, 45] on button "Abort Run" at bounding box center [1384, 30] width 117 height 35
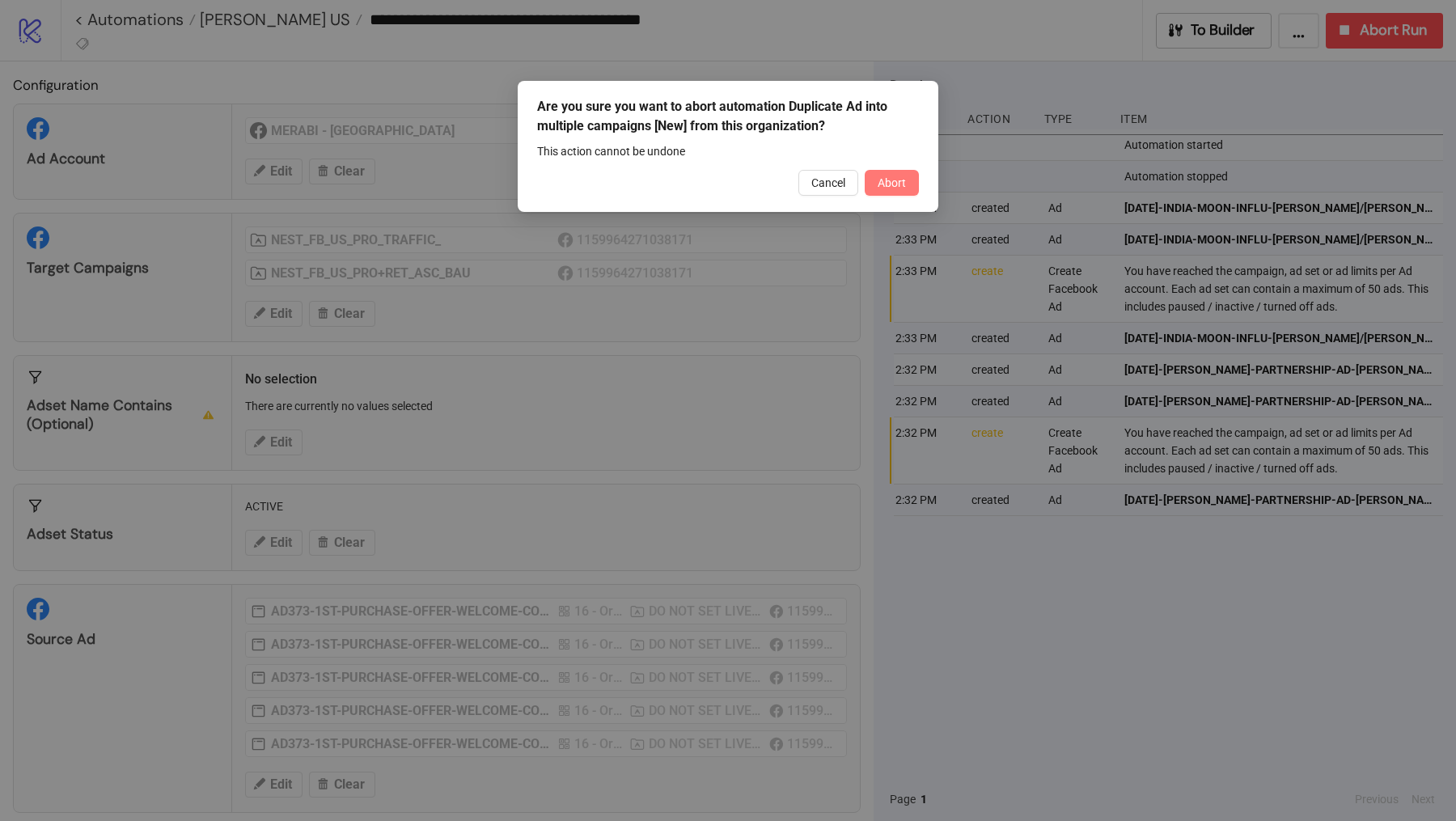
click at [904, 194] on button "Abort" at bounding box center [891, 183] width 54 height 26
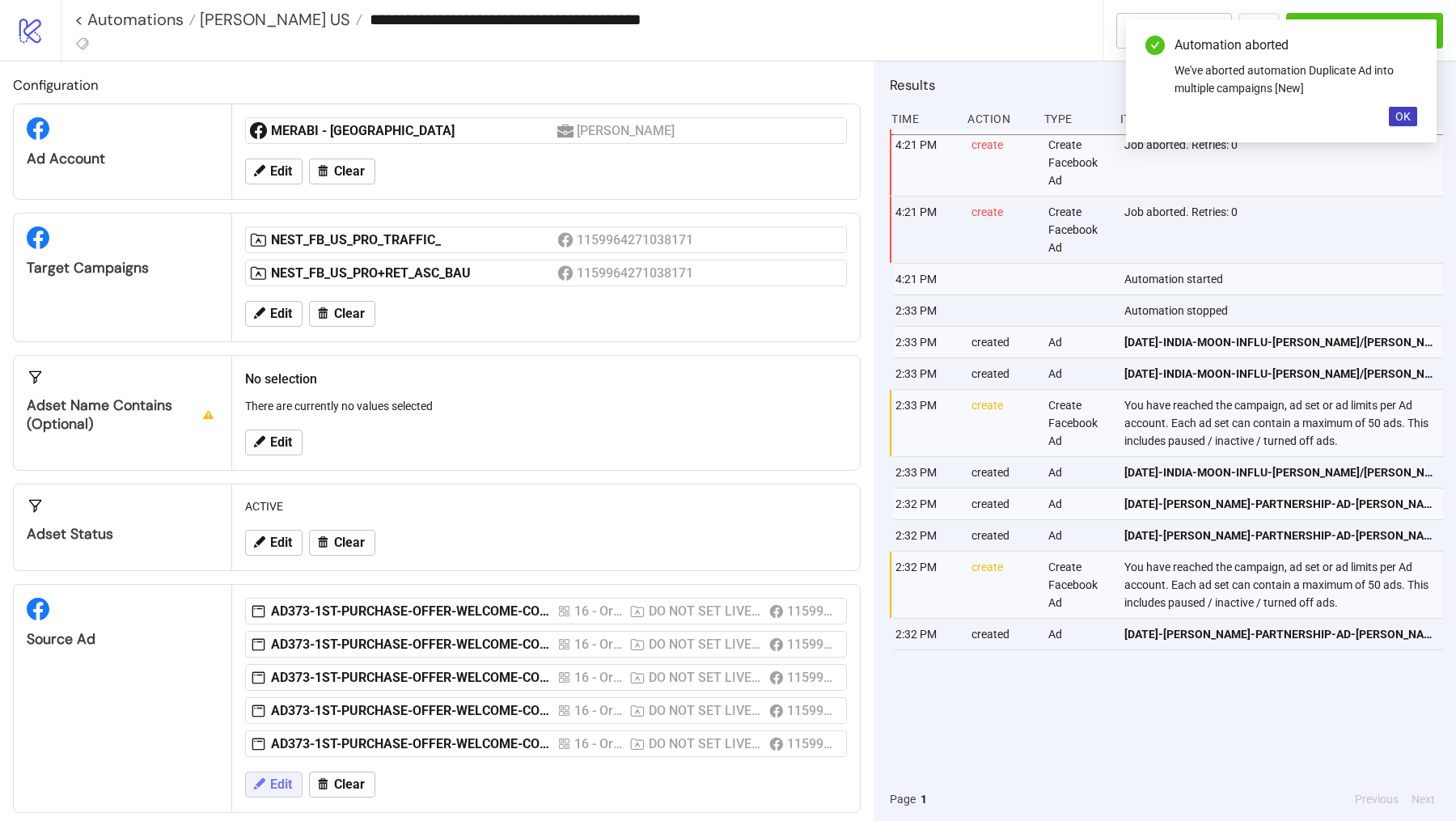
click at [274, 777] on span "Edit" at bounding box center [281, 784] width 22 height 15
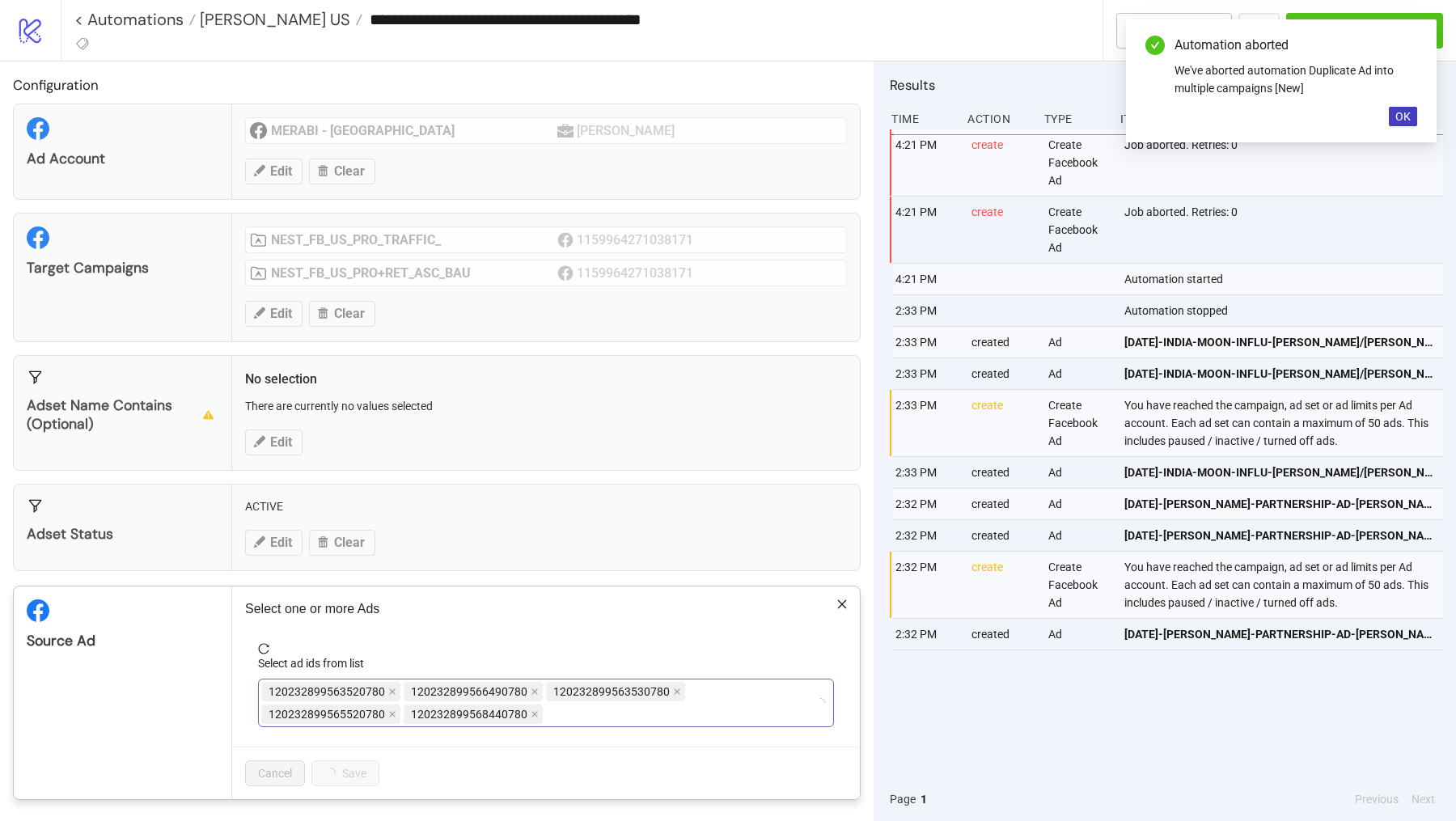
click at [619, 704] on div "120232899563520780 120232899566490780 120232899563530780 120232899565520780 120…" at bounding box center [538, 703] width 553 height 45
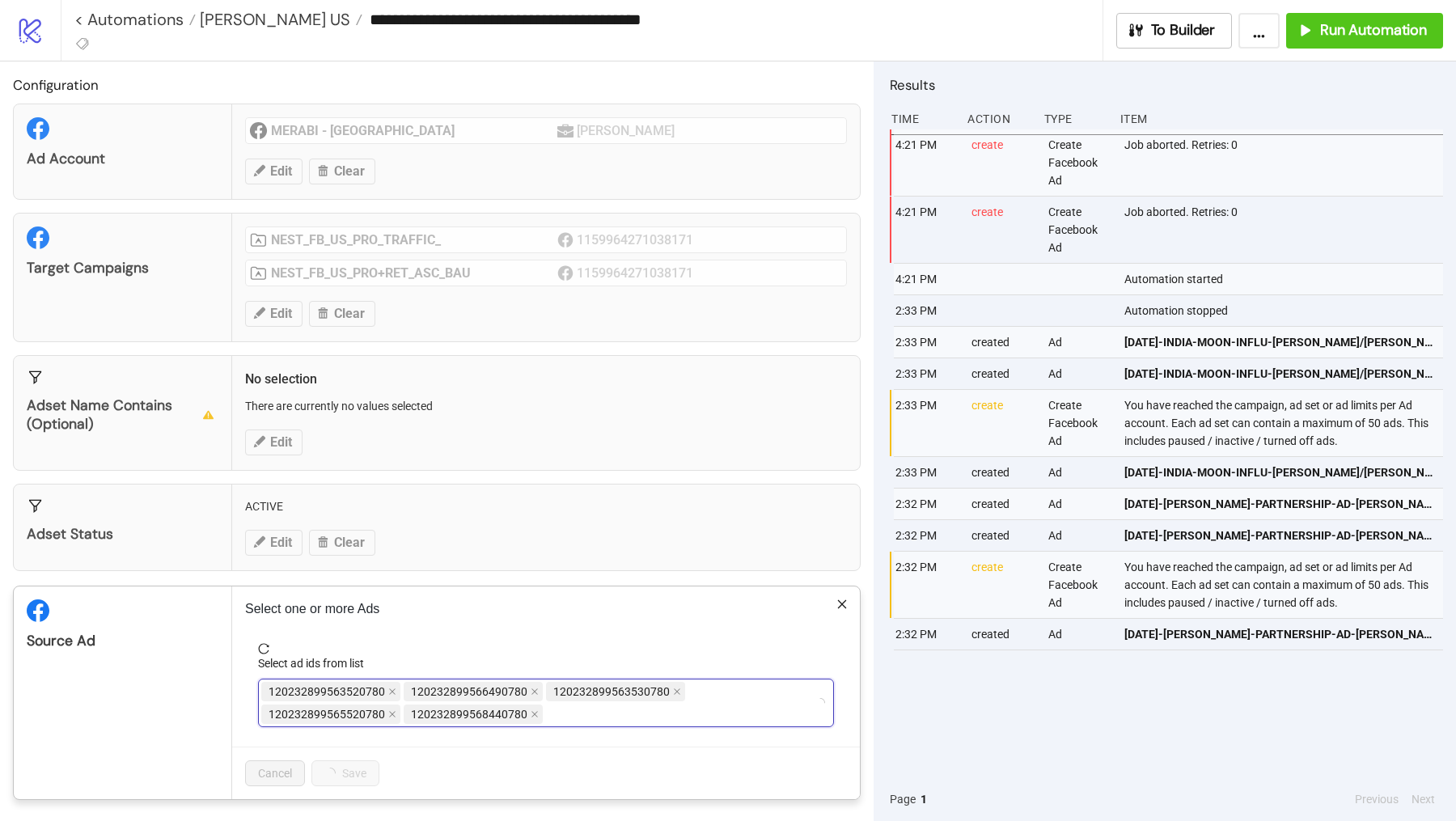
click at [617, 701] on div "120232899563520780 120232899566490780 120232899563530780 120232899565520780 120…" at bounding box center [538, 703] width 553 height 45
click at [613, 703] on div "120232899563520780 120232899566490780 120232899563530780 120232899565520780 120…" at bounding box center [538, 703] width 553 height 45
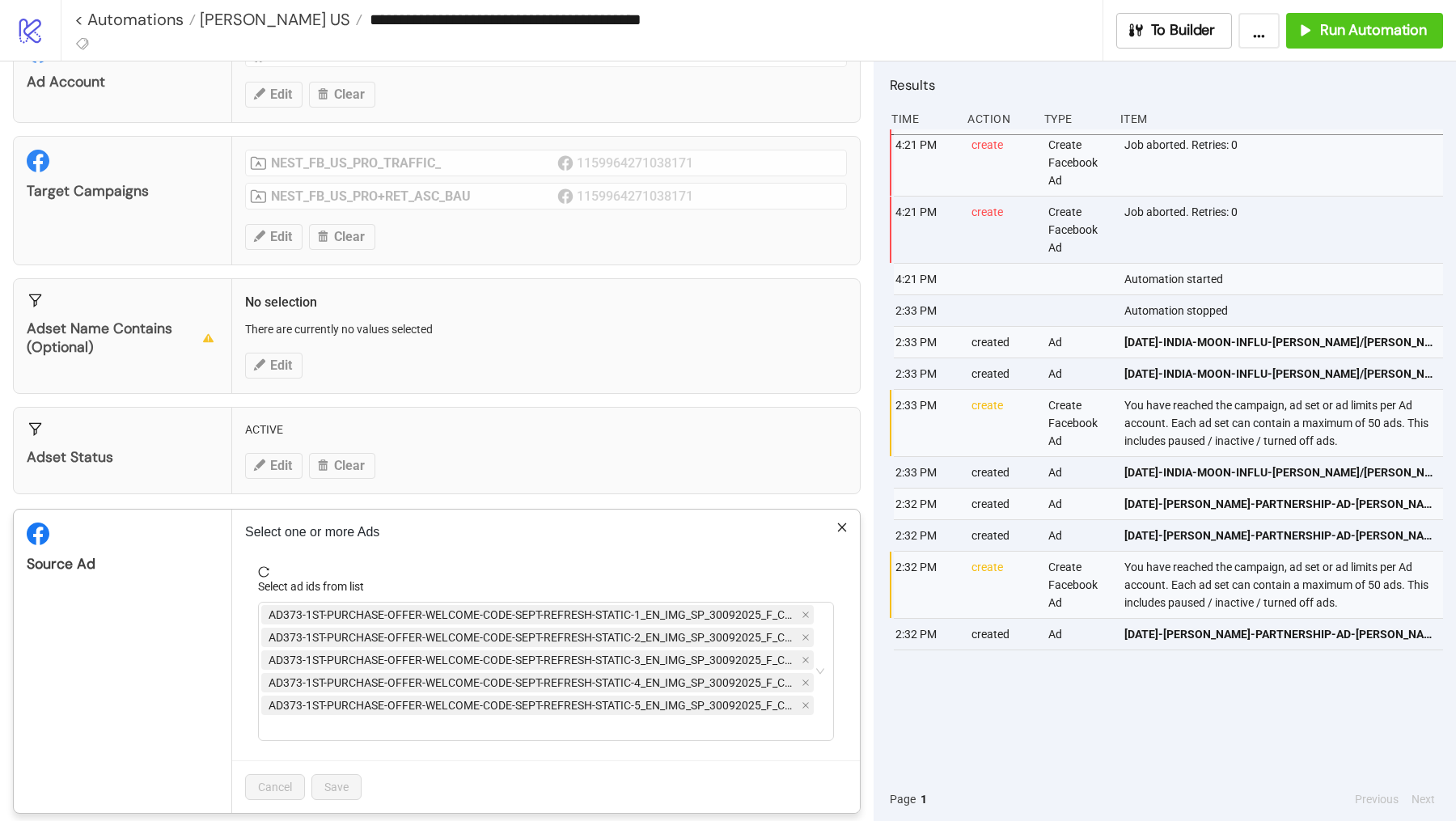
scroll to position [88, 0]
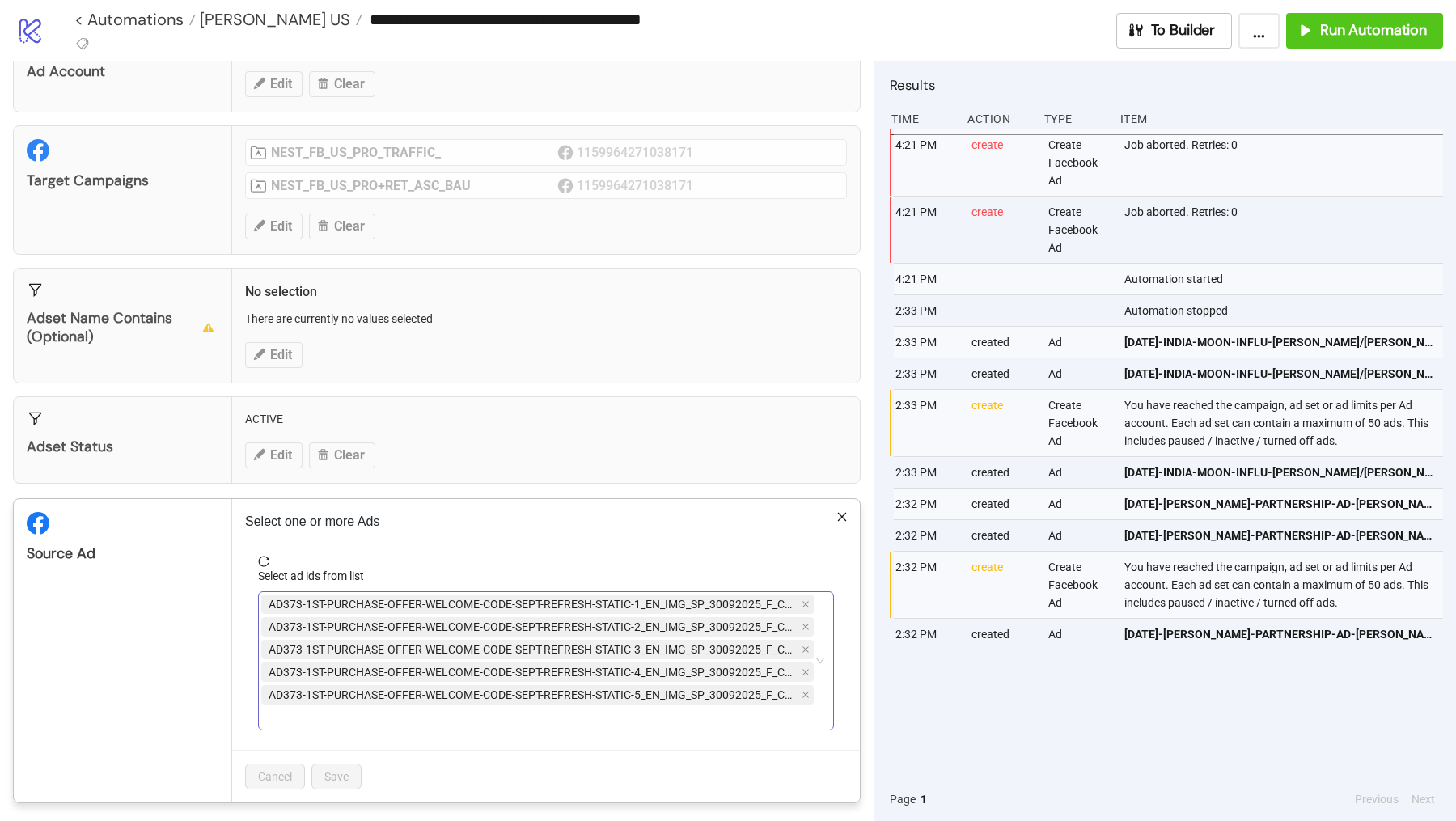
click at [280, 605] on span "AD373-1ST-PURCHASE-OFFER-WELCOME-CODE-SEPT-REFRESH-STATIC-1_EN_IMG_SP_30092025_…" at bounding box center [533, 604] width 530 height 18
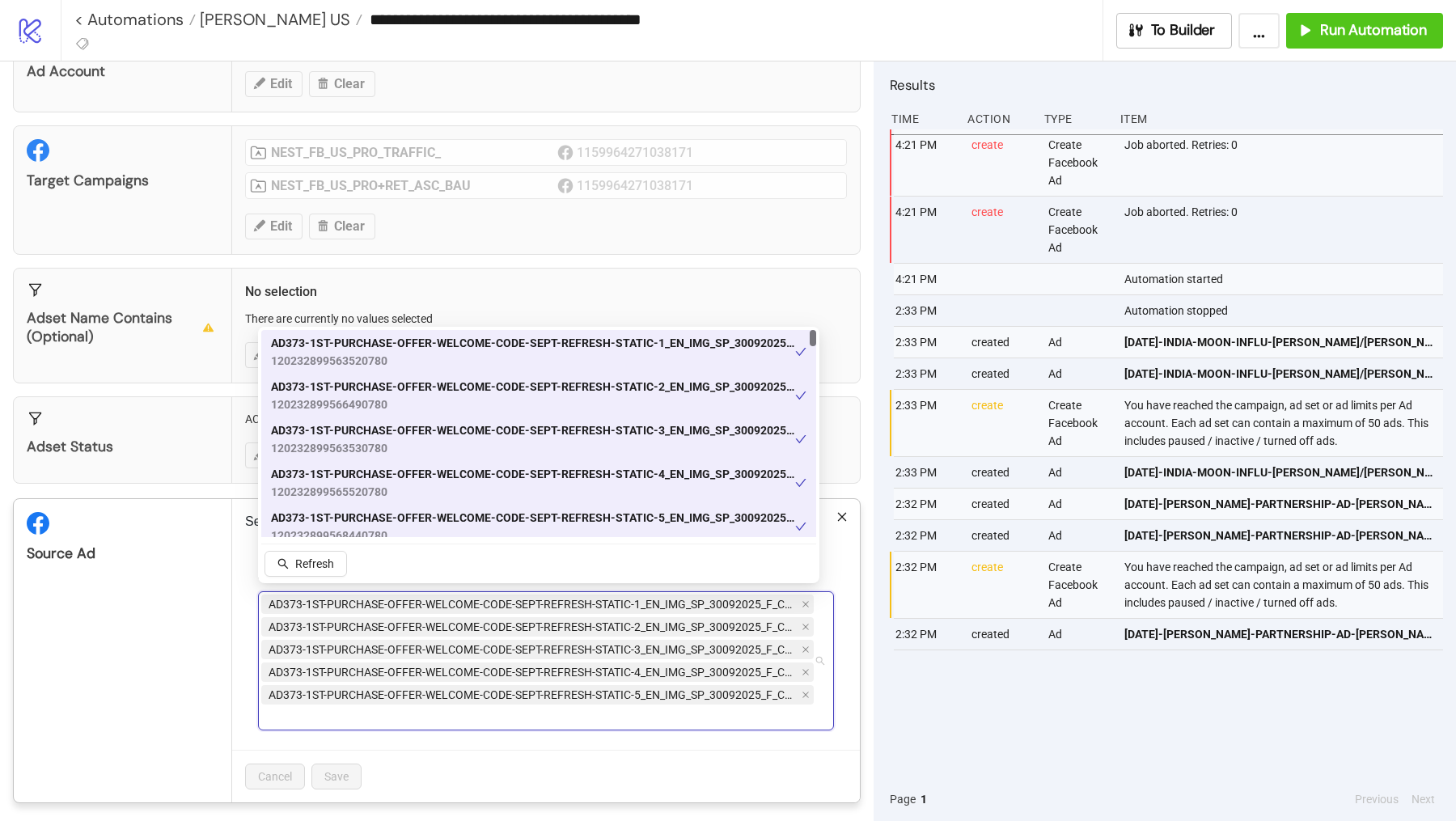
click at [393, 417] on div "AD373-1ST-PURCHASE-OFFER-WELCOME-CODE-SEPT-REFRESH-STATIC-3_EN_IMG_SP_30092025_…" at bounding box center [539, 439] width 555 height 43
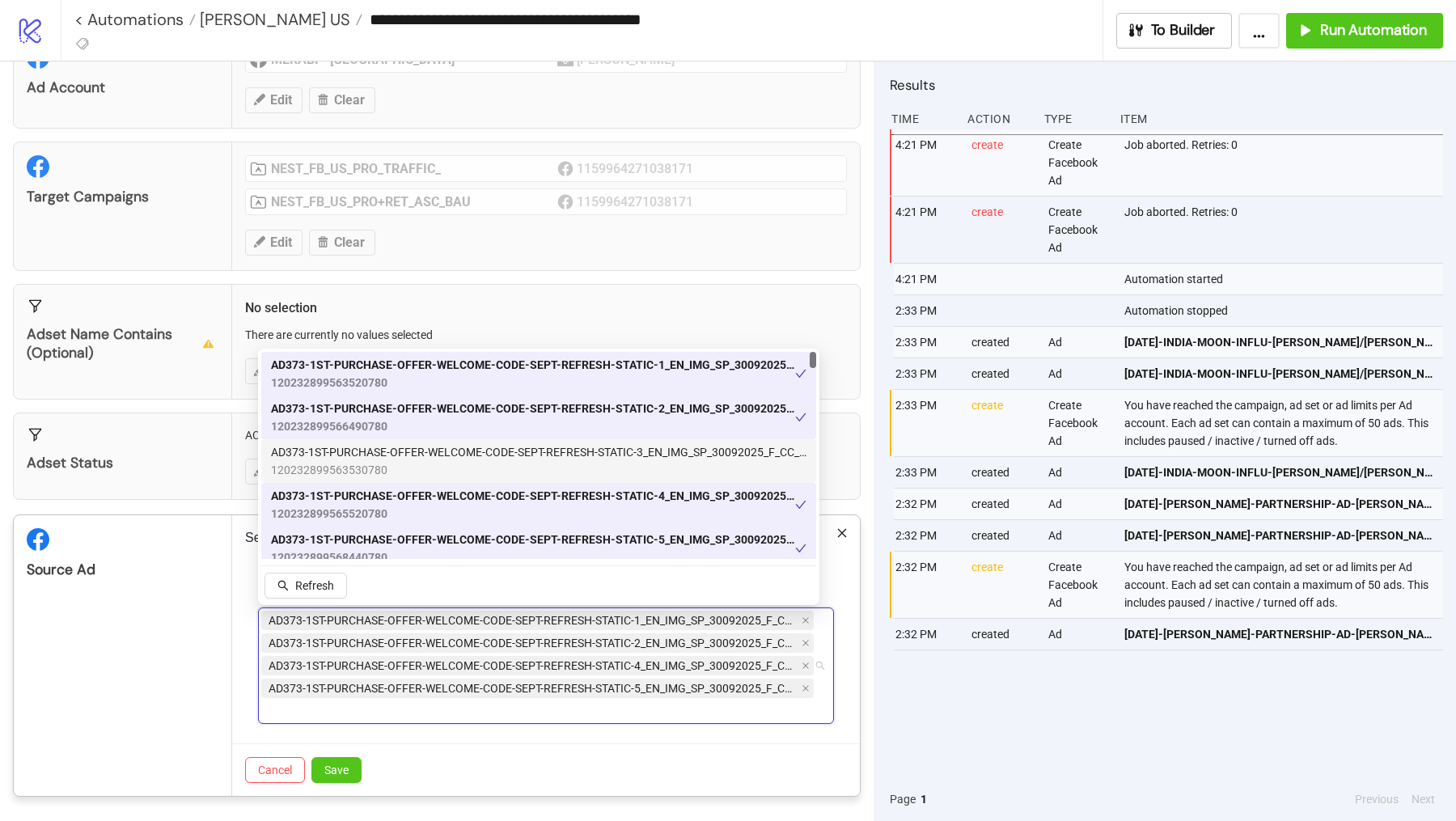
scroll to position [65, 0]
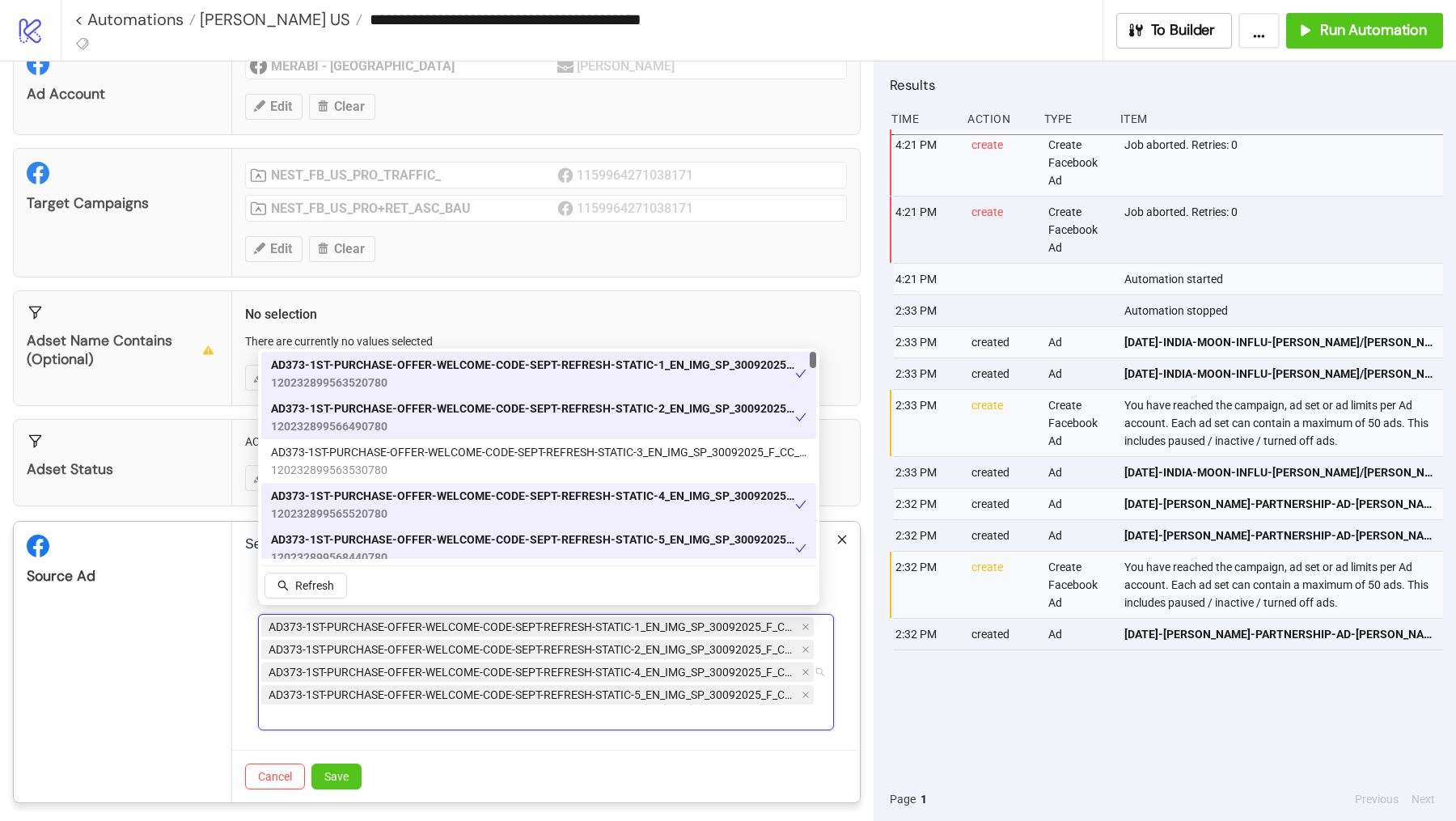
click at [391, 301] on div "Adset Name contains (optional) No selection There are currently no values selec…" at bounding box center [437, 348] width 848 height 116
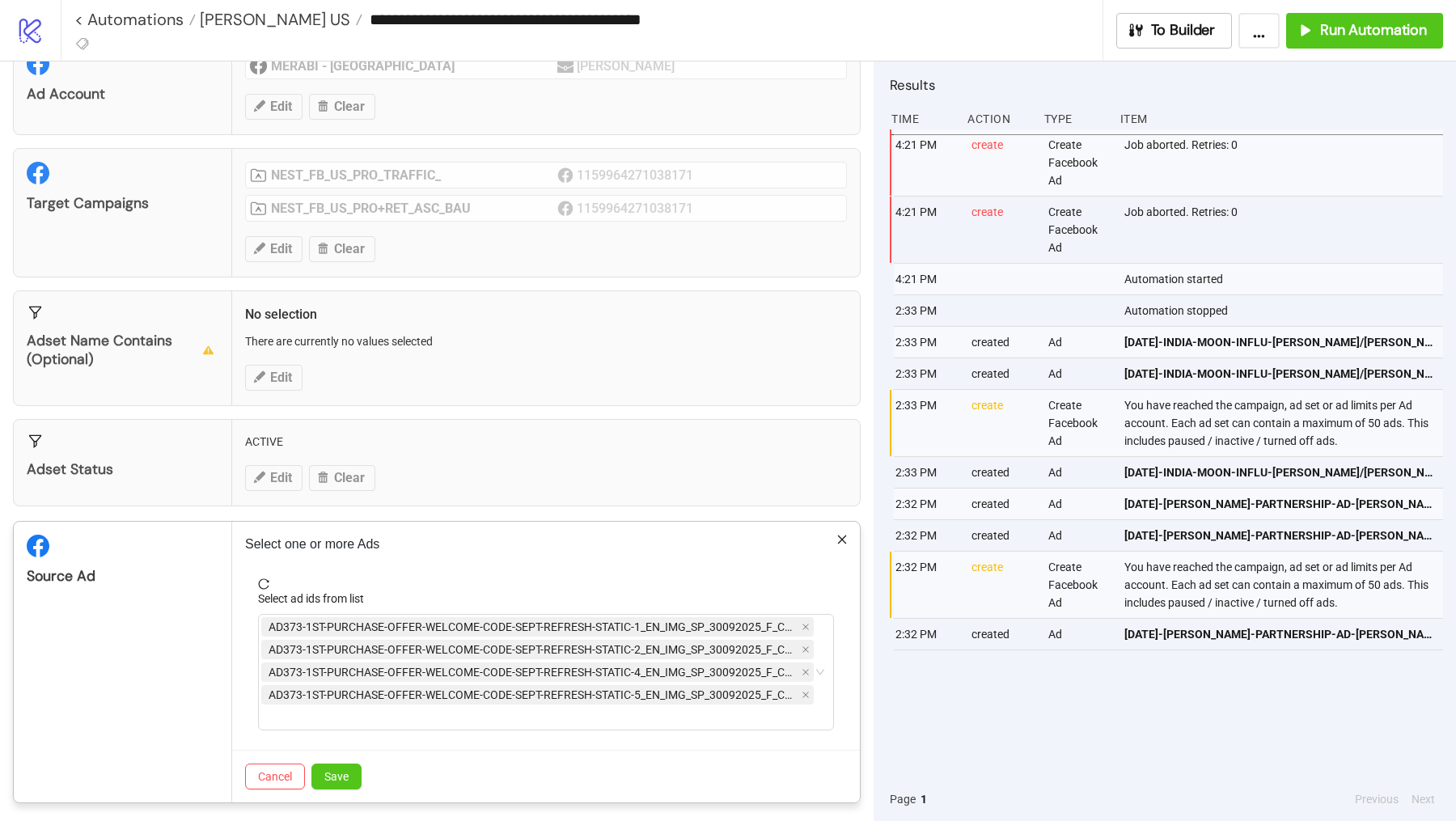
click at [392, 320] on div "**********" at bounding box center [728, 410] width 1456 height 821
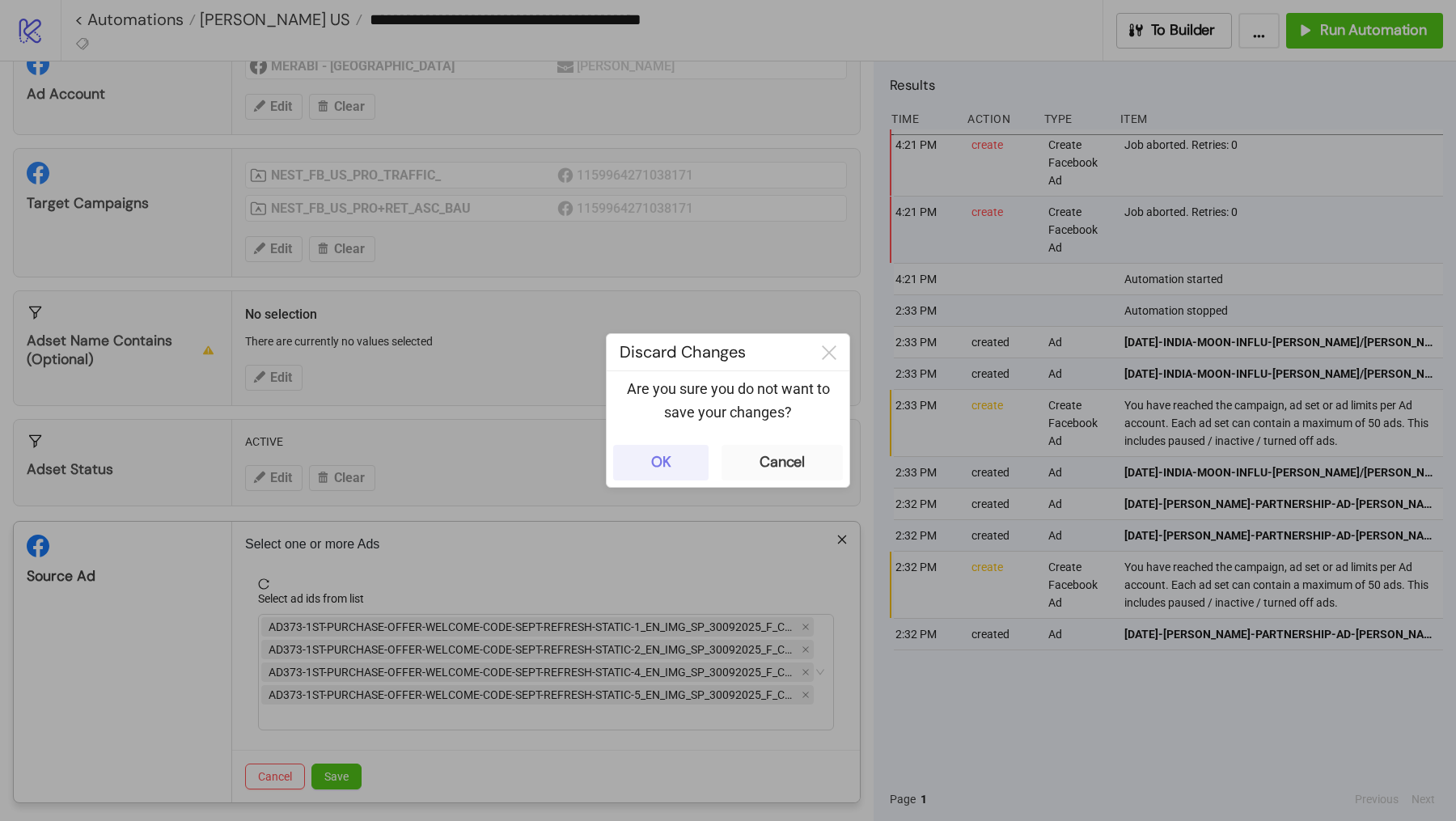
click at [698, 464] on button "OK" at bounding box center [660, 462] width 95 height 35
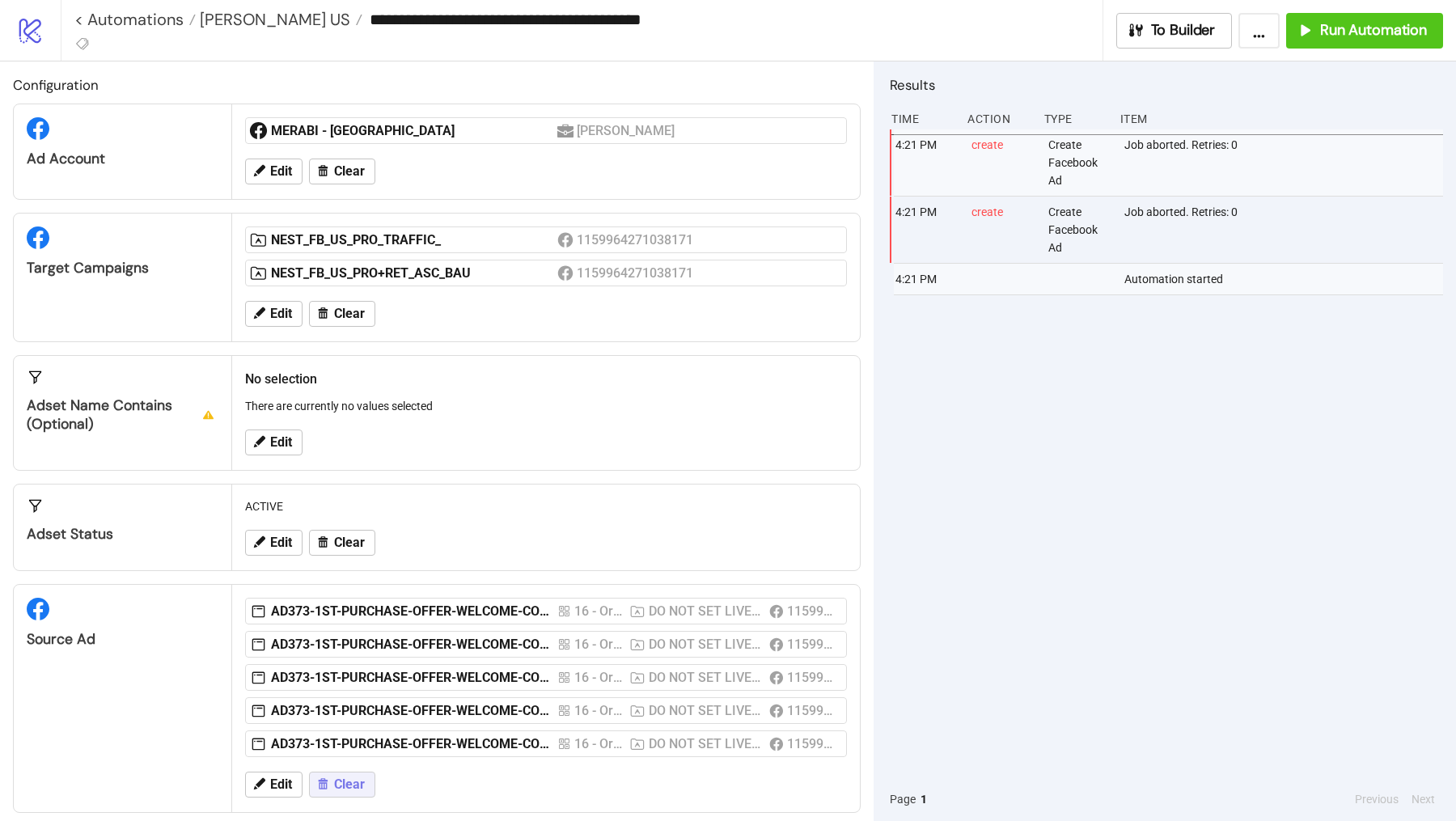
click at [342, 780] on span "Clear" at bounding box center [349, 784] width 30 height 15
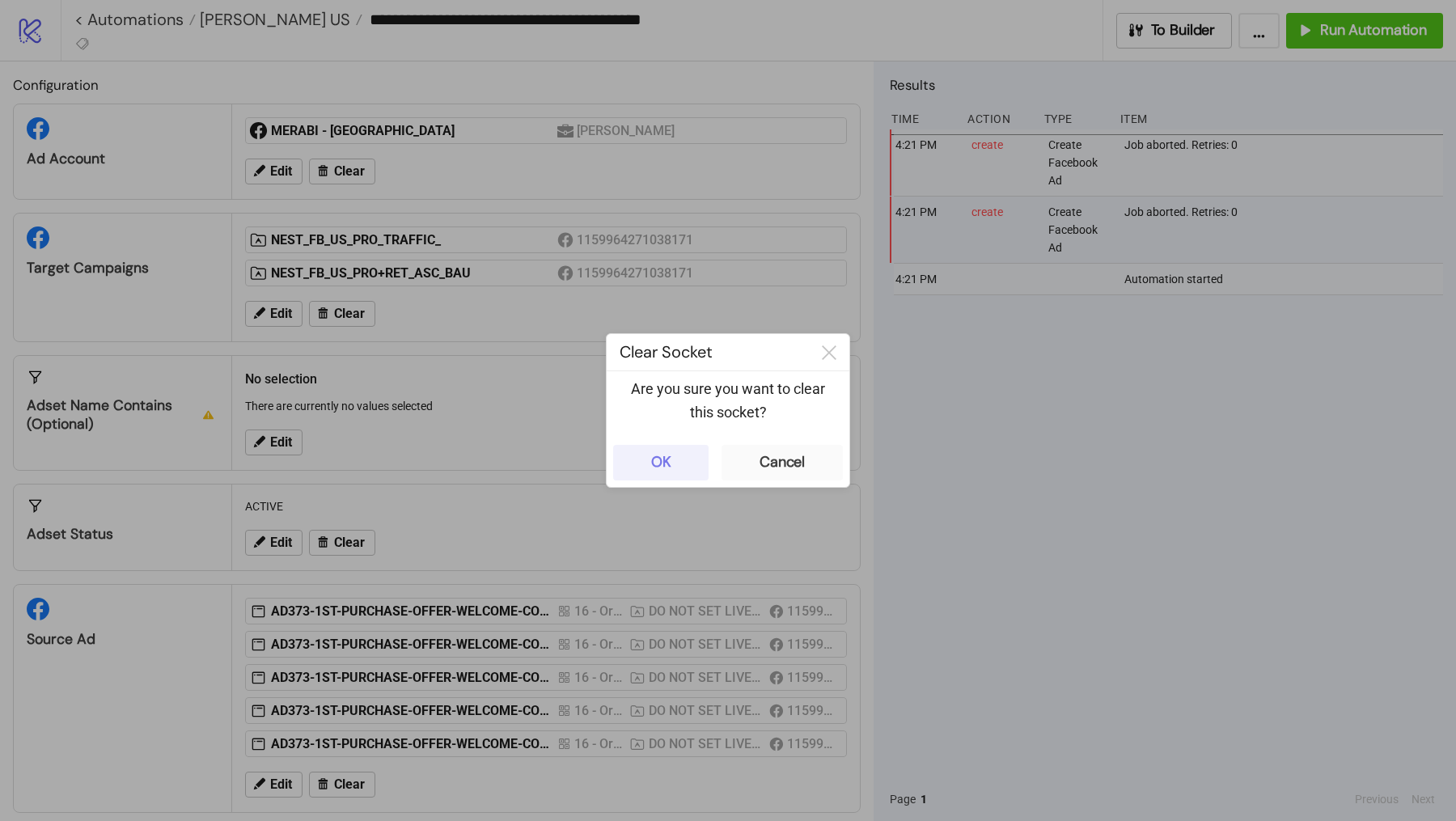
click at [689, 445] on button "OK" at bounding box center [660, 462] width 95 height 35
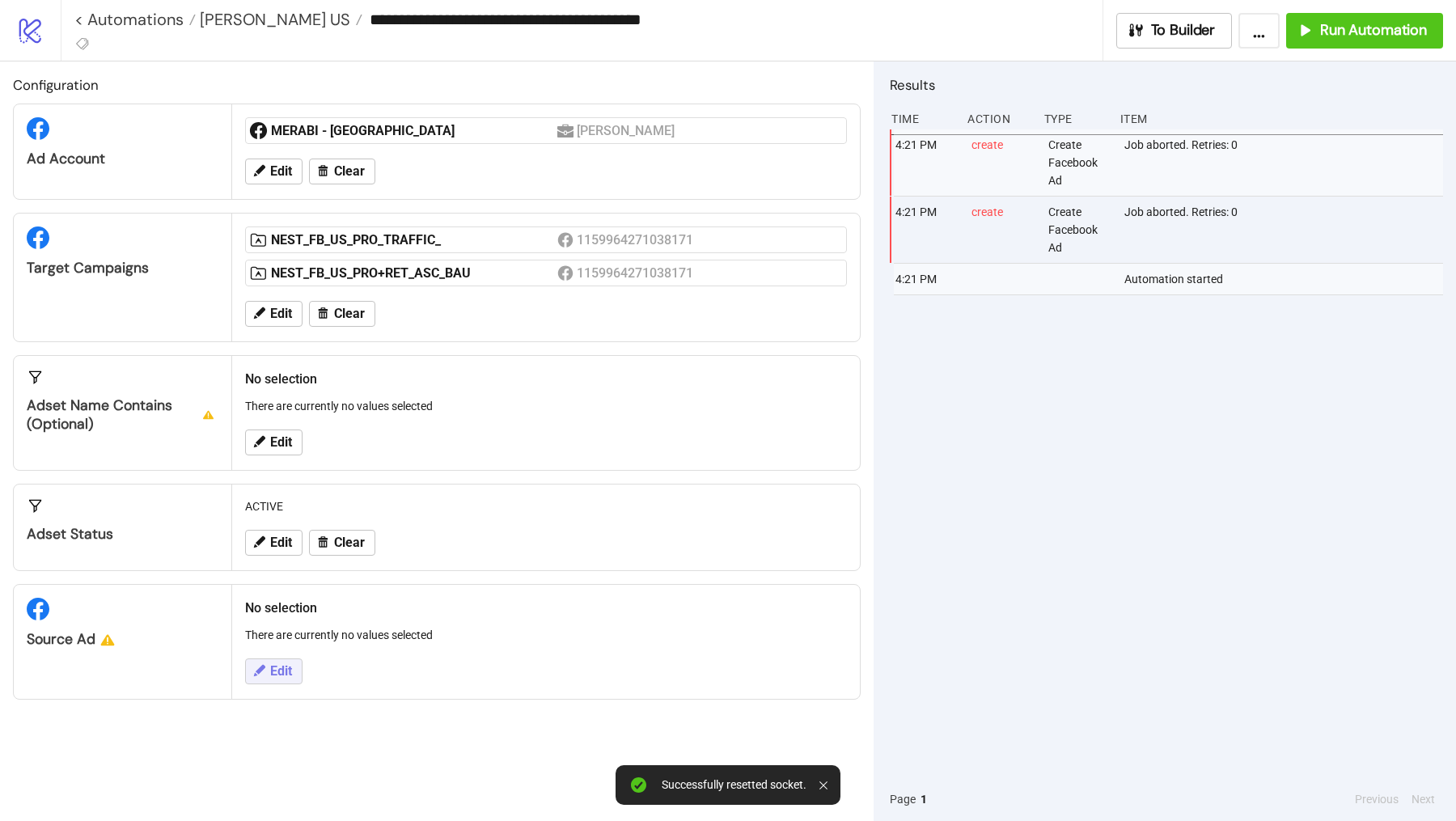
click at [254, 663] on icon at bounding box center [259, 670] width 15 height 15
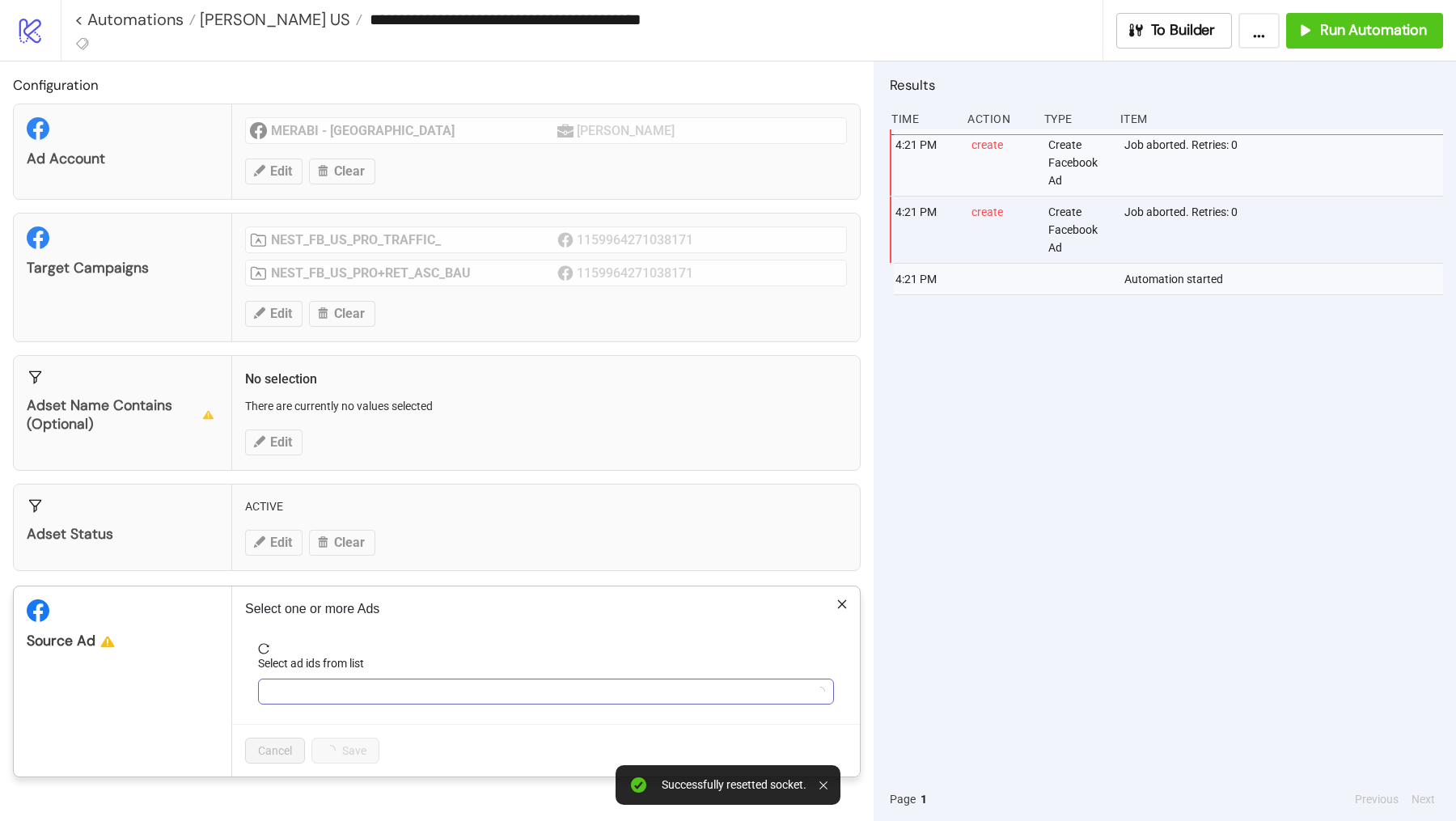
click at [305, 694] on div at bounding box center [538, 691] width 553 height 23
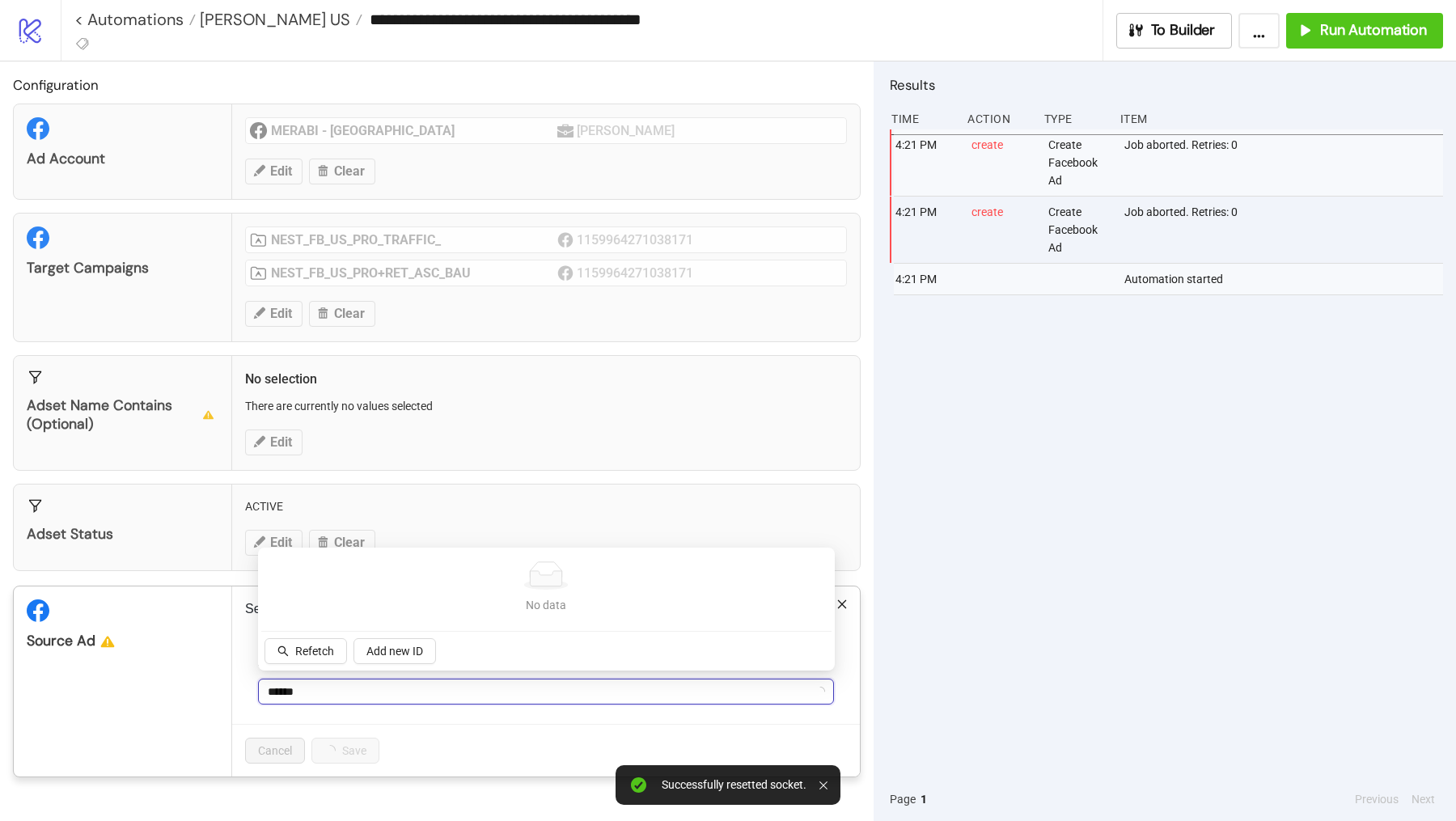
type input "*******"
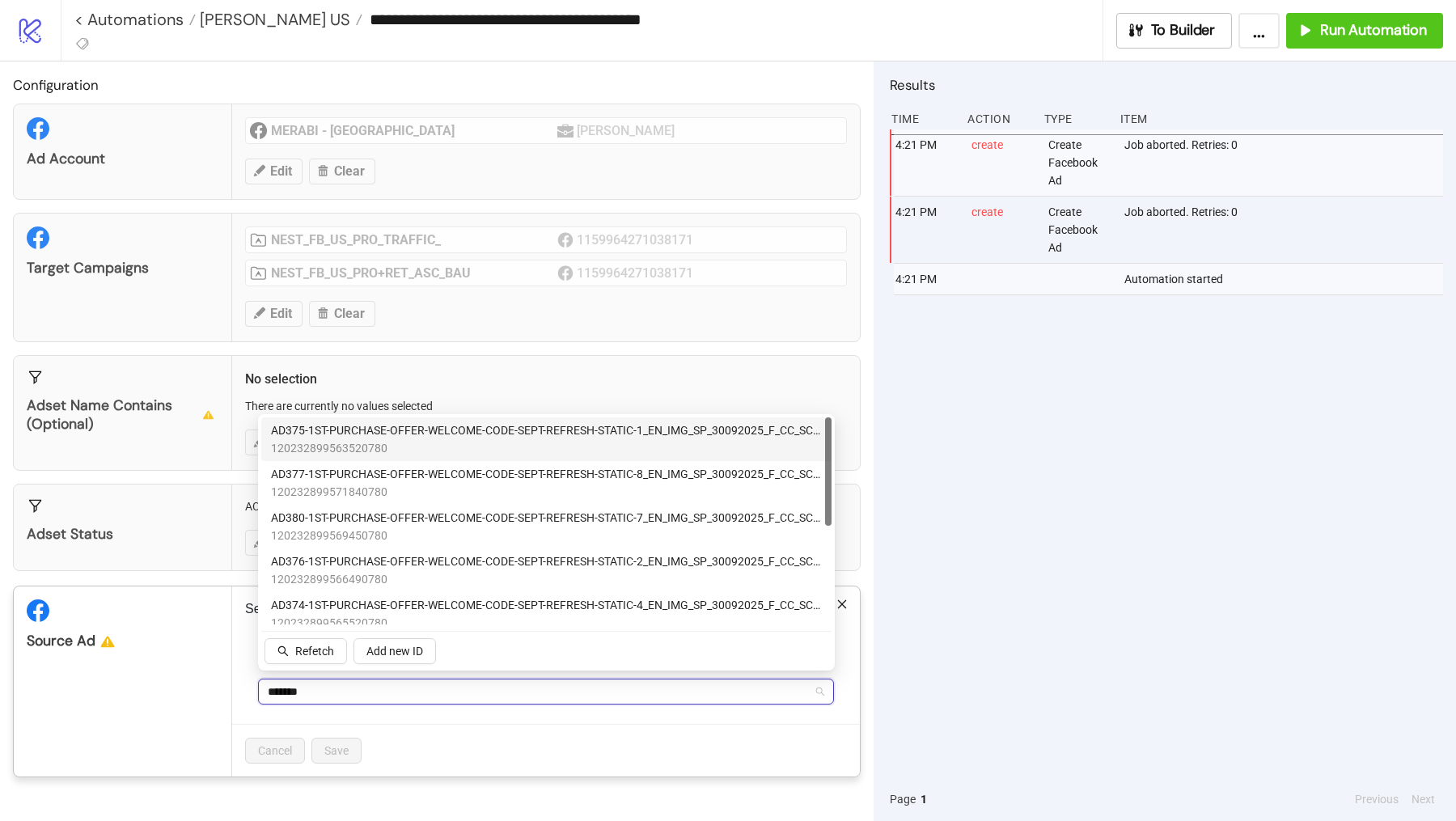
click at [435, 455] on span "120232899563520780" at bounding box center [547, 448] width 551 height 18
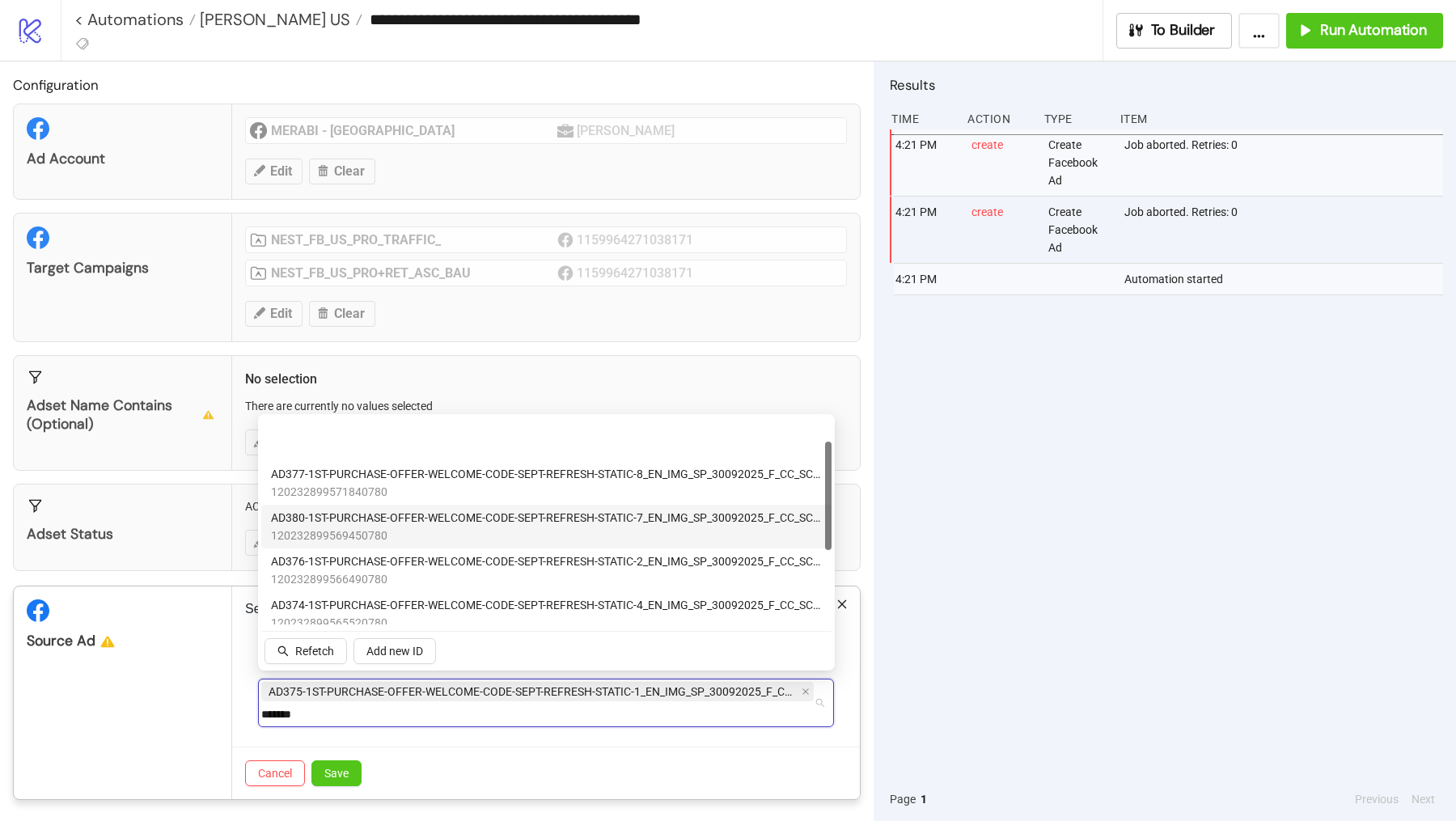
scroll to position [69, 0]
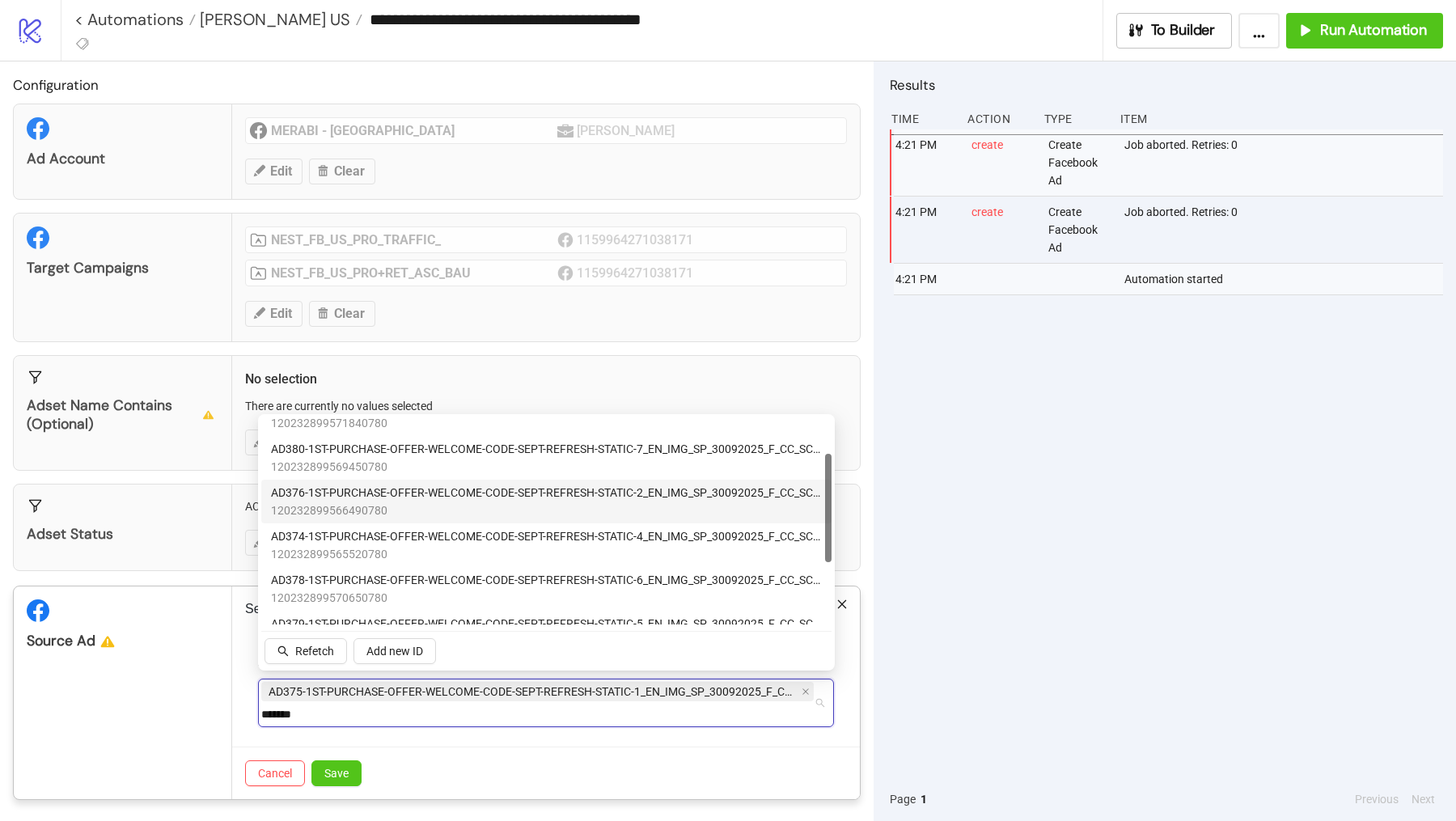
click at [501, 495] on span "AD376-1ST-PURCHASE-OFFER-WELCOME-CODE-SEPT-REFRESH-STATIC-2_EN_IMG_SP_30092025_…" at bounding box center [547, 493] width 551 height 18
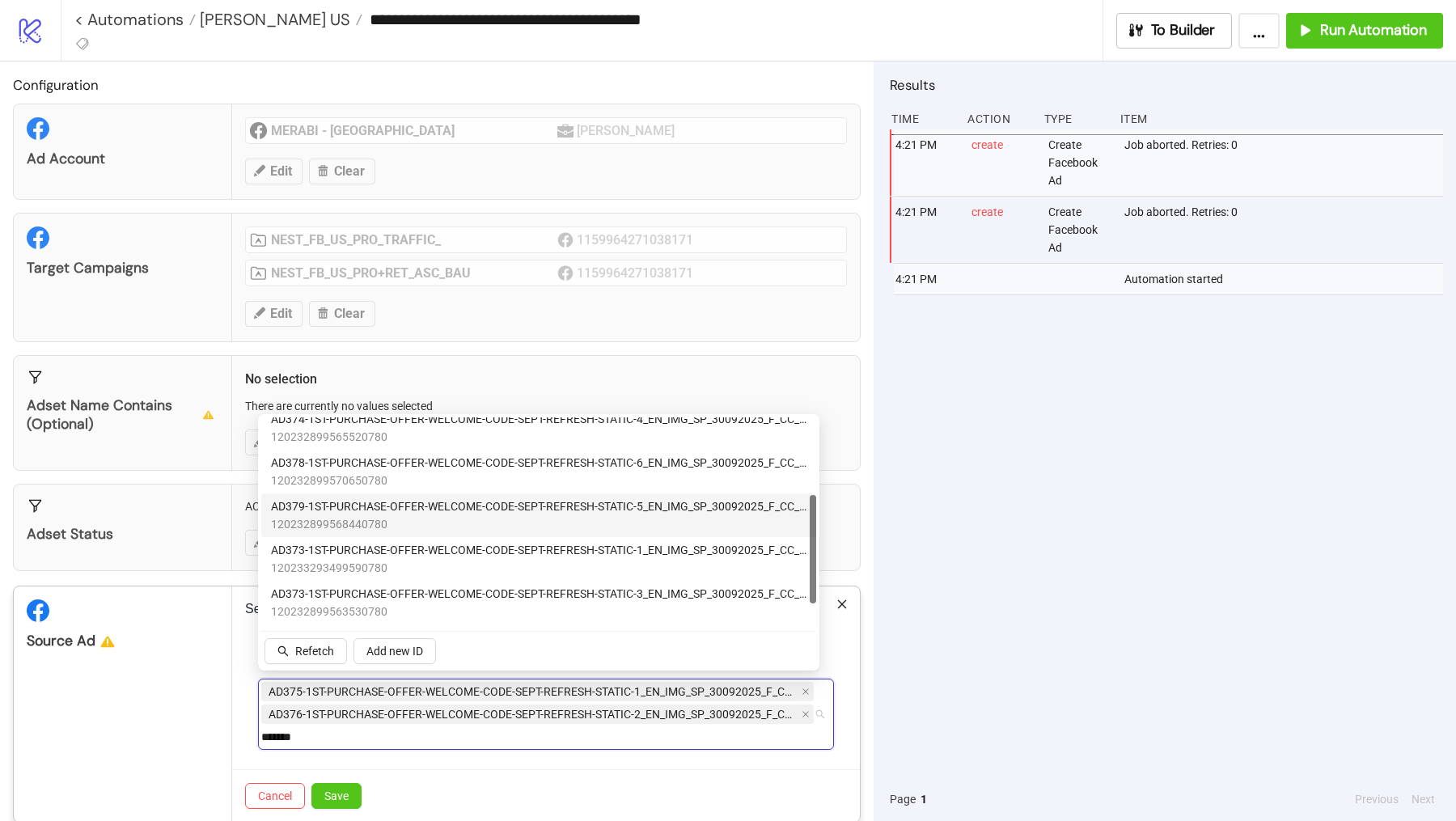
scroll to position [109, 0]
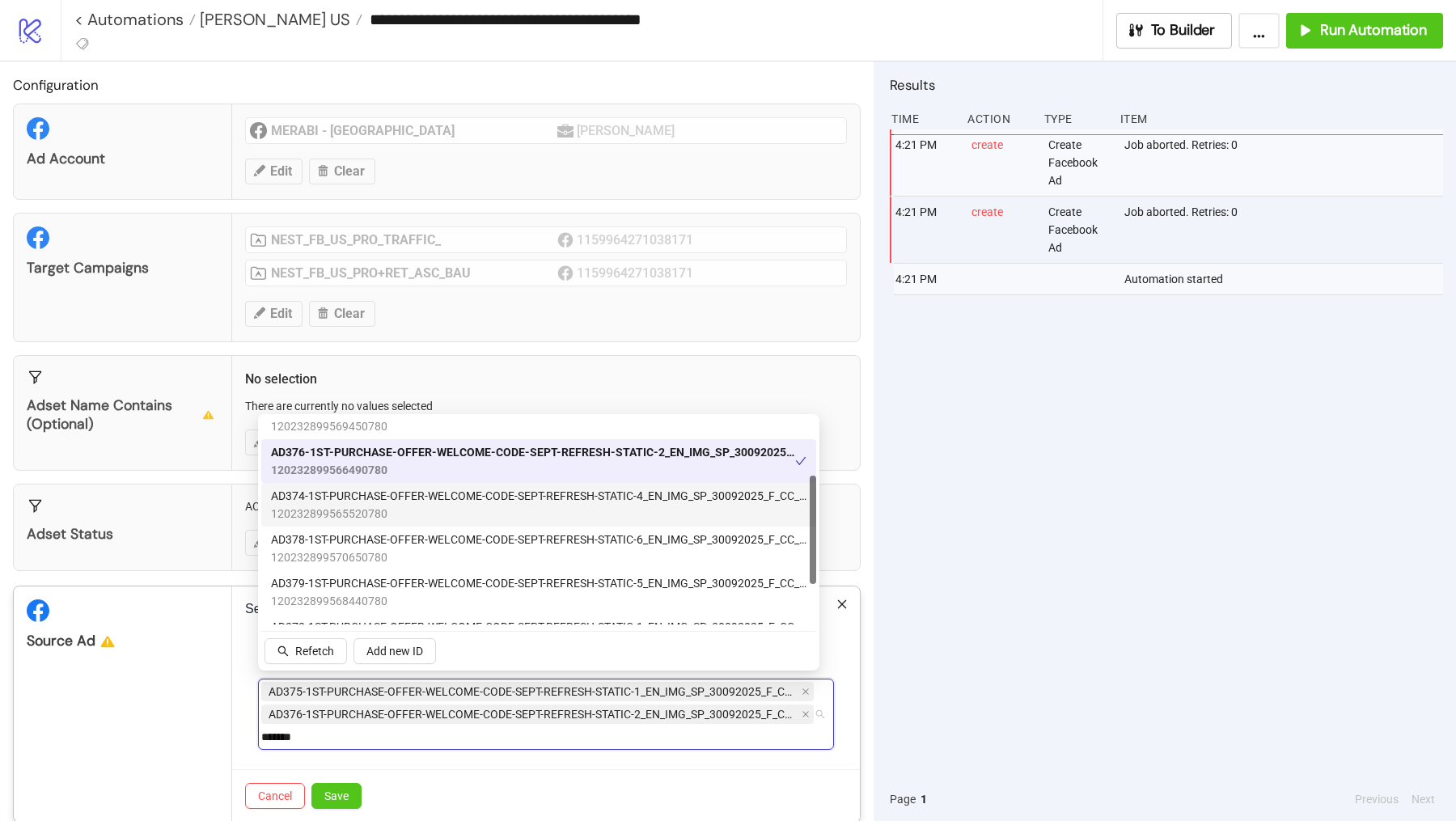
click at [558, 515] on span "120232899565520780" at bounding box center [539, 513] width 535 height 18
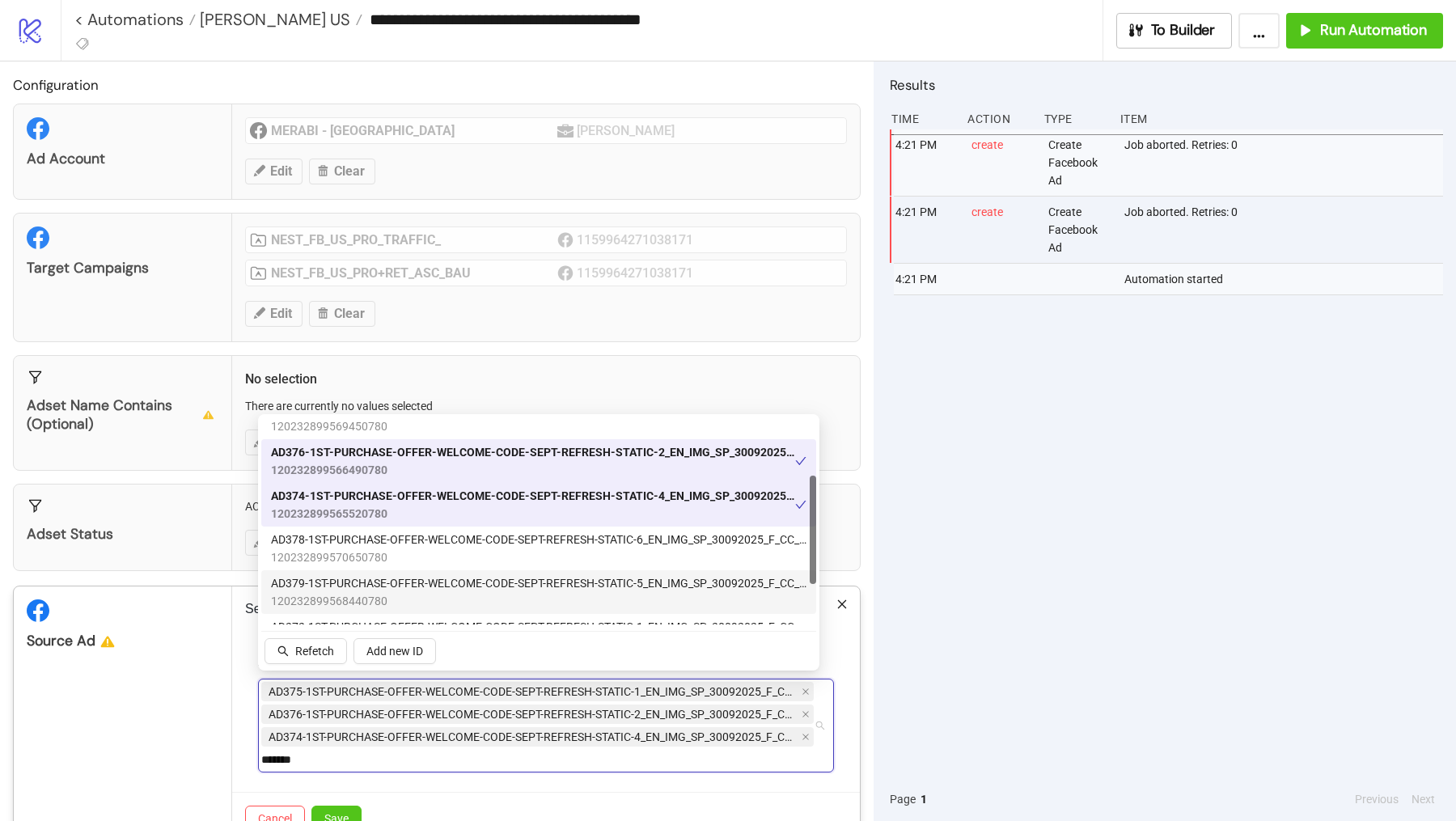
click at [562, 585] on span "AD379-1ST-PURCHASE-OFFER-WELCOME-CODE-SEPT-REFRESH-STATIC-5_EN_IMG_SP_30092025_…" at bounding box center [539, 583] width 535 height 18
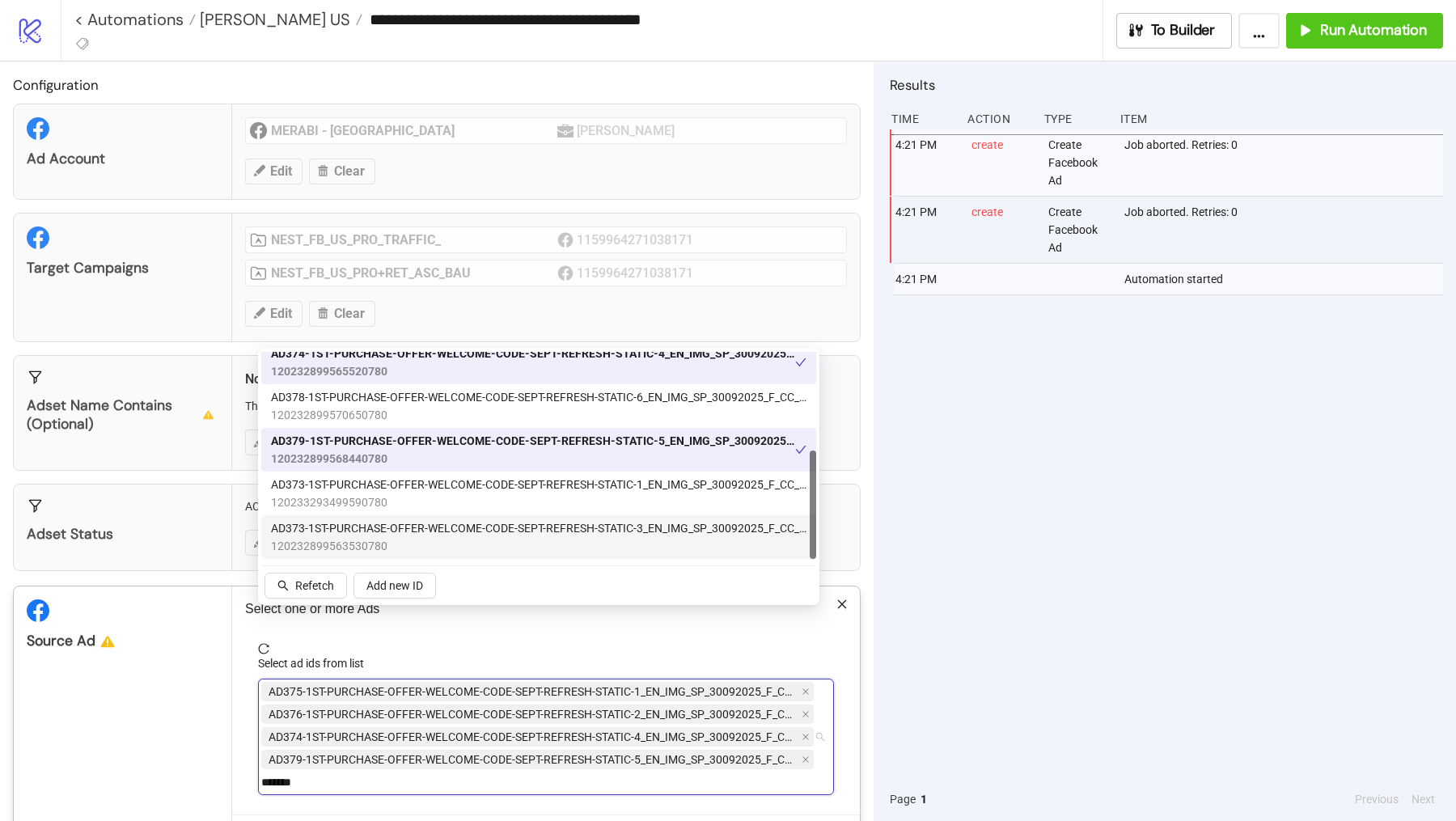
scroll to position [65, 0]
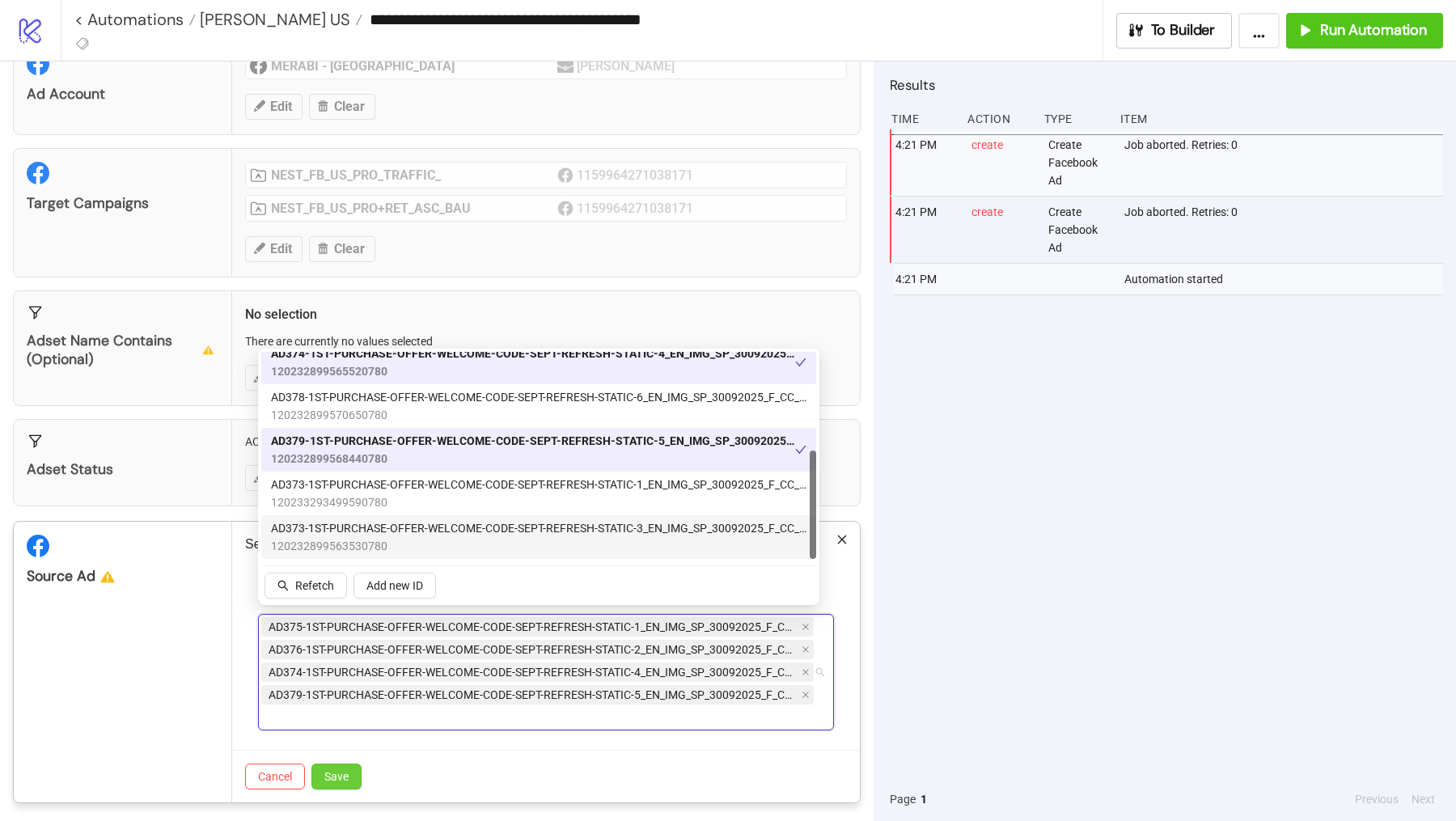
click at [344, 770] on span "Save" at bounding box center [336, 776] width 25 height 13
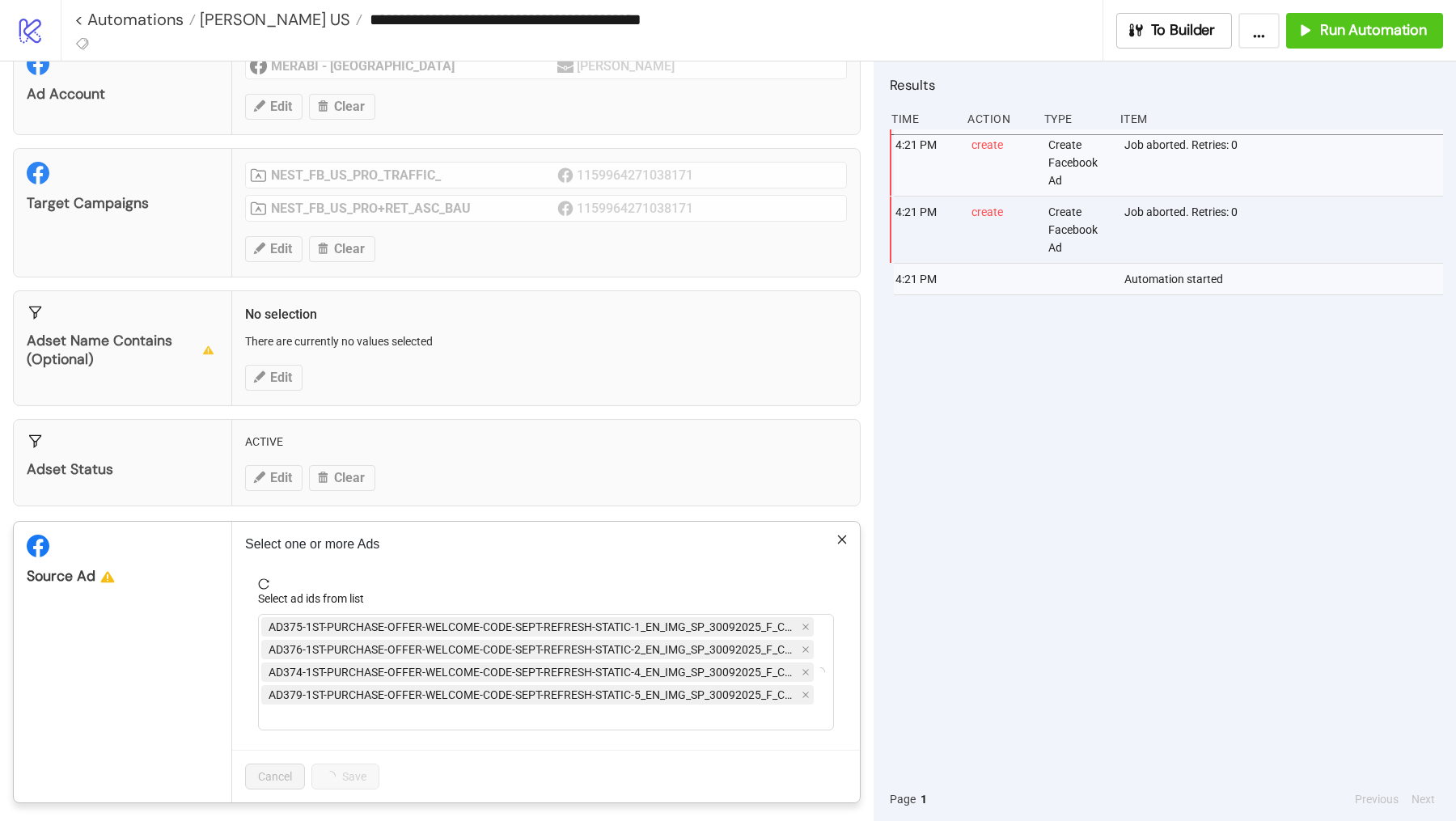
scroll to position [0, 0]
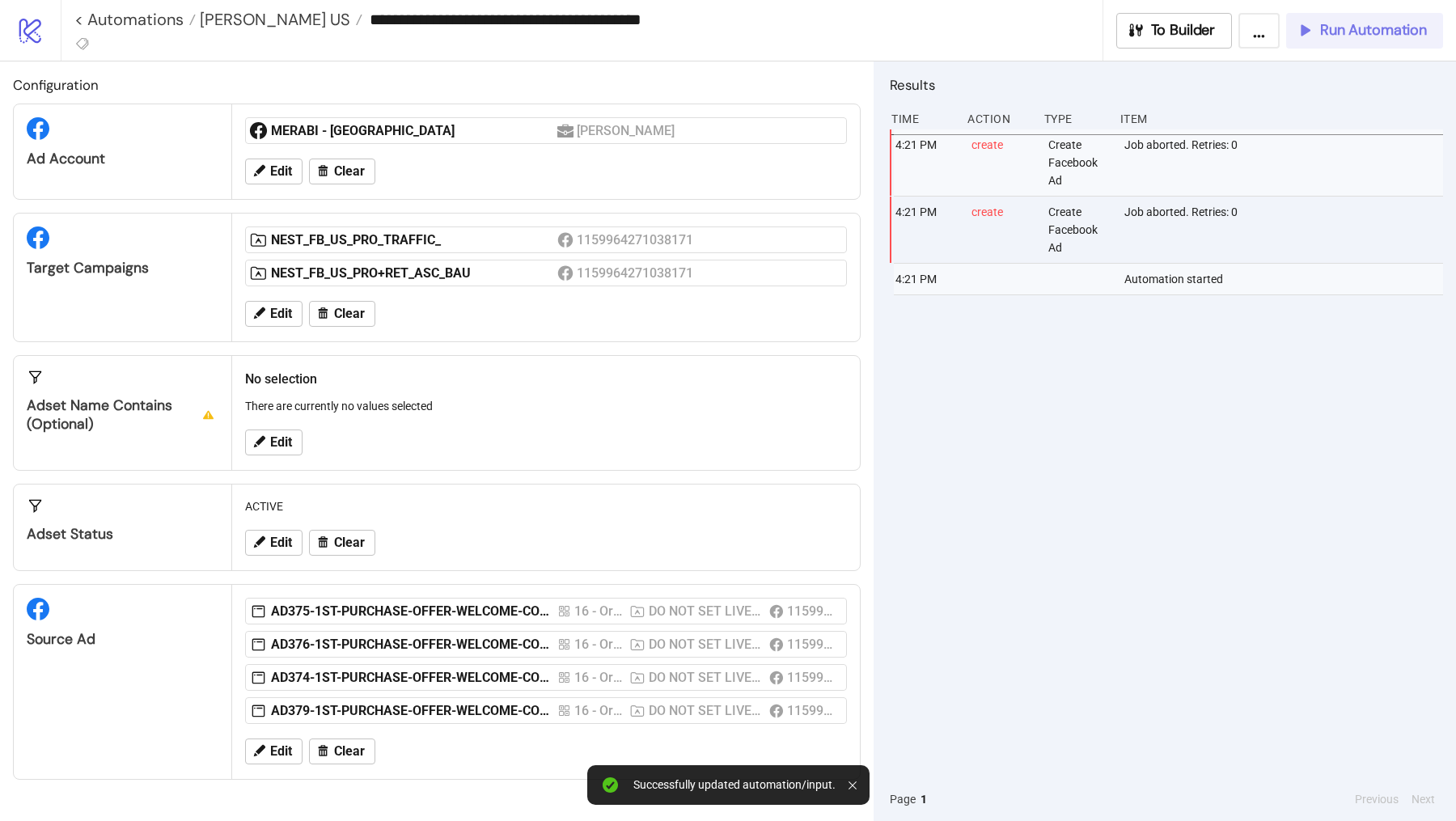
click at [1342, 29] on span "Run Automation" at bounding box center [1373, 29] width 107 height 19
